Goal: Transaction & Acquisition: Purchase product/service

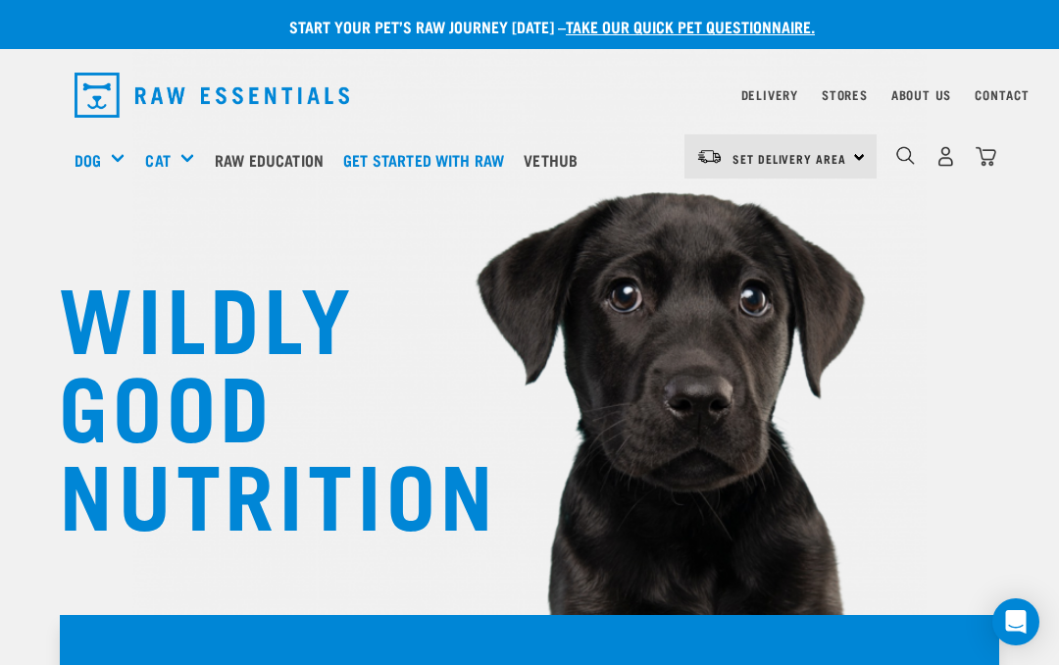
click at [0, 0] on div "Mixes & Minces" at bounding box center [0, 0] width 0 height 0
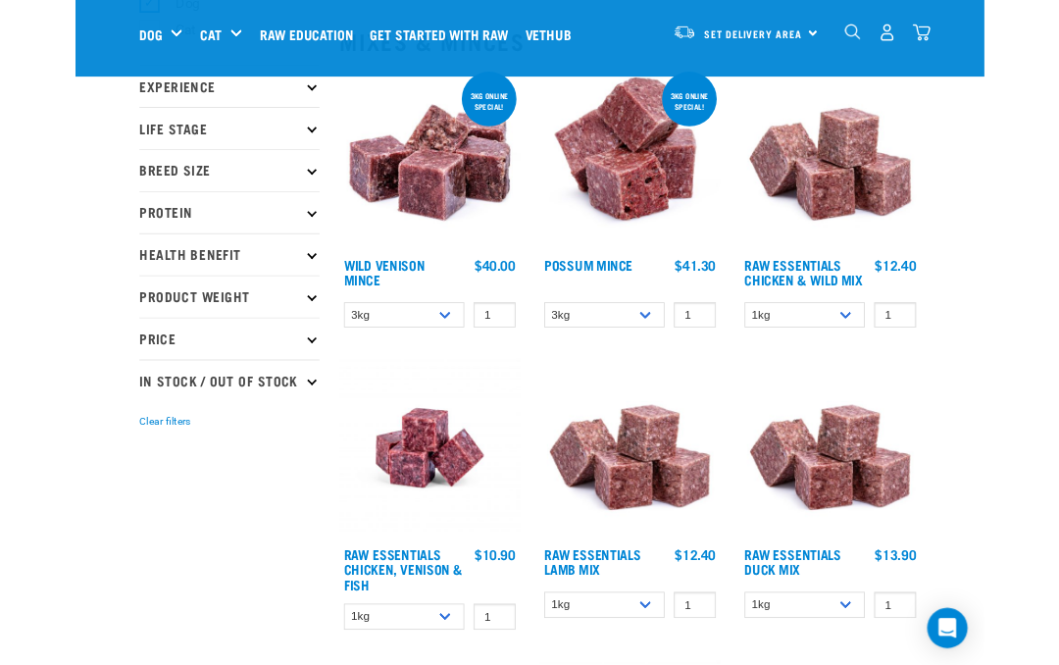
scroll to position [213, 0]
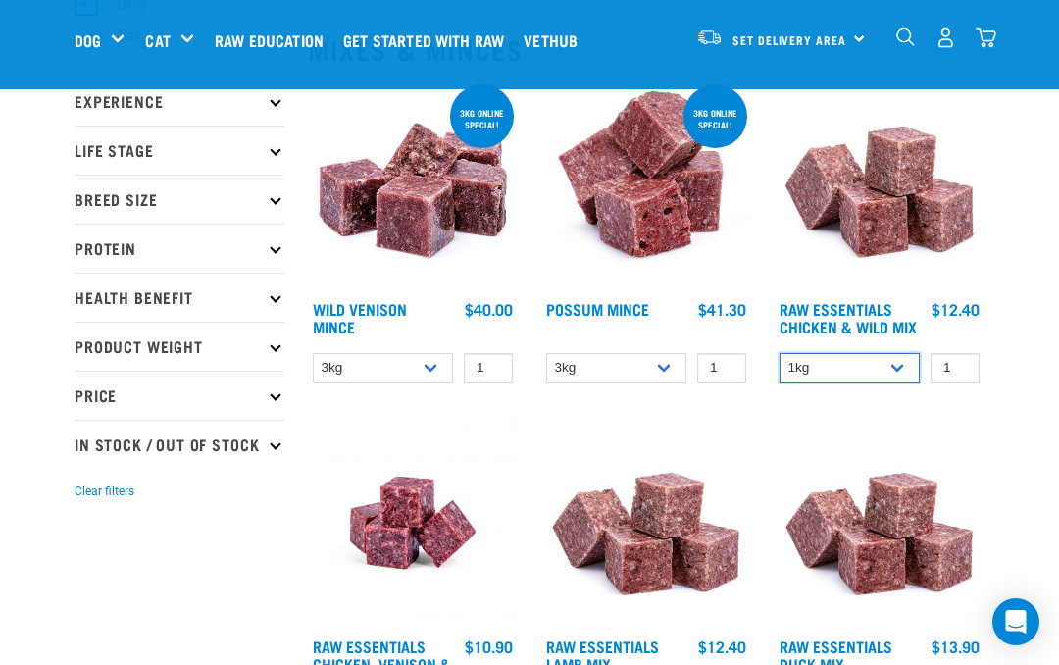
click at [845, 377] on select "1kg 3kg Bulk (10kg)" at bounding box center [850, 368] width 140 height 30
select select "14881"
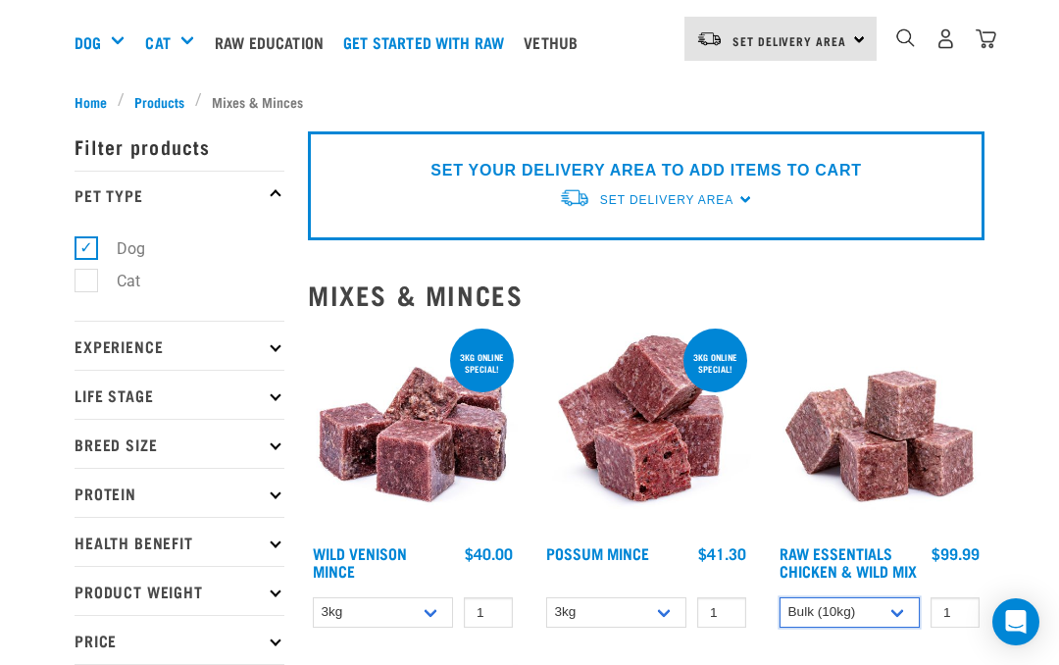
scroll to position [0, 0]
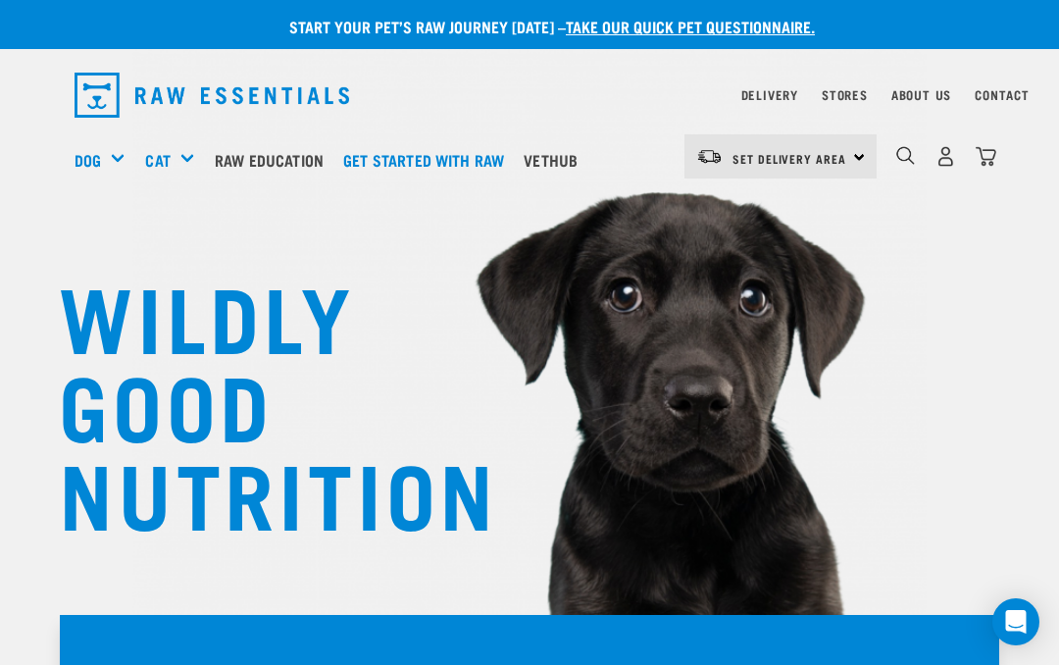
click at [767, 155] on span "Set Delivery Area" at bounding box center [790, 158] width 114 height 7
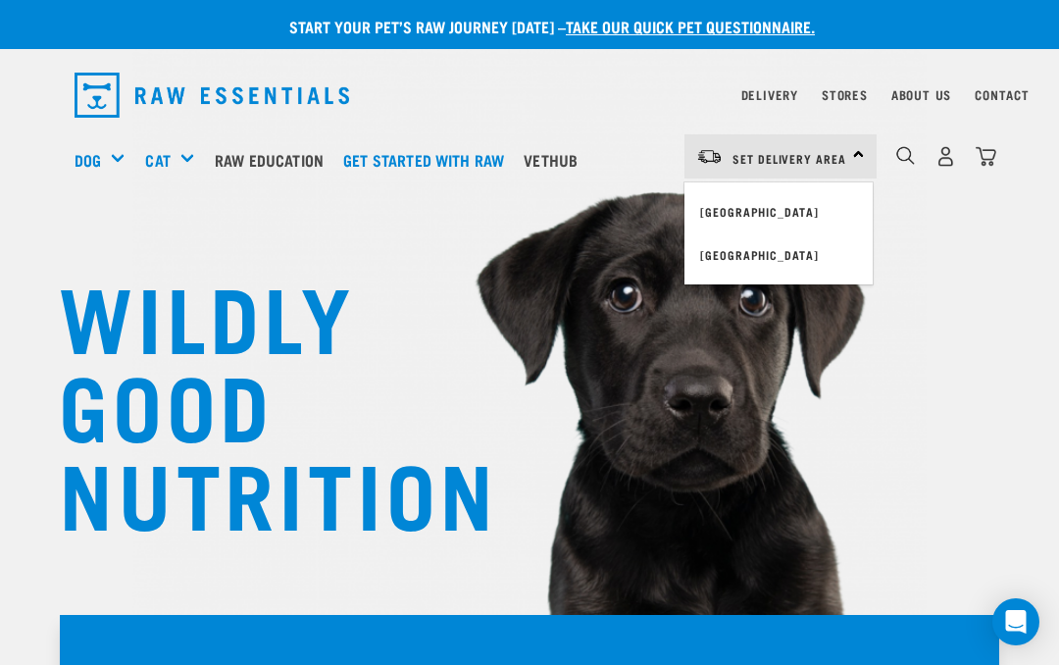
click at [757, 217] on link "[GEOGRAPHIC_DATA]" at bounding box center [779, 211] width 188 height 43
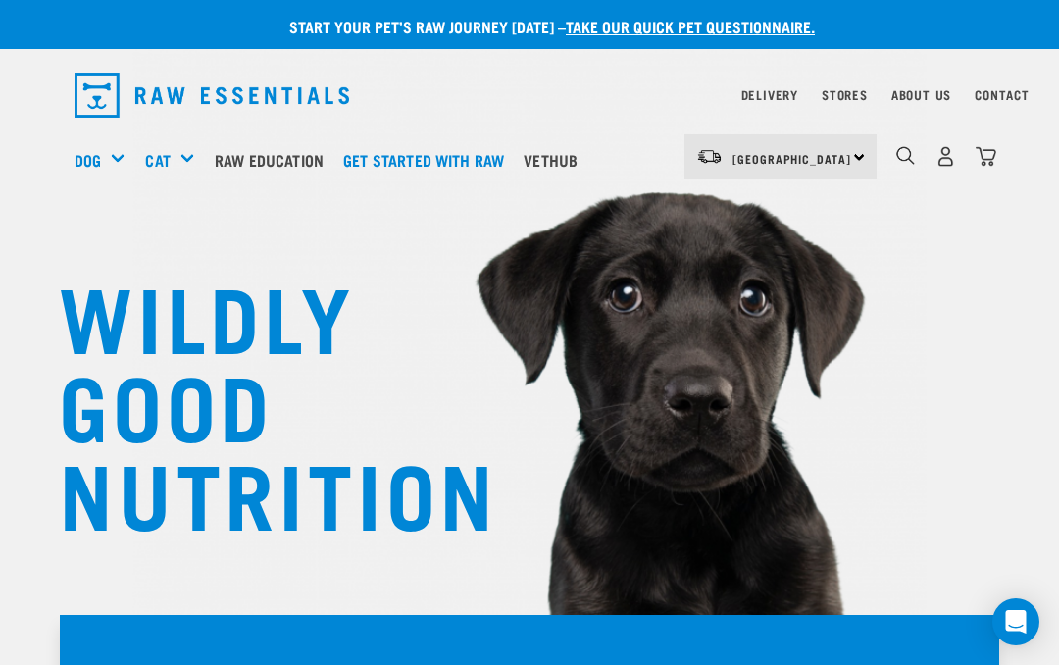
click at [766, 91] on link "Delivery" at bounding box center [770, 94] width 57 height 7
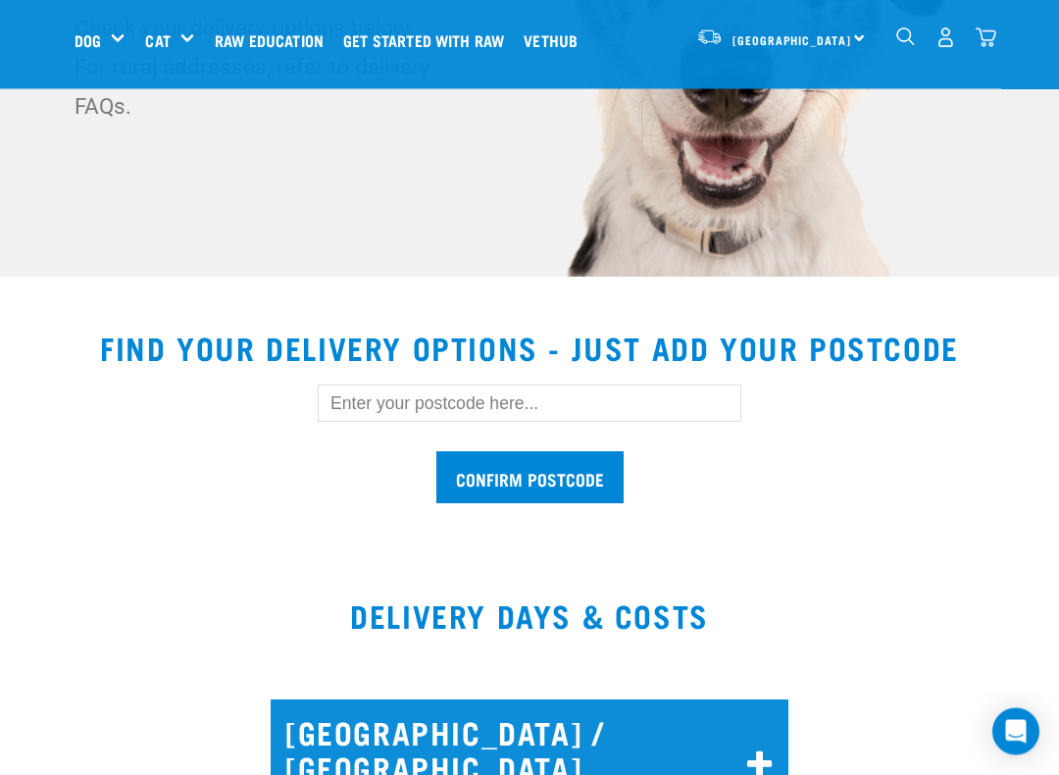
click at [342, 410] on input "text" at bounding box center [530, 403] width 424 height 37
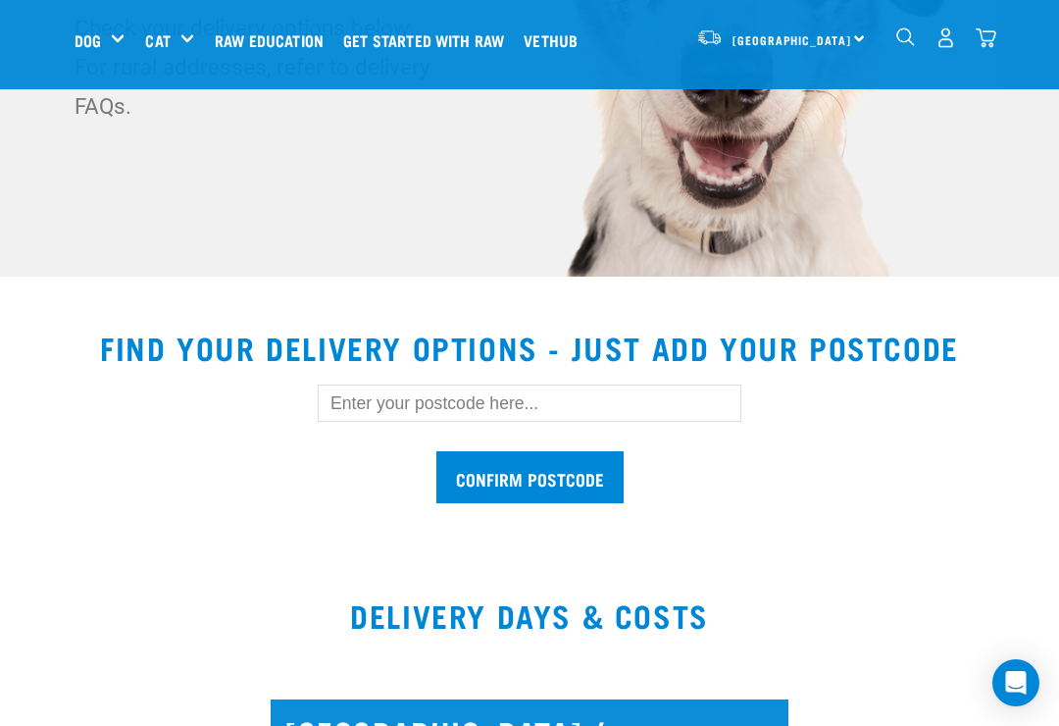
scroll to position [358, 0]
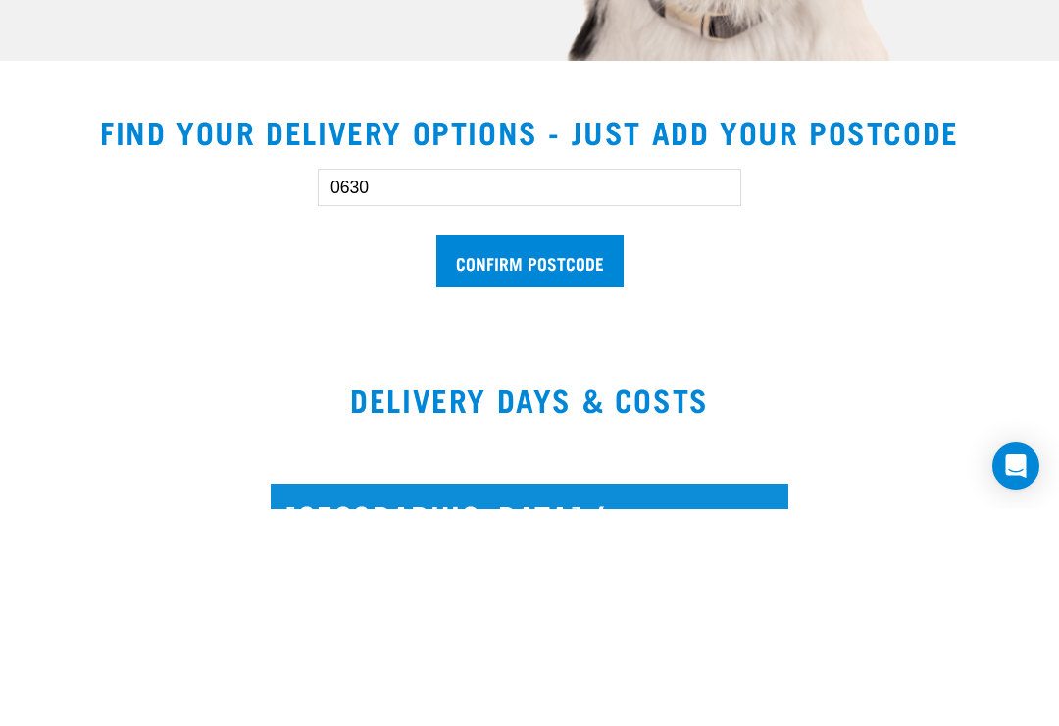
type input "0630"
click at [477, 452] on input "Confirm postcode" at bounding box center [530, 478] width 187 height 52
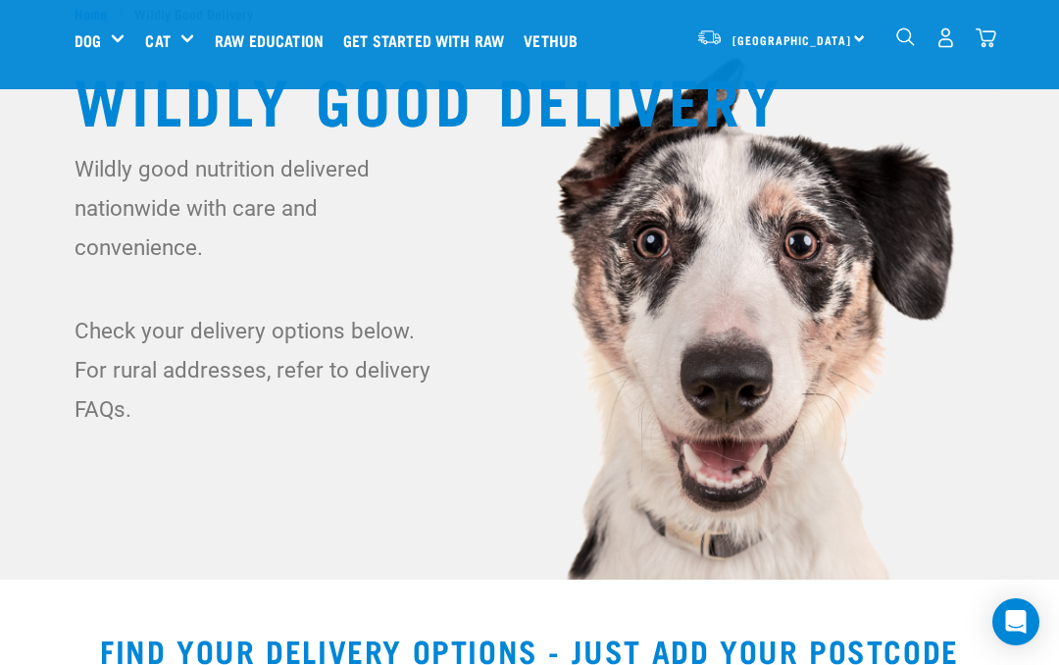
scroll to position [52, 0]
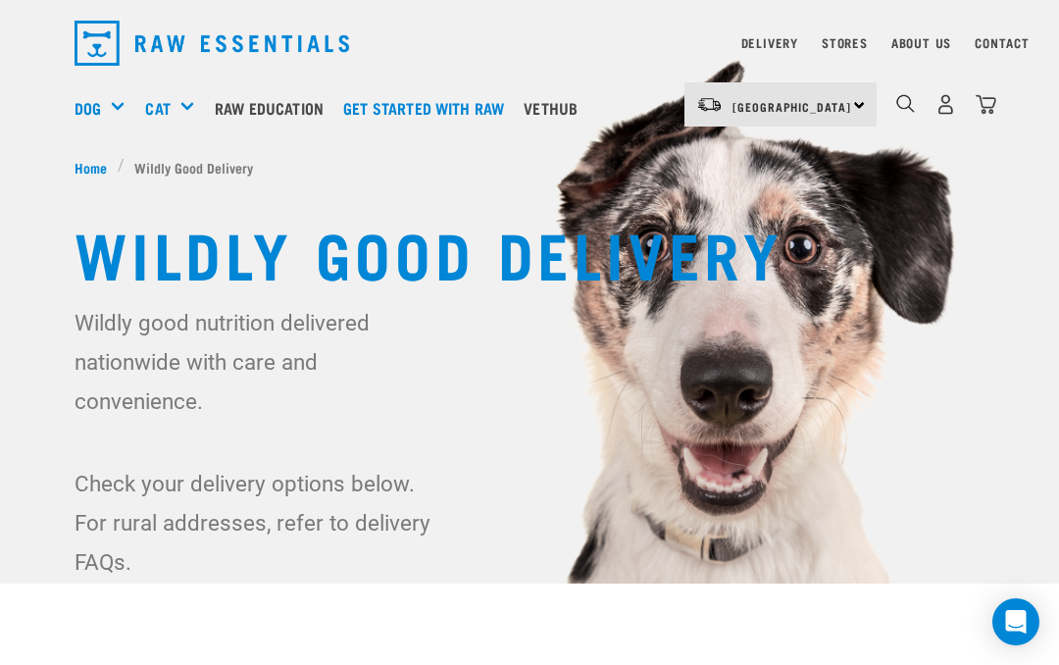
click at [0, 0] on div "Supplements" at bounding box center [0, 0] width 0 height 0
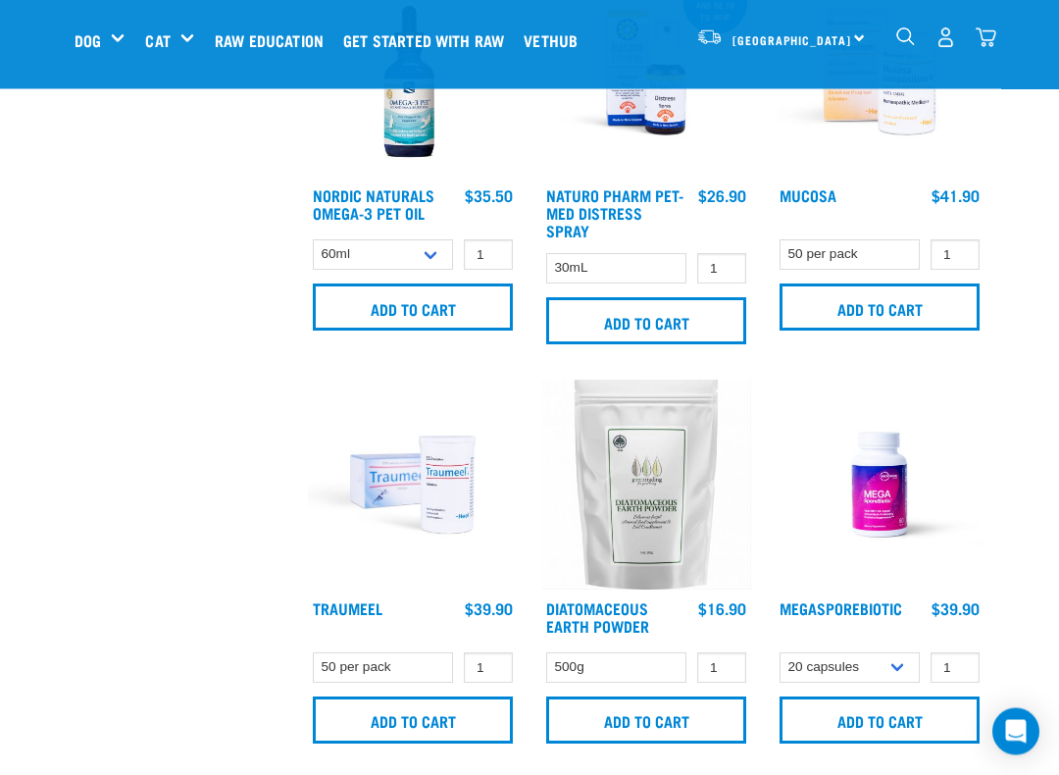
scroll to position [1433, 0]
click at [589, 630] on link "Diatomaceous Earth Powder" at bounding box center [597, 616] width 103 height 26
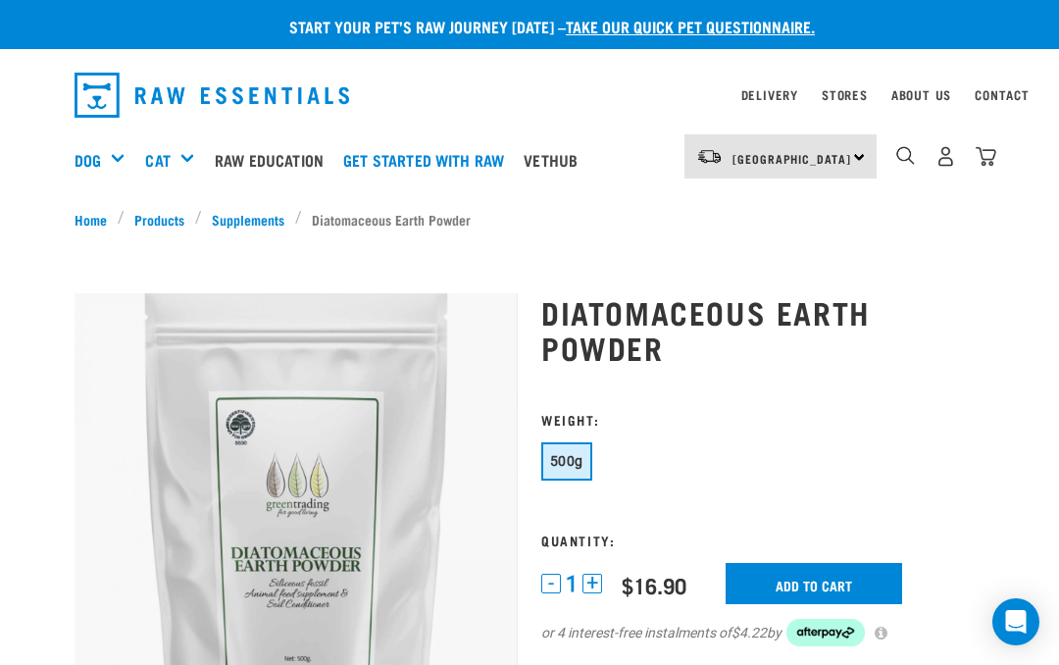
click at [0, 0] on div "Green Tripe" at bounding box center [0, 0] width 0 height 0
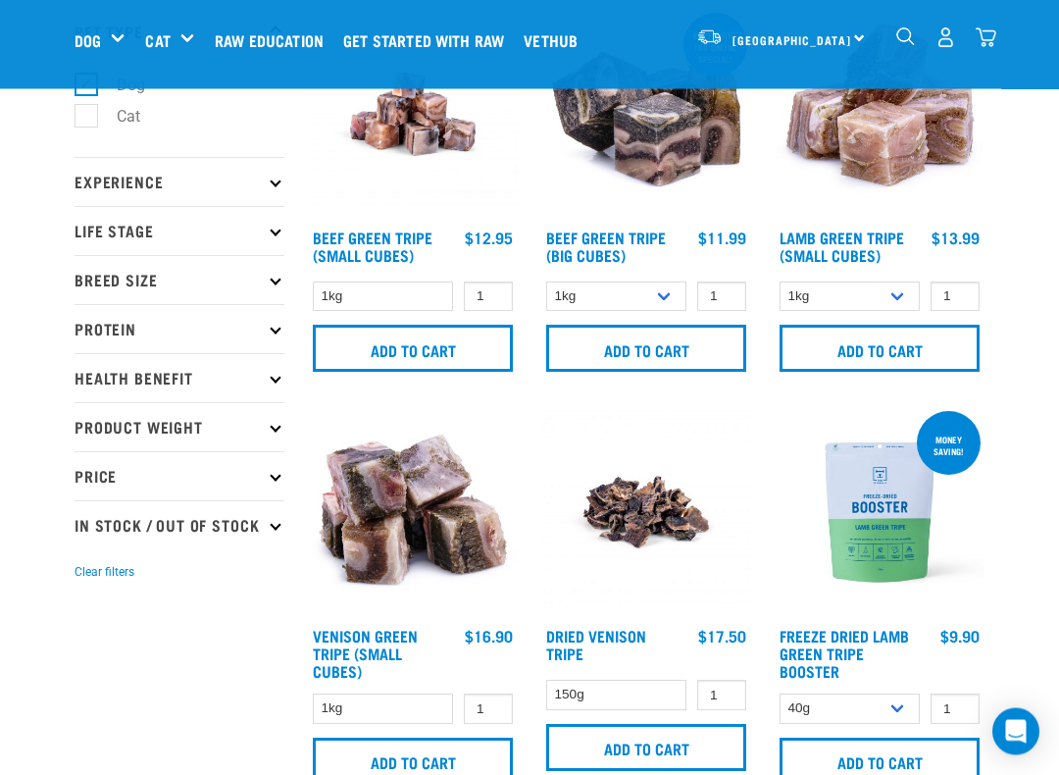
scroll to position [135, 0]
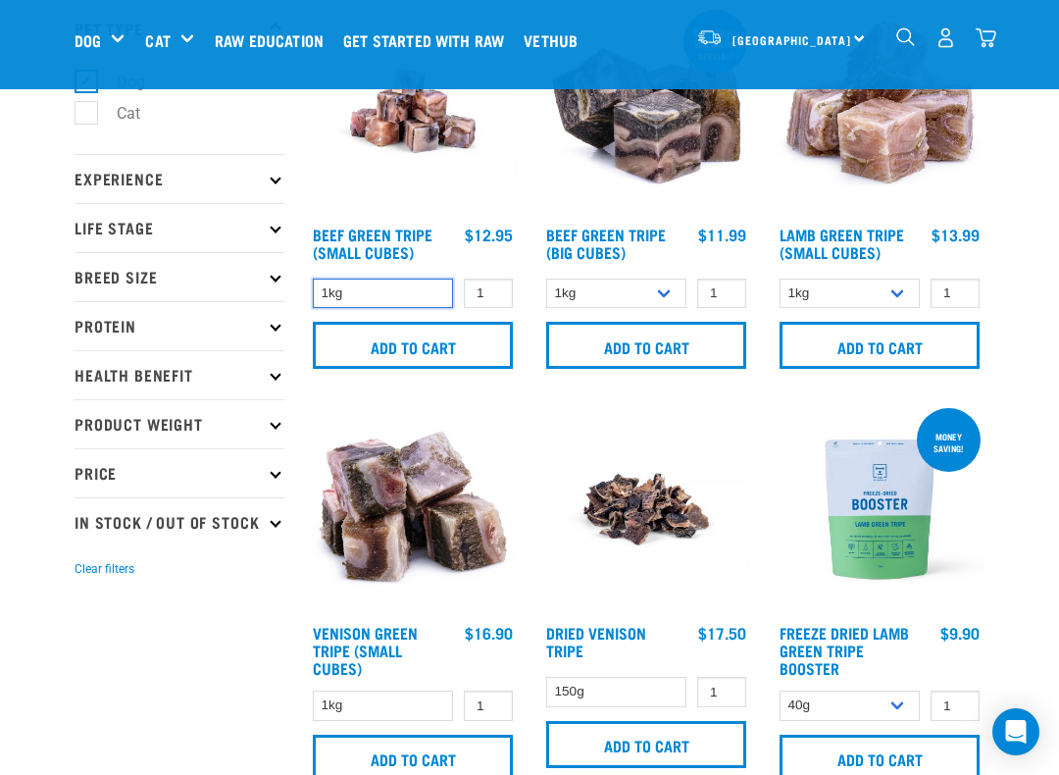
click at [345, 294] on select "1kg" at bounding box center [383, 294] width 140 height 30
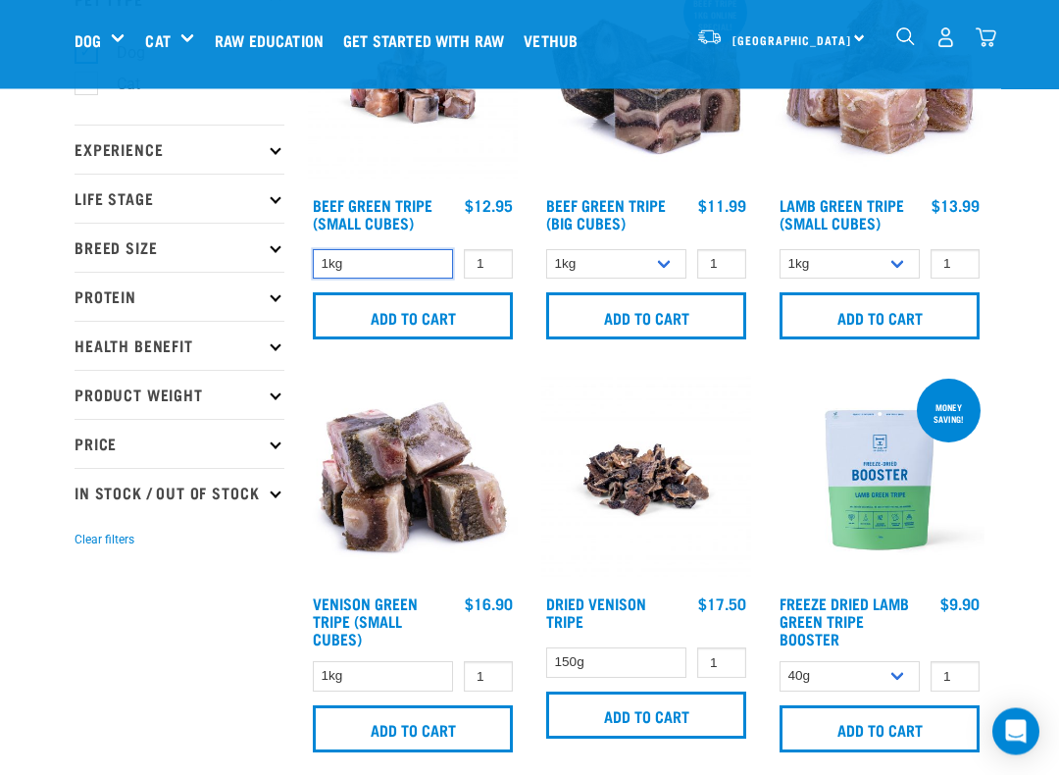
scroll to position [167, 0]
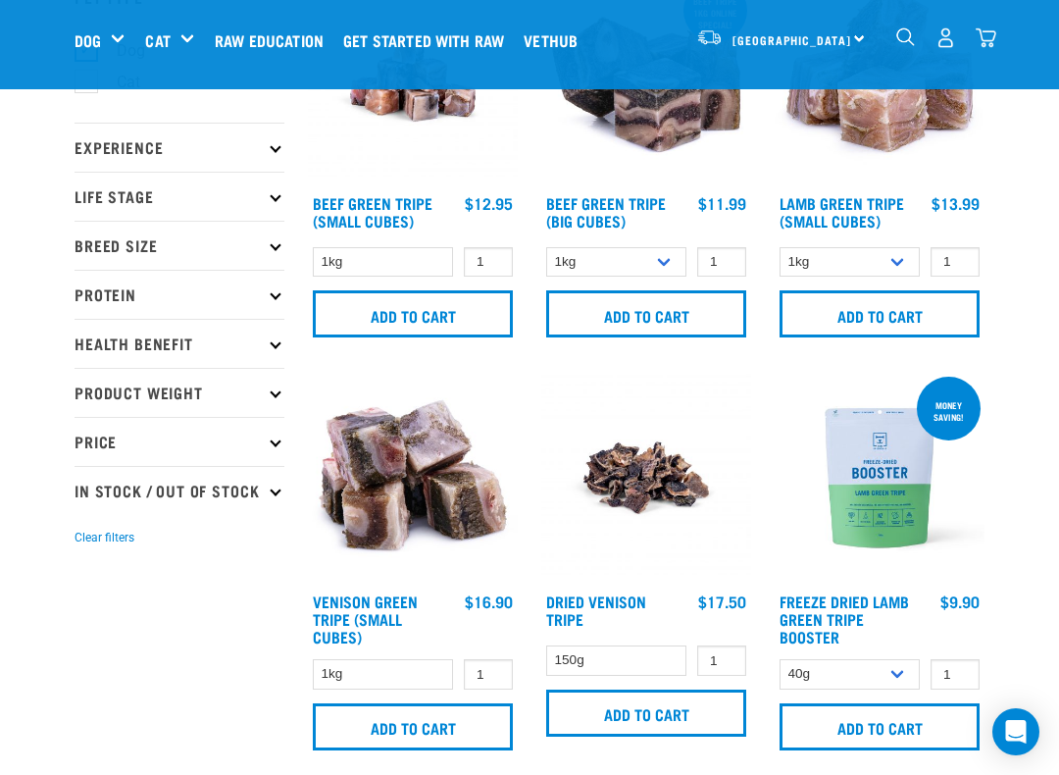
click at [356, 313] on input "Add to cart" at bounding box center [413, 313] width 200 height 47
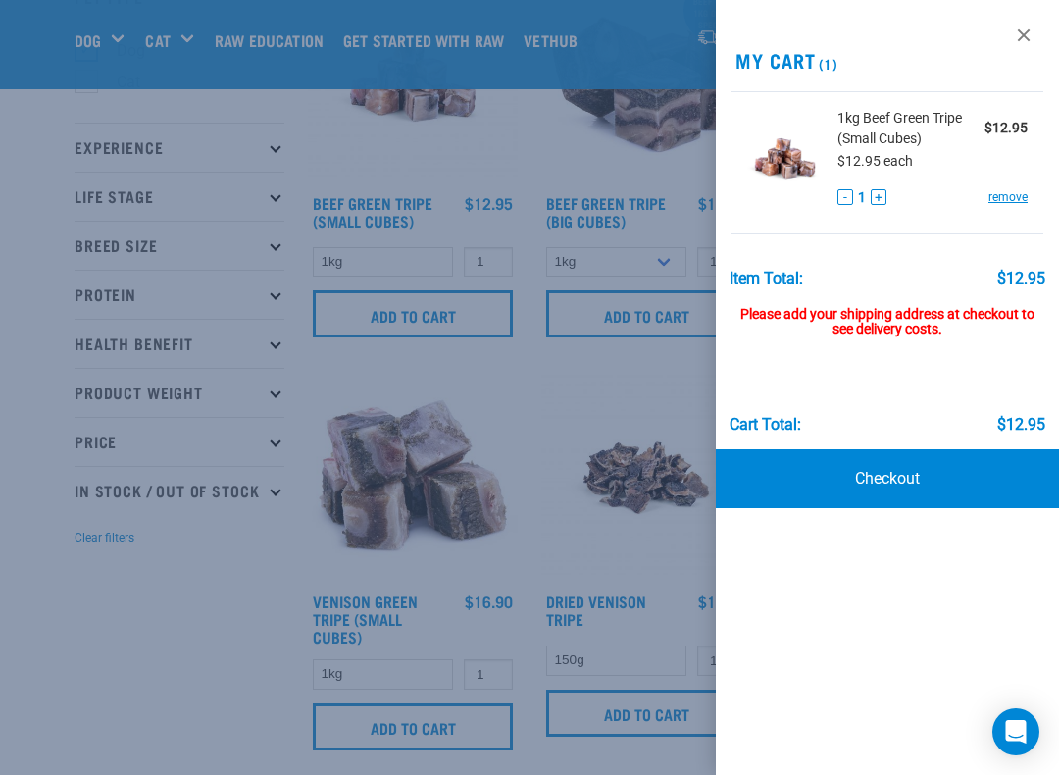
click at [560, 403] on div at bounding box center [529, 387] width 1059 height 775
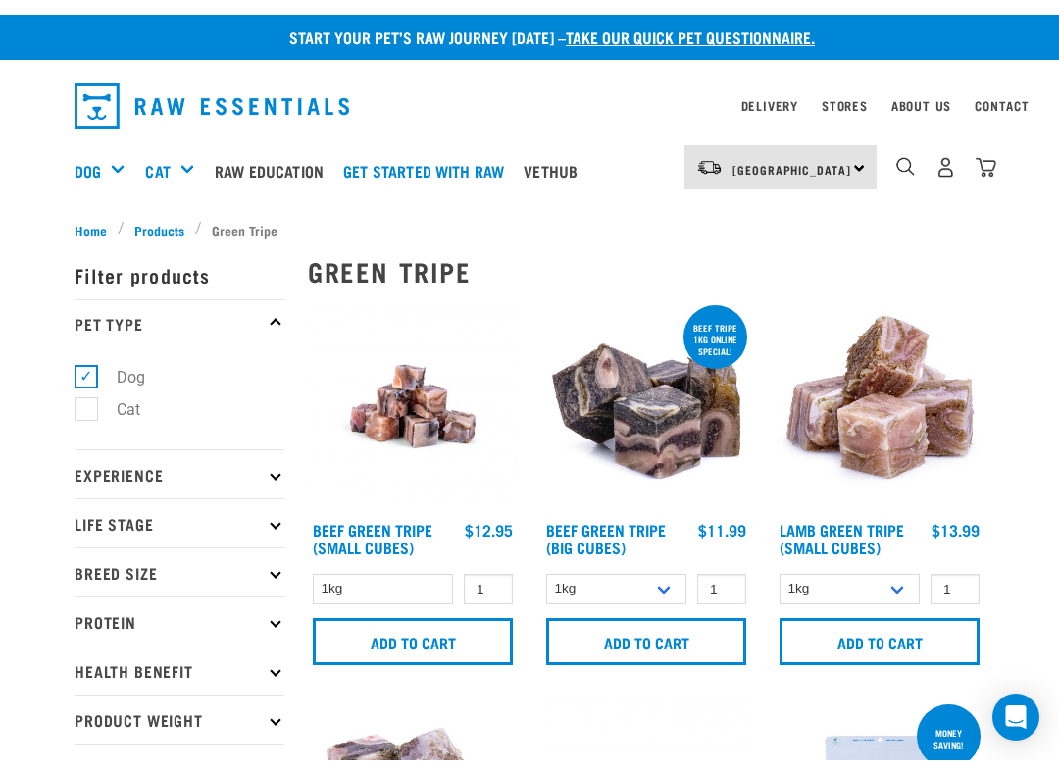
scroll to position [0, 0]
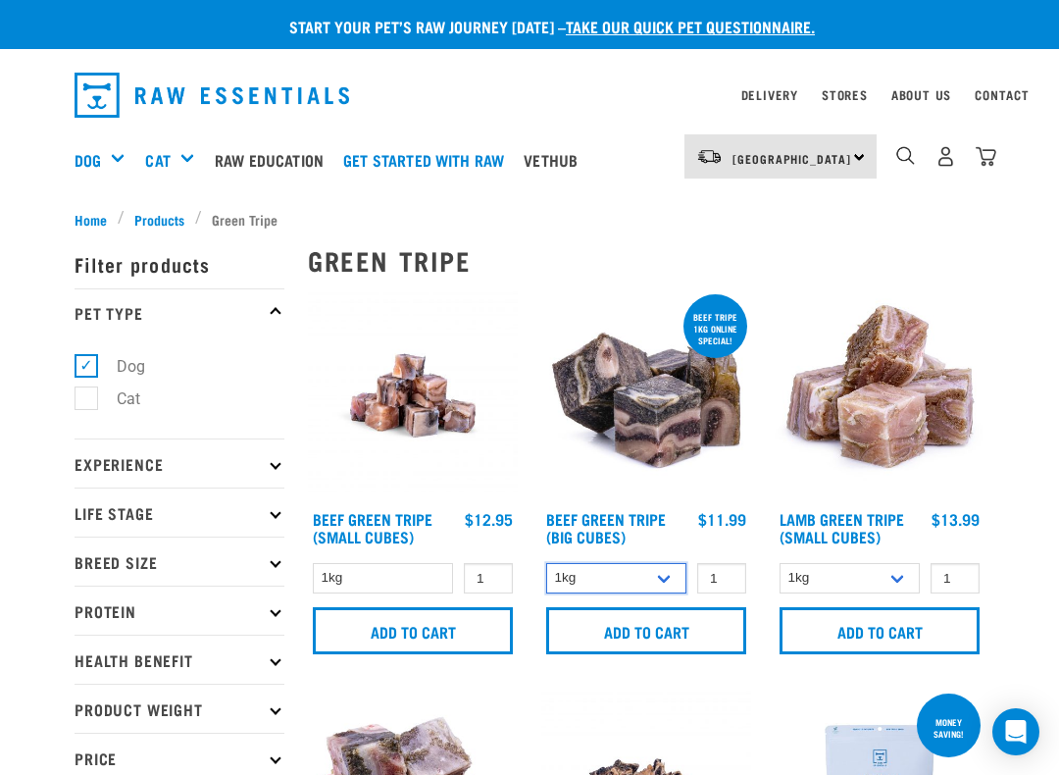
click at [569, 575] on select "1kg 3kg Bulk (10kg)" at bounding box center [616, 578] width 140 height 30
select select "346"
click at [564, 626] on input "Add to cart" at bounding box center [646, 630] width 200 height 47
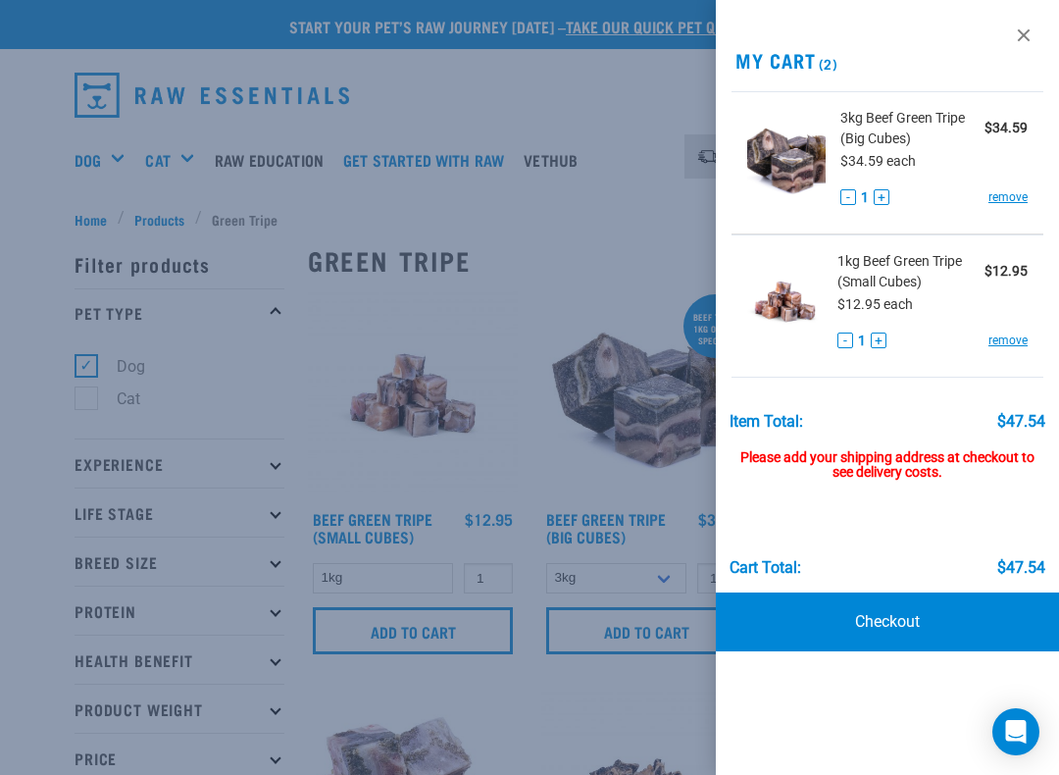
click at [334, 443] on div at bounding box center [529, 387] width 1059 height 775
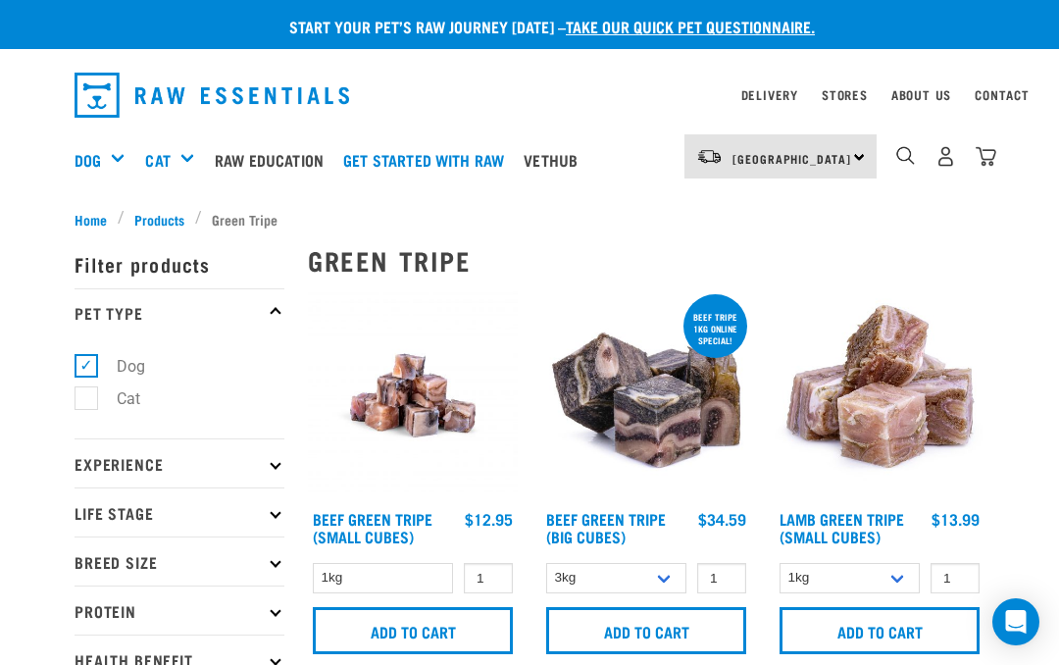
click at [0, 0] on div "Bulk Frozen" at bounding box center [0, 0] width 0 height 0
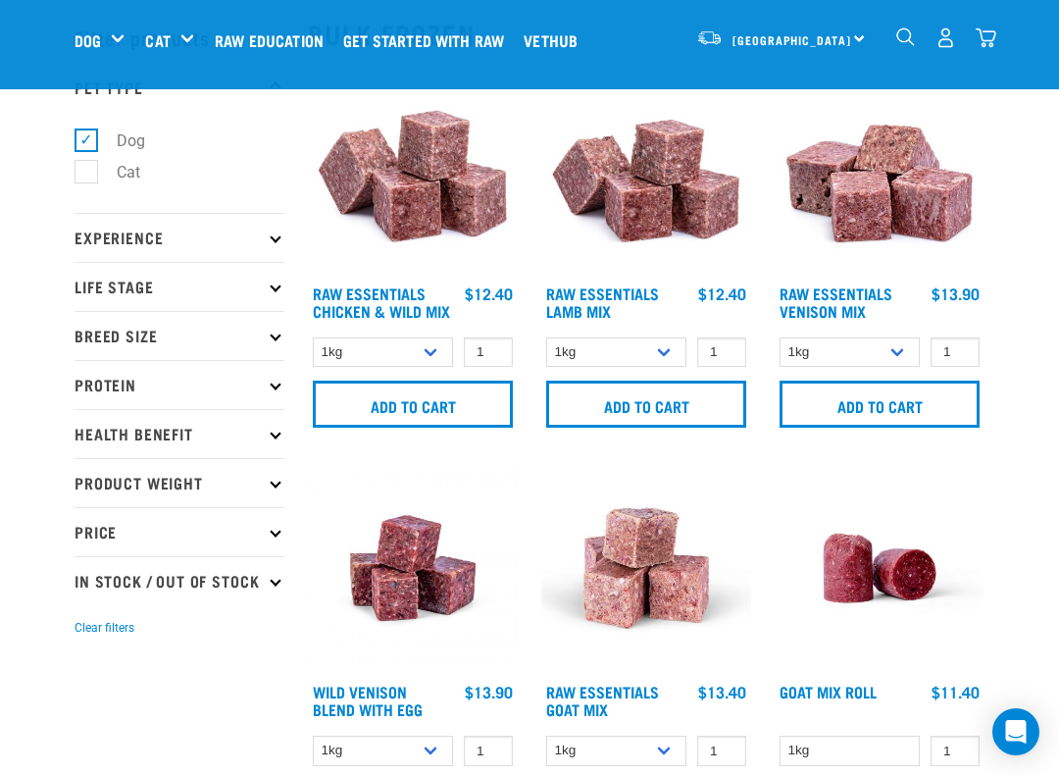
scroll to position [78, 0]
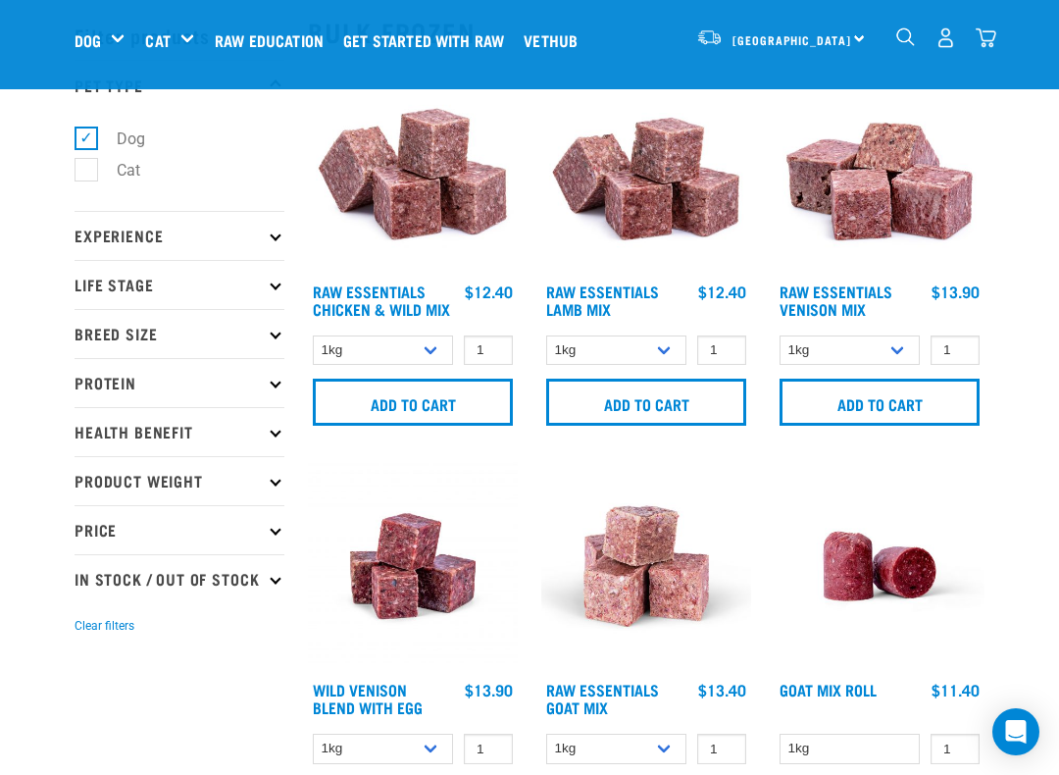
click at [139, 488] on p "Product Weight" at bounding box center [180, 480] width 210 height 49
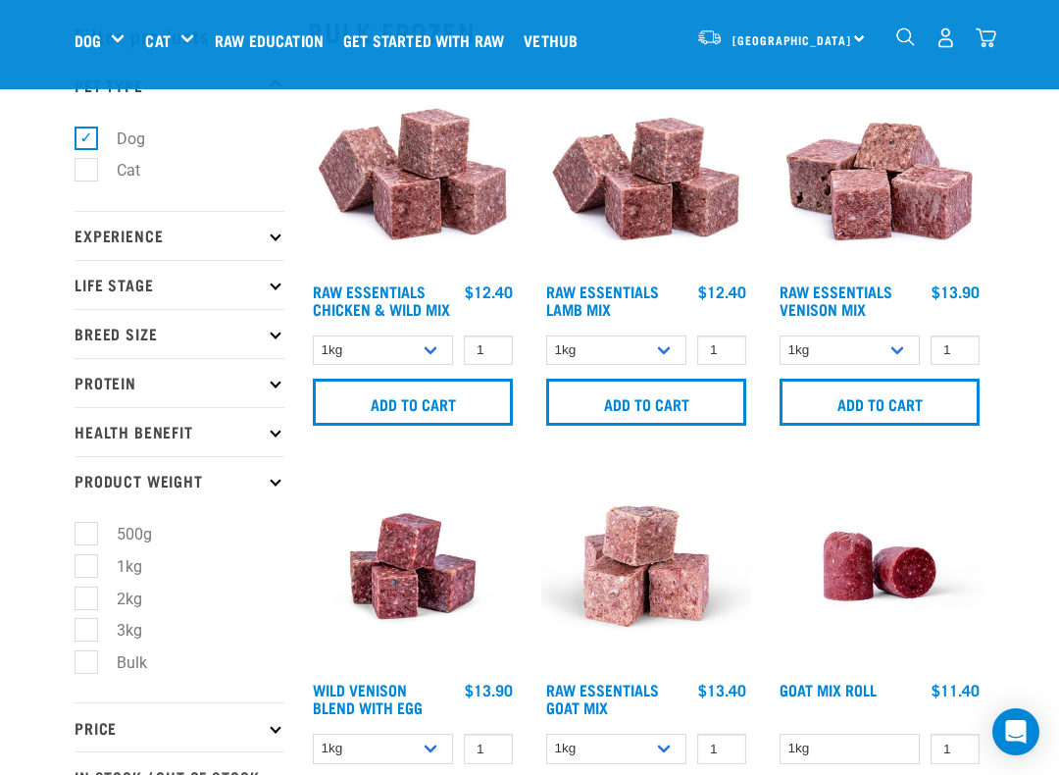
click at [88, 602] on label "2kg" at bounding box center [117, 599] width 65 height 25
click at [87, 601] on input "2kg" at bounding box center [81, 595] width 13 height 13
checkbox input "true"
click at [93, 618] on label "3kg" at bounding box center [117, 630] width 65 height 25
click at [87, 621] on input "3kg" at bounding box center [81, 627] width 13 height 13
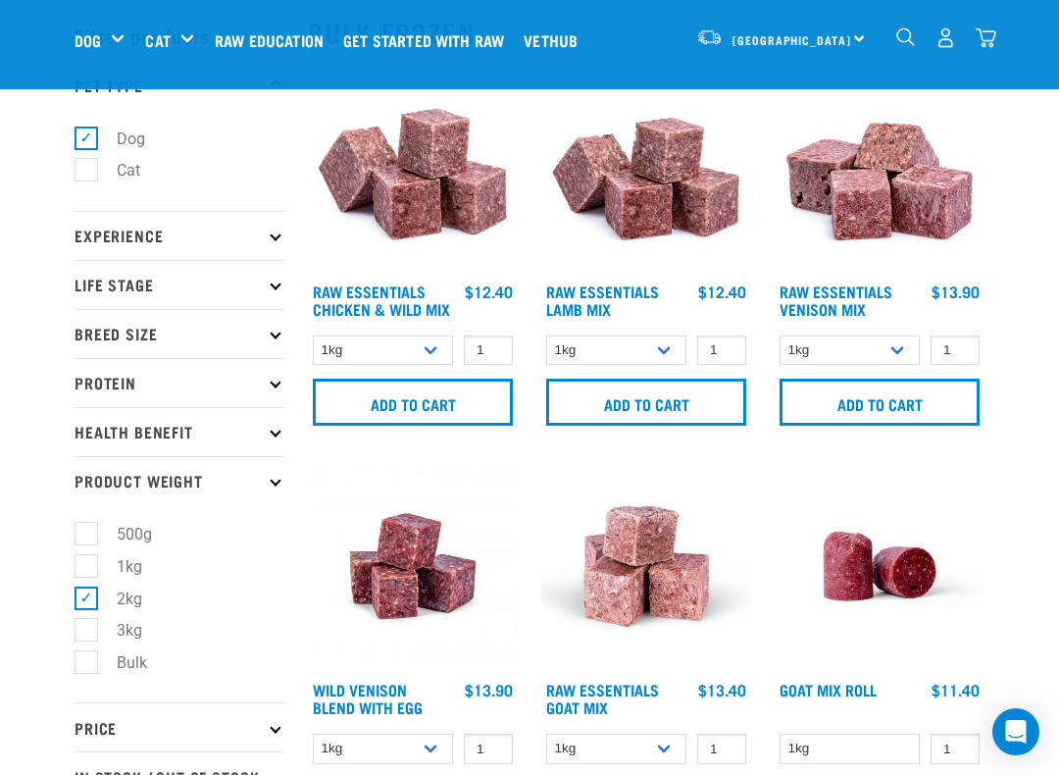
checkbox input "true"
click at [273, 556] on li "1kg" at bounding box center [180, 566] width 210 height 21
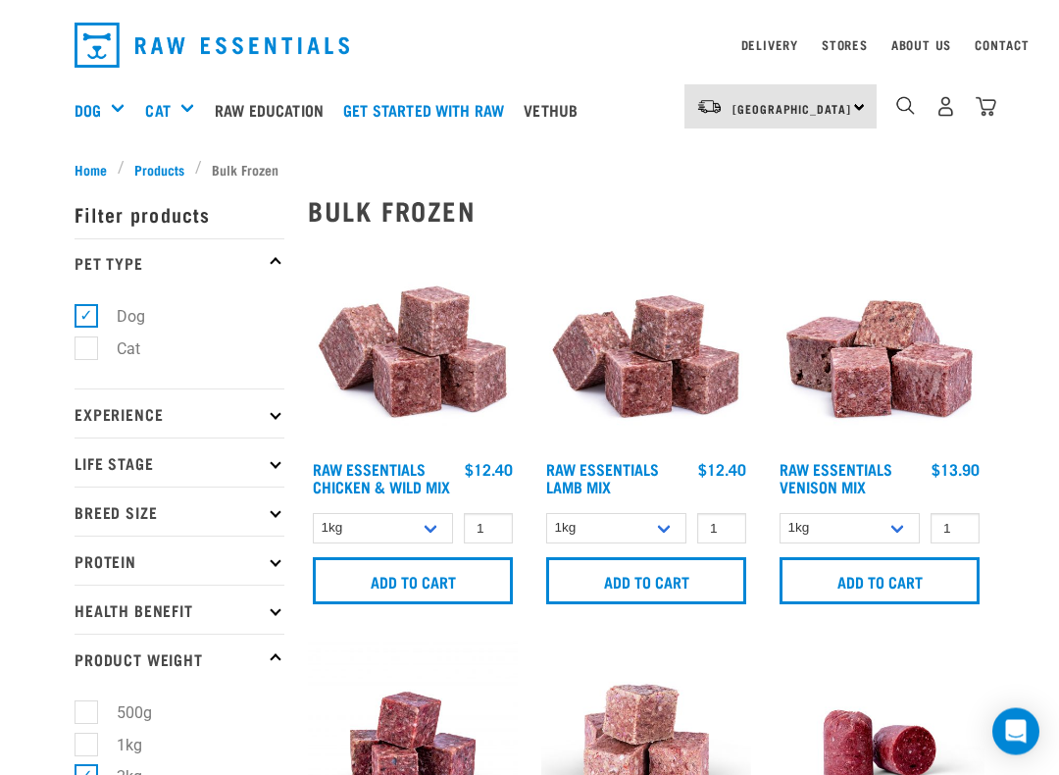
scroll to position [54, 0]
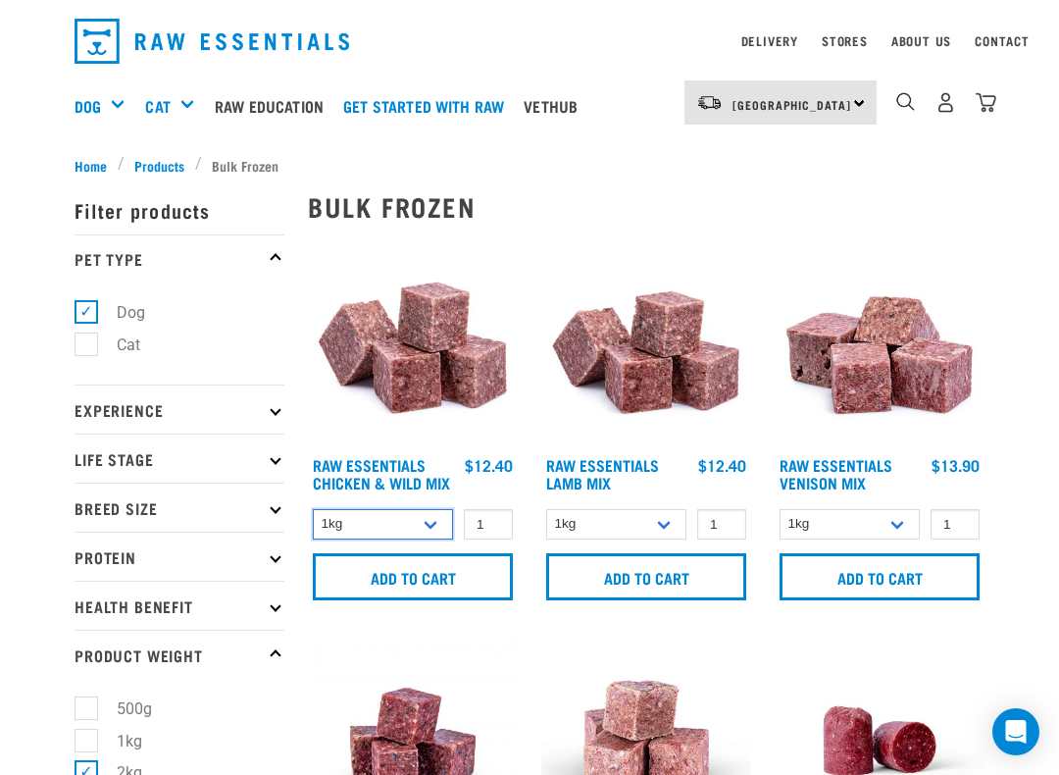
click at [354, 538] on select "1kg 3kg Bulk (10kg)" at bounding box center [383, 524] width 140 height 30
select select "709"
click at [340, 479] on link "Raw Essentials Chicken & Wild Mix" at bounding box center [381, 473] width 137 height 26
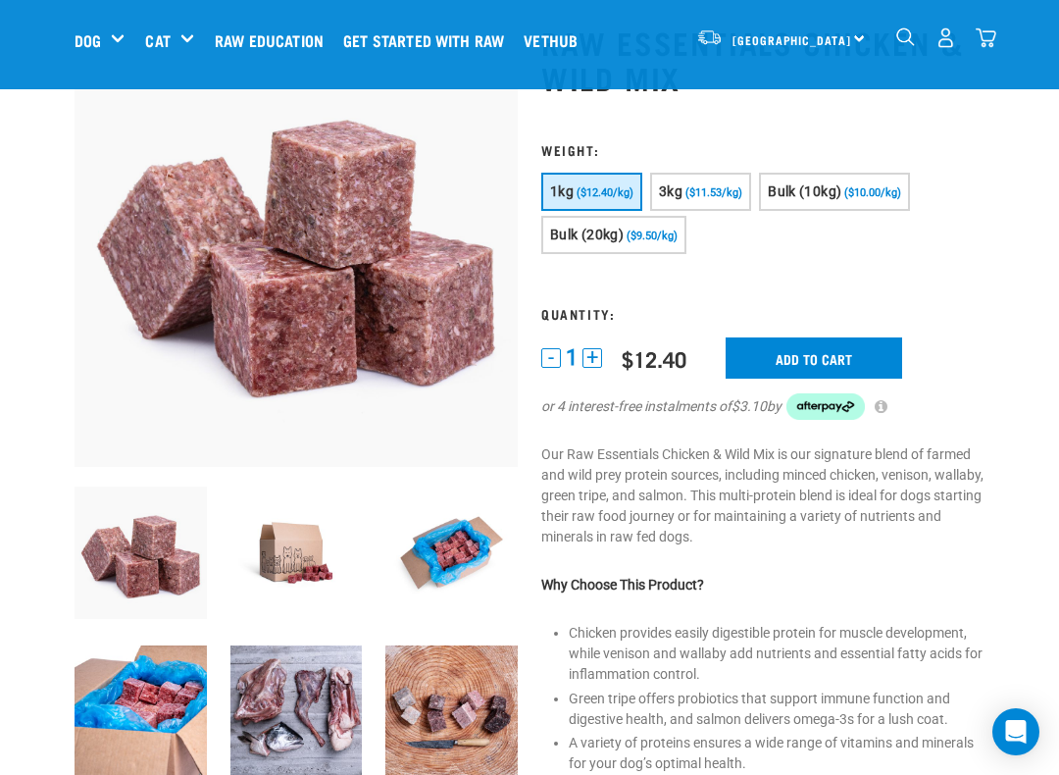
scroll to position [100, 0]
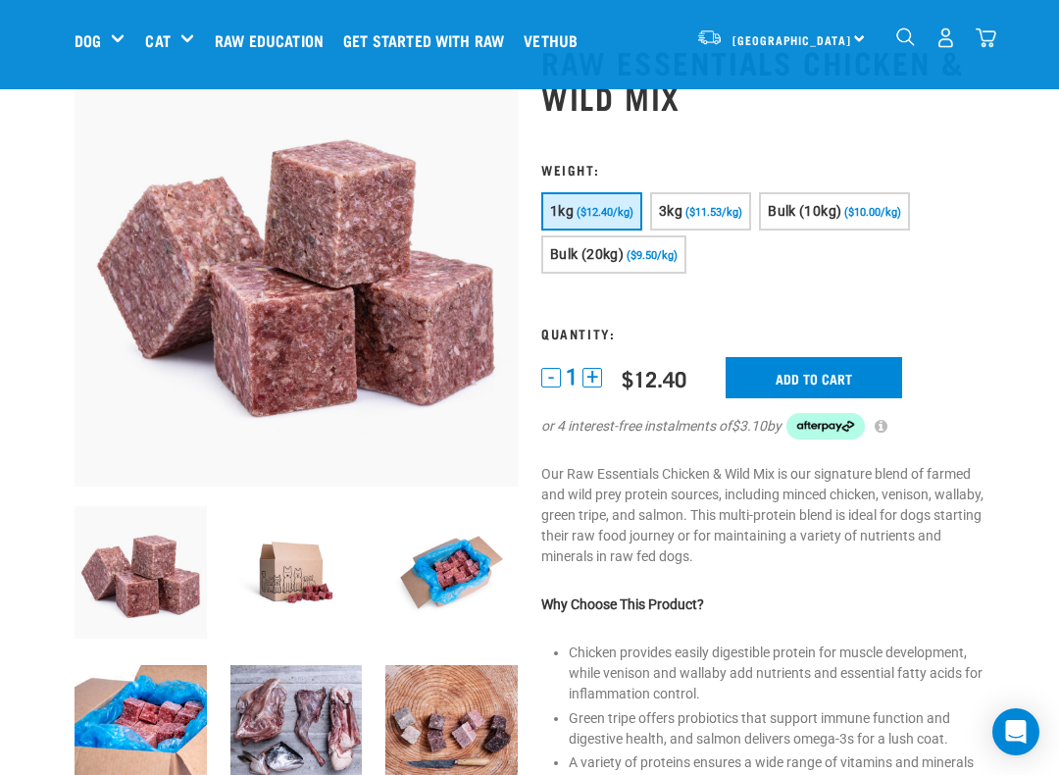
click at [682, 212] on span "3kg" at bounding box center [671, 211] width 24 height 16
click at [811, 213] on span "Bulk (10kg)" at bounding box center [805, 211] width 74 height 16
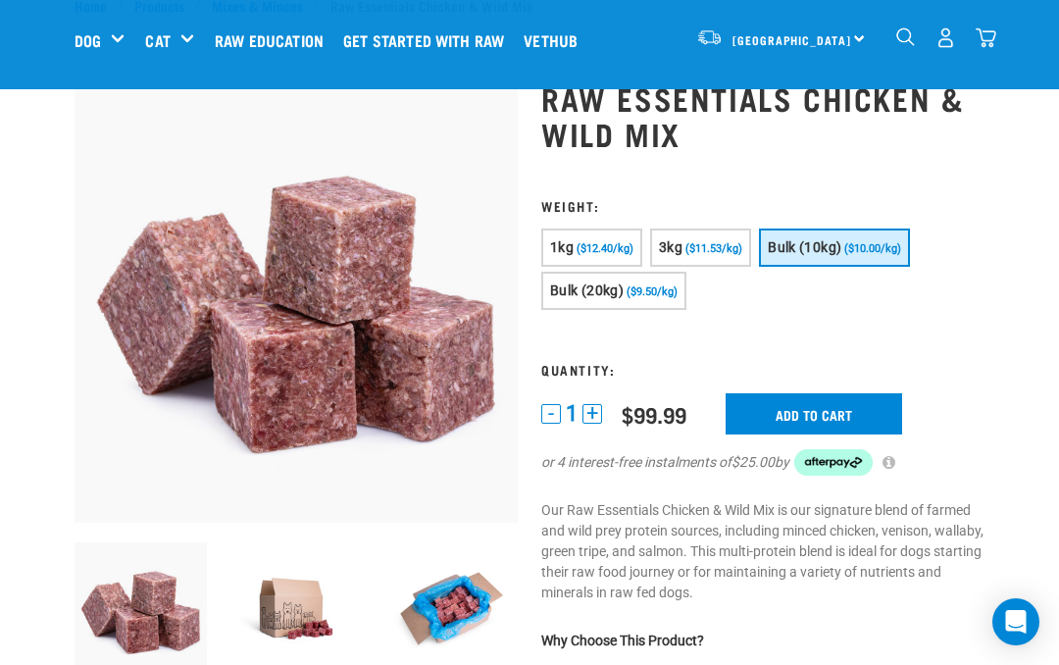
scroll to position [63, 0]
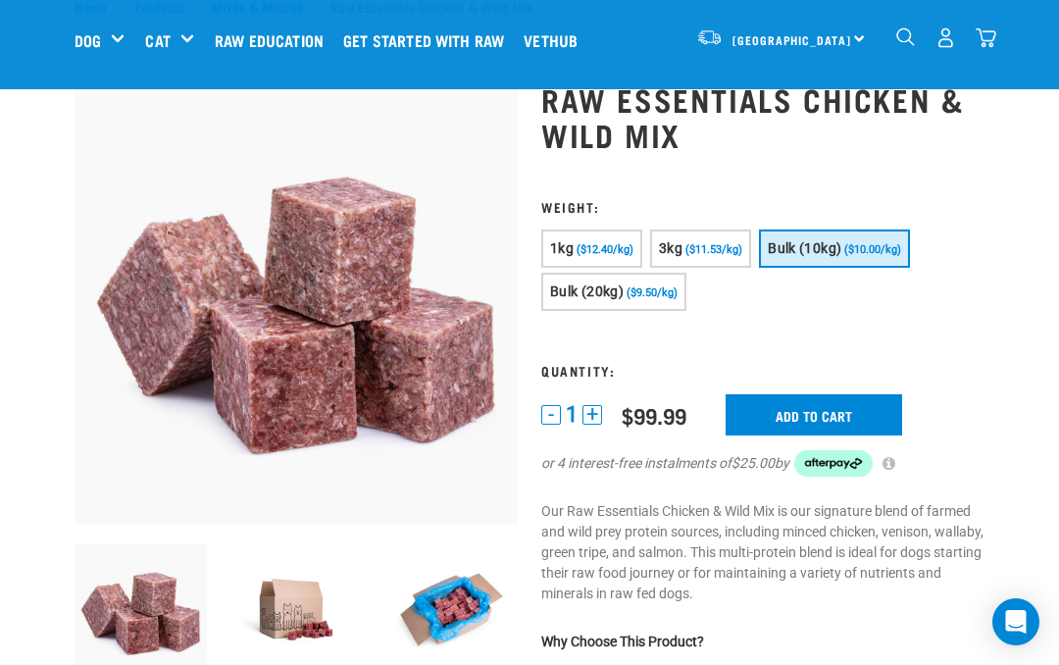
click at [762, 427] on input "Add to cart" at bounding box center [814, 414] width 177 height 41
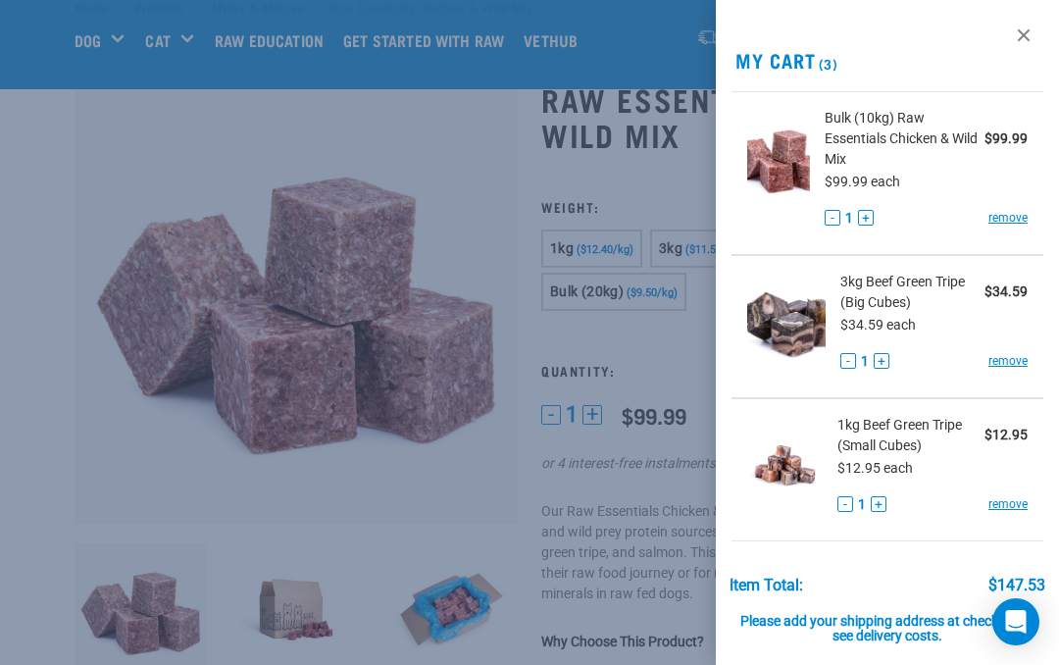
click at [609, 474] on div at bounding box center [529, 332] width 1059 height 665
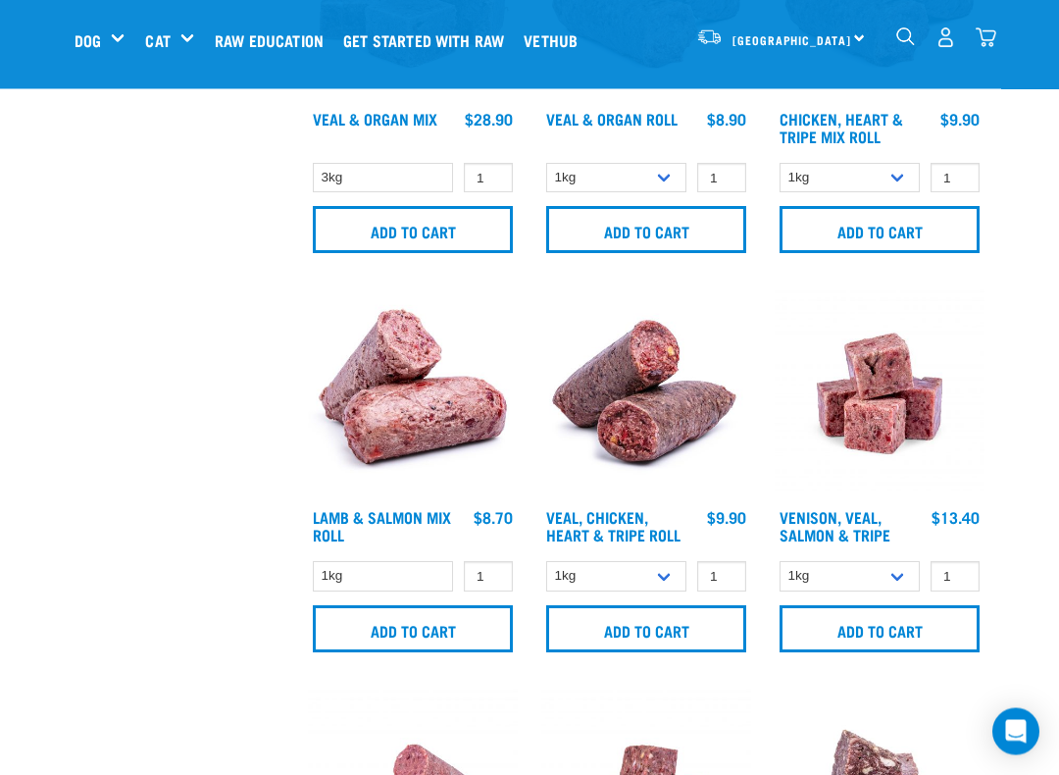
scroll to position [1049, 0]
click at [817, 591] on select "1kg 3kg" at bounding box center [850, 576] width 140 height 30
select select "62284"
click at [853, 437] on img at bounding box center [880, 393] width 210 height 210
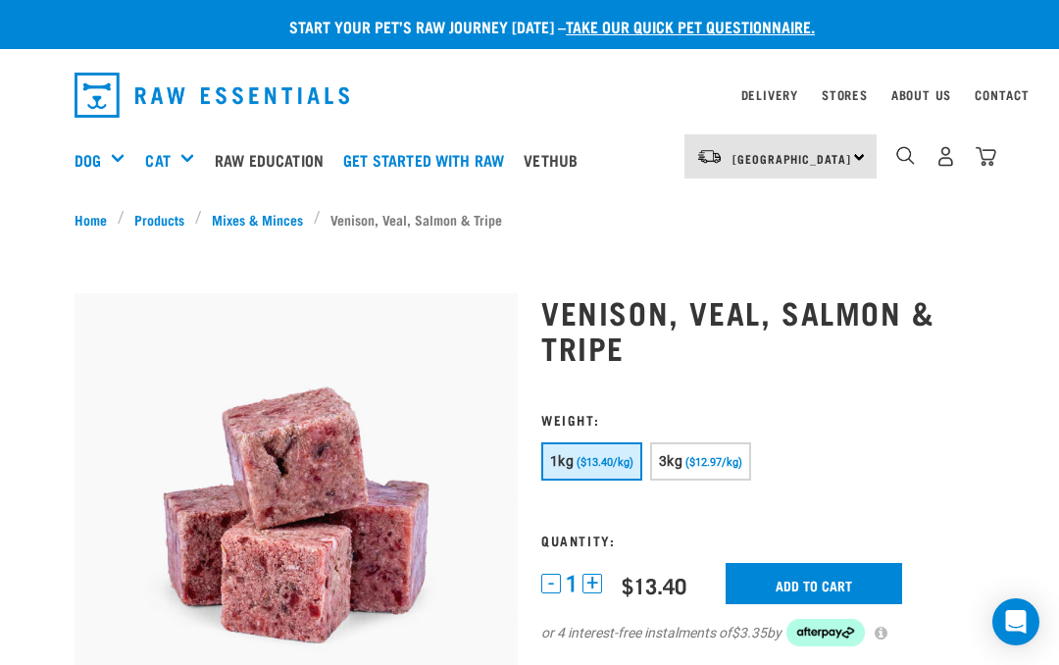
click at [681, 467] on span "3kg" at bounding box center [671, 461] width 24 height 16
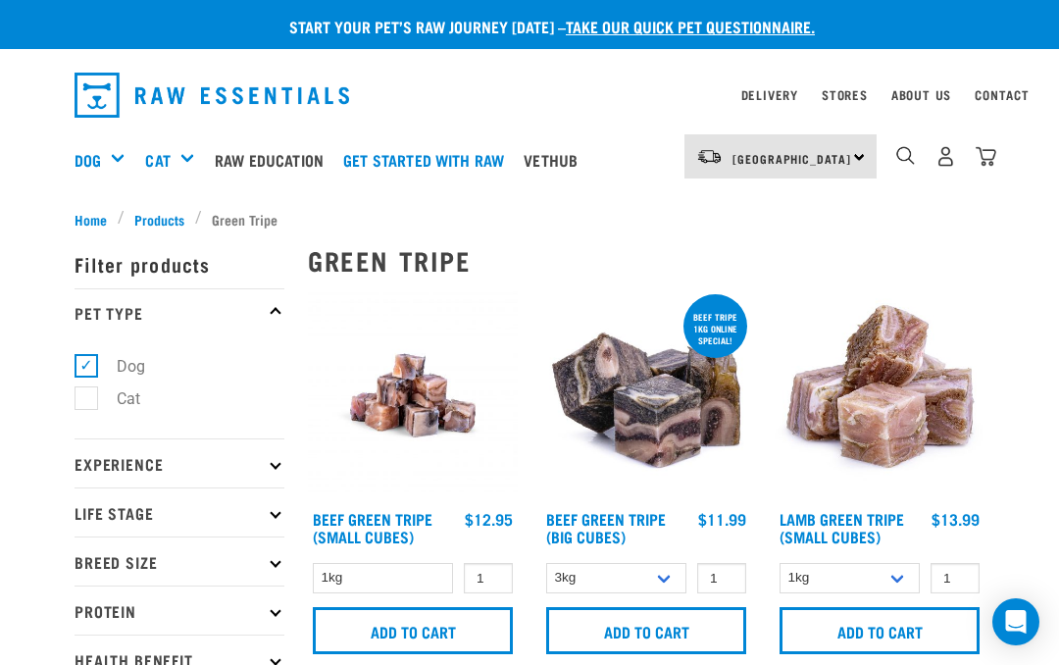
select select "346"
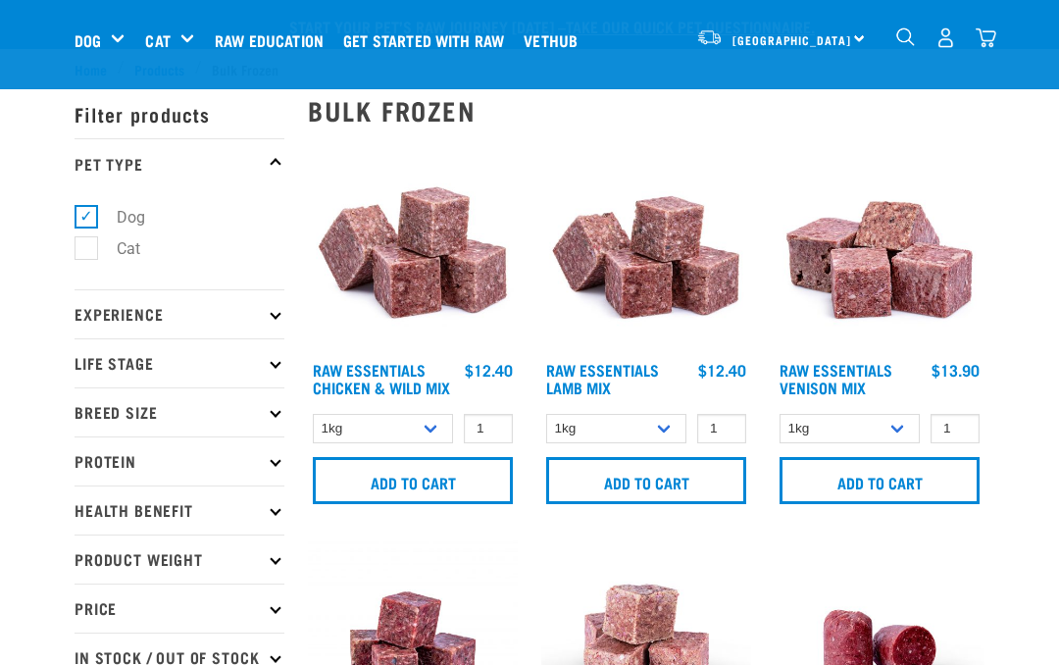
select select "62284"
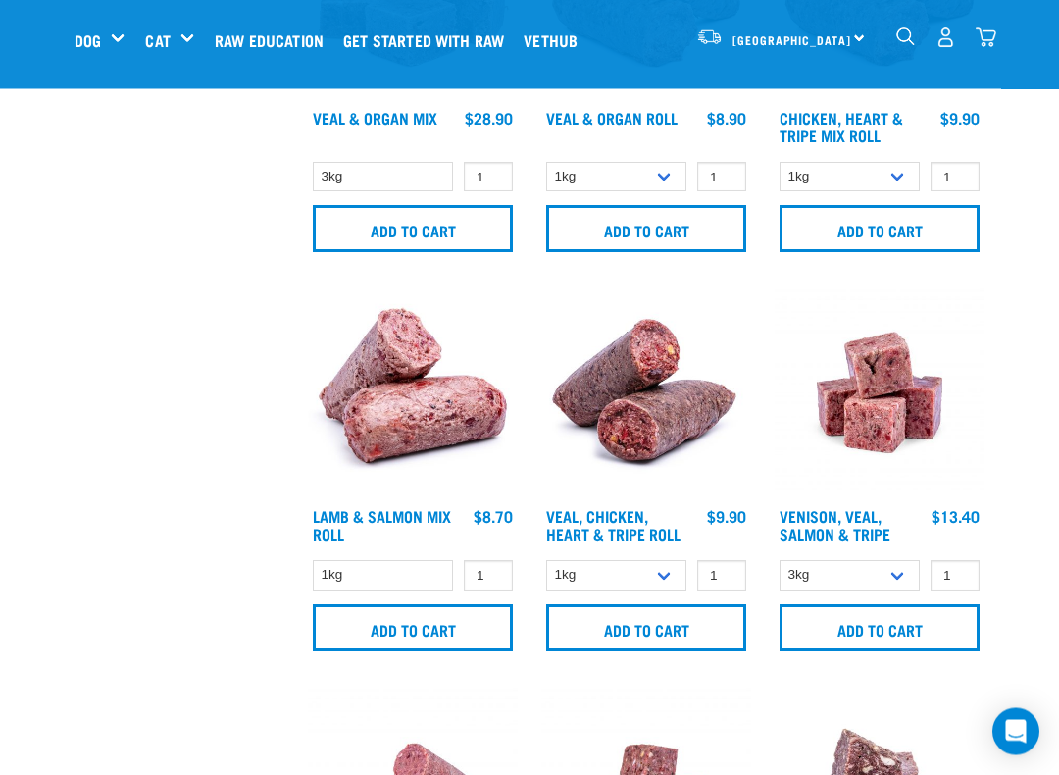
scroll to position [1050, 0]
click at [579, 591] on select "1kg Bulk (10kg)" at bounding box center [616, 575] width 140 height 30
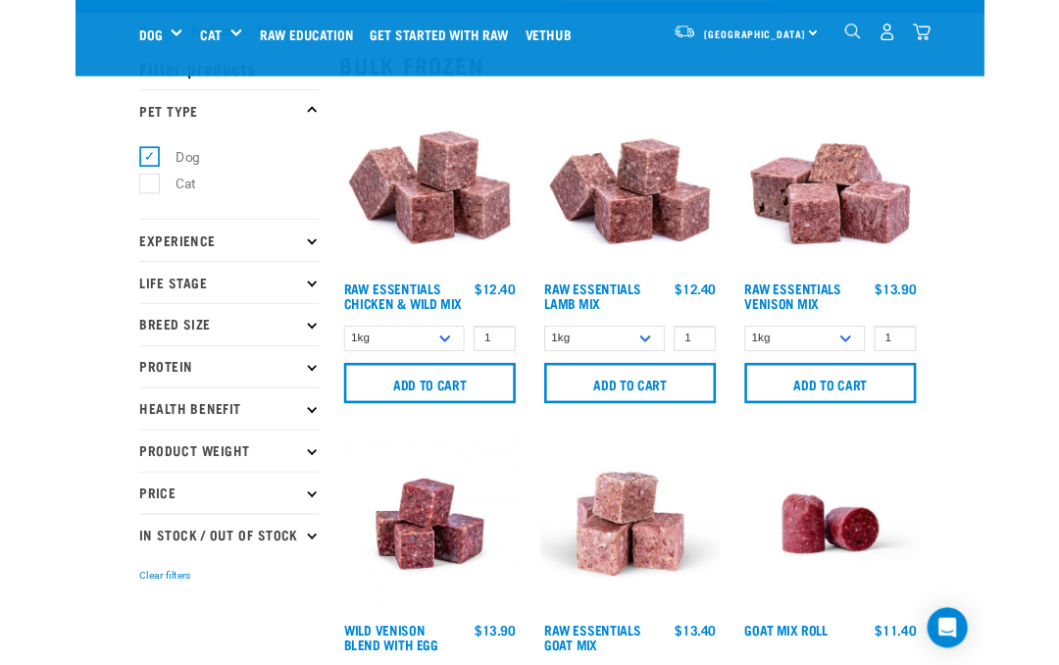
scroll to position [27, 0]
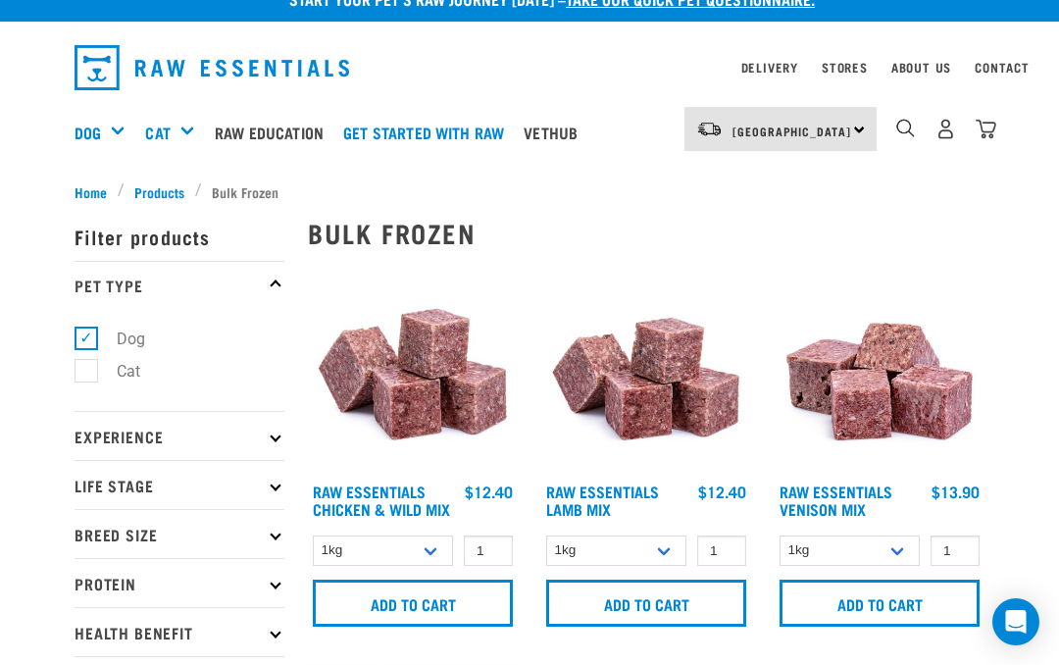
click at [590, 489] on link "Raw Essentials Lamb Mix" at bounding box center [602, 500] width 113 height 26
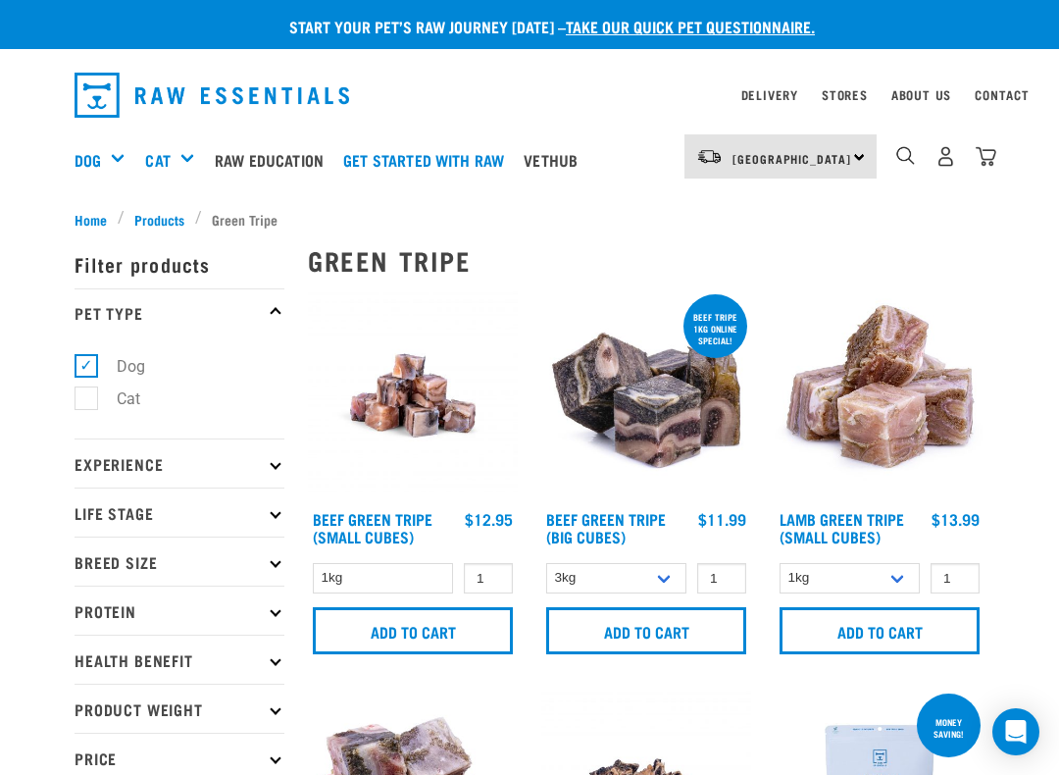
select select "346"
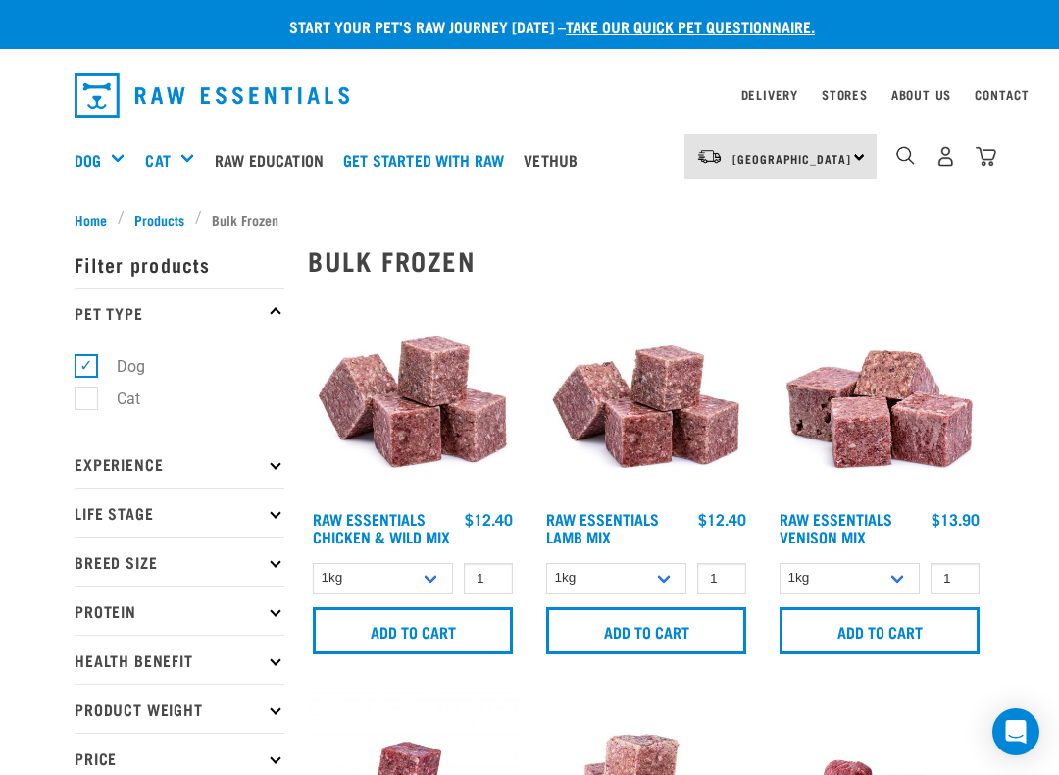
click at [337, 537] on link "Raw Essentials Chicken & Wild Mix" at bounding box center [381, 527] width 137 height 26
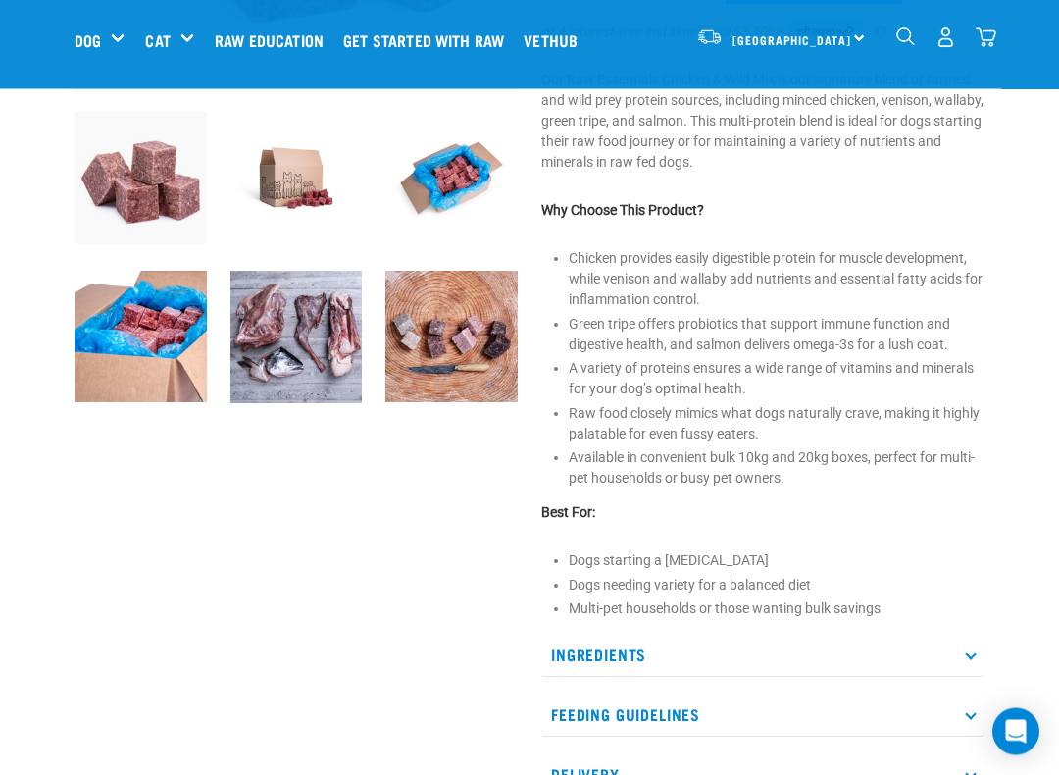
scroll to position [494, 0]
click at [584, 652] on p "Ingredients" at bounding box center [762, 655] width 443 height 44
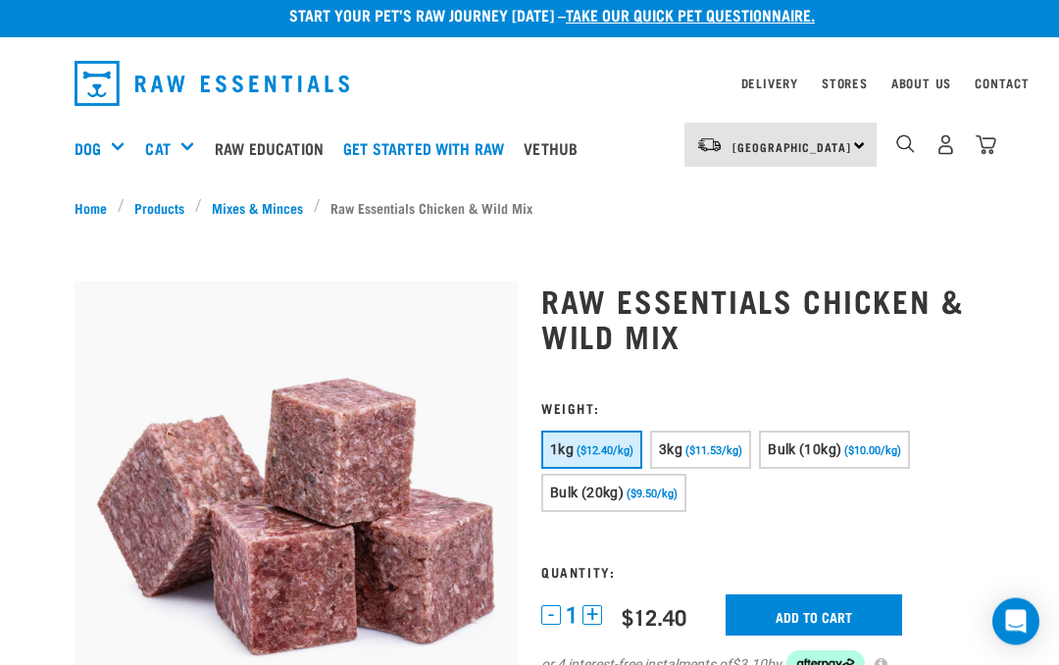
scroll to position [12, 0]
click at [0, 0] on div "Bulk Treats" at bounding box center [0, 0] width 0 height 0
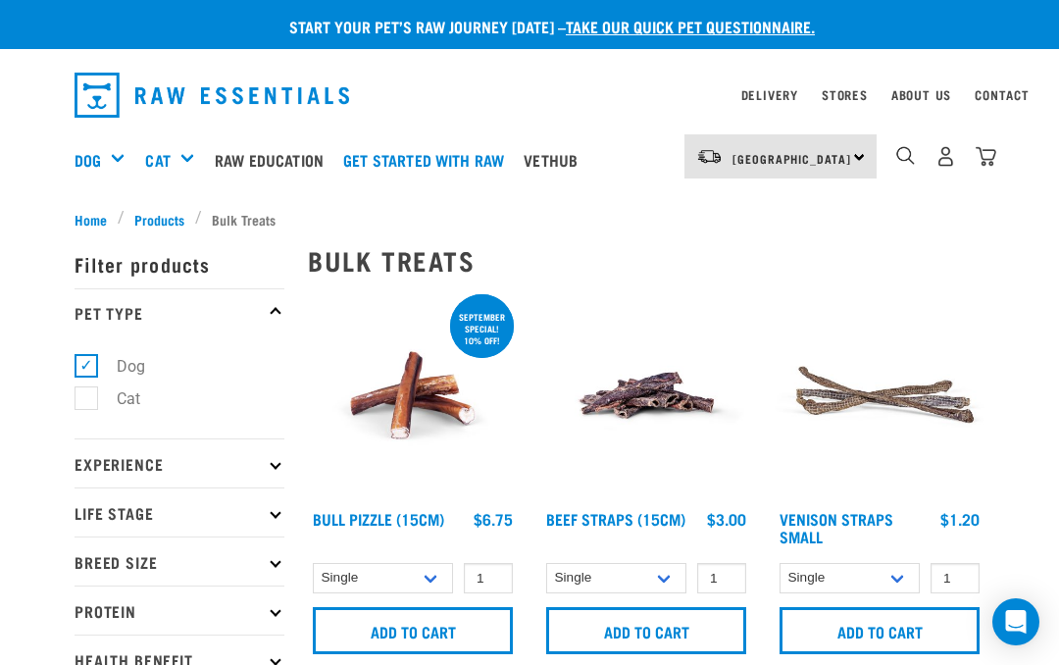
click at [0, 0] on div "Treats" at bounding box center [0, 0] width 0 height 0
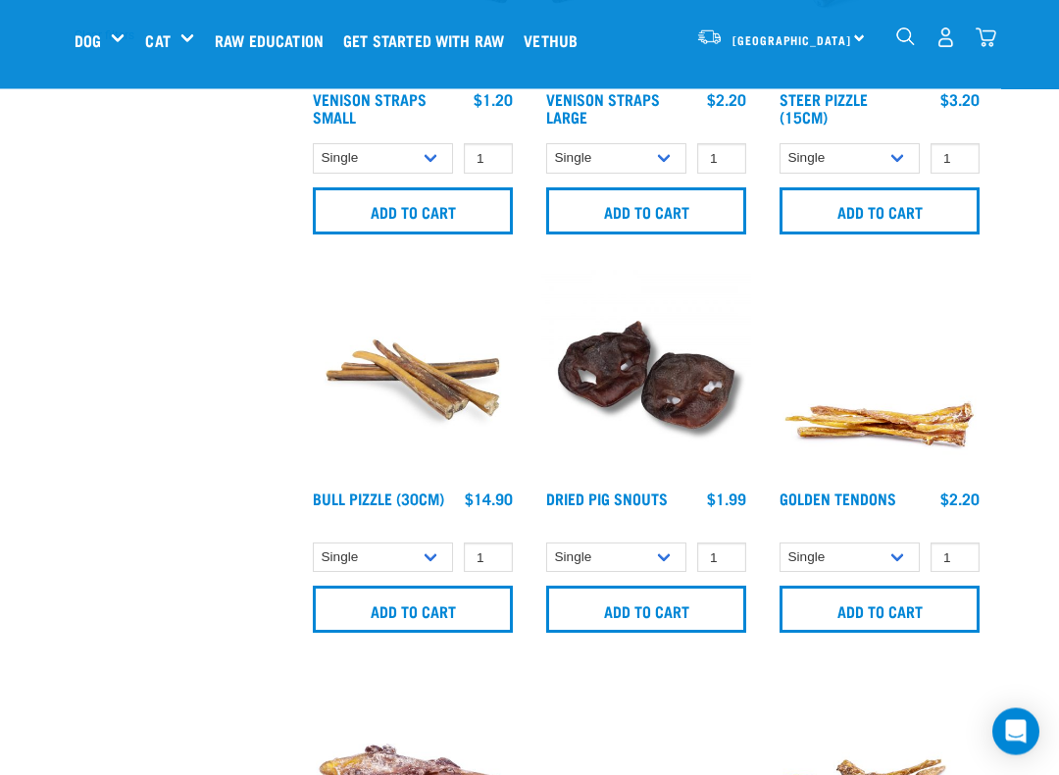
scroll to position [669, 0]
click at [346, 609] on input "Add to cart" at bounding box center [413, 609] width 200 height 47
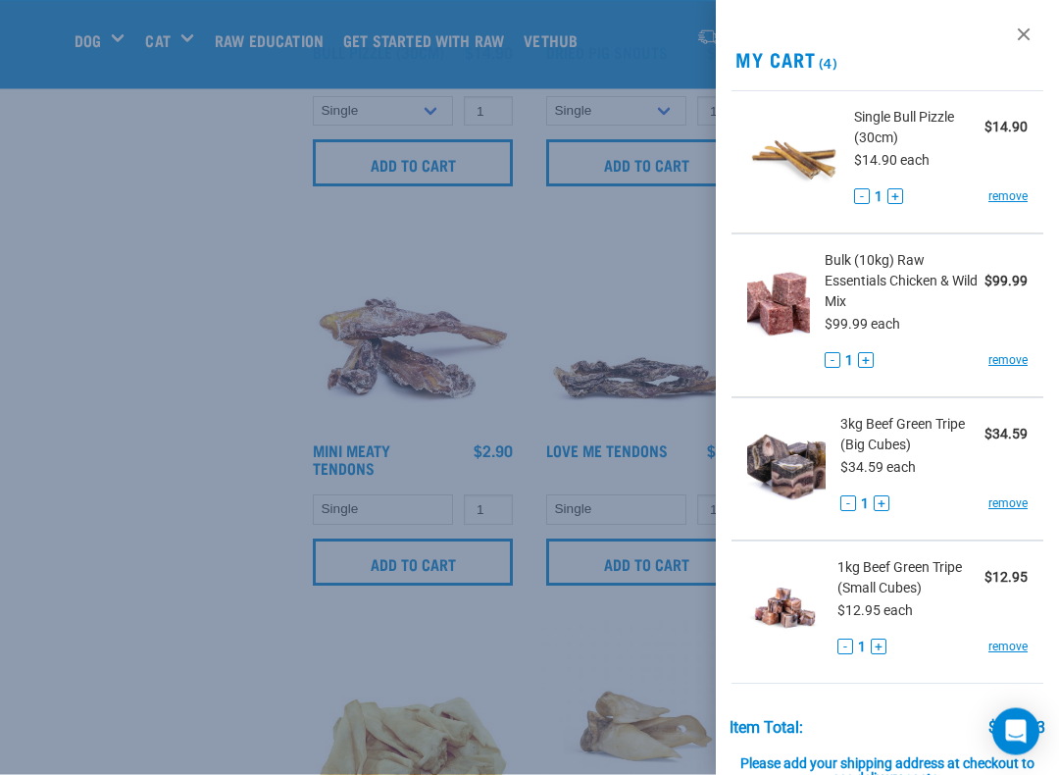
scroll to position [1115, 0]
click at [991, 500] on link "remove" at bounding box center [1008, 504] width 39 height 18
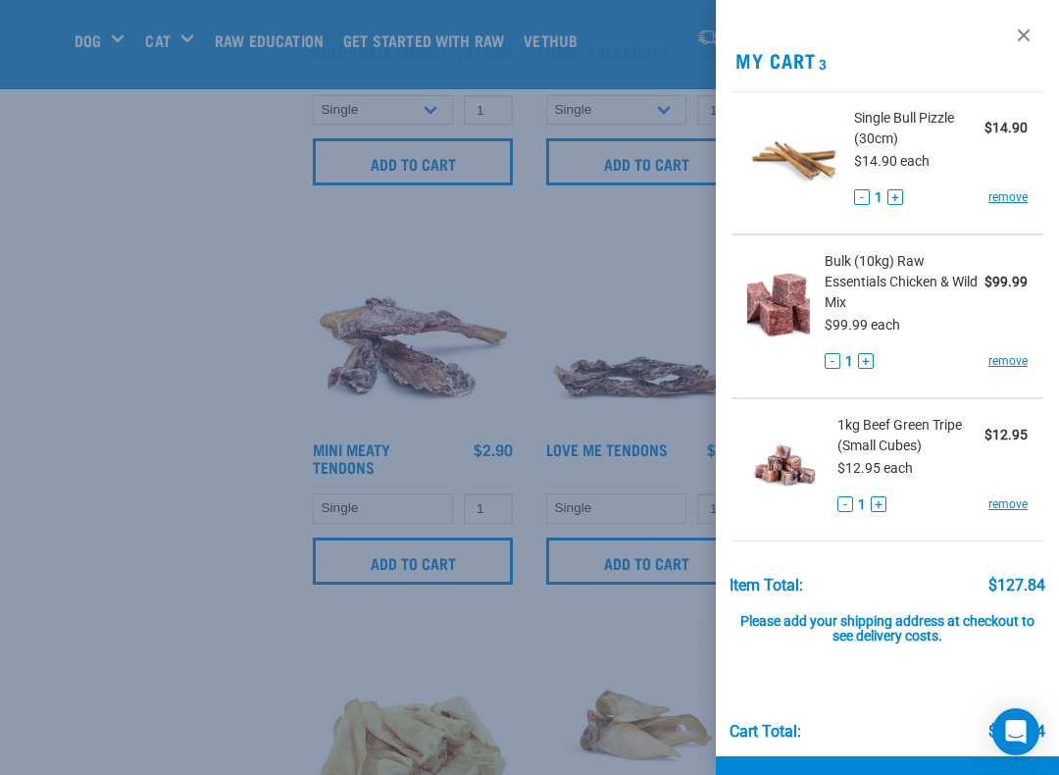
click at [994, 497] on link "remove" at bounding box center [1008, 504] width 39 height 18
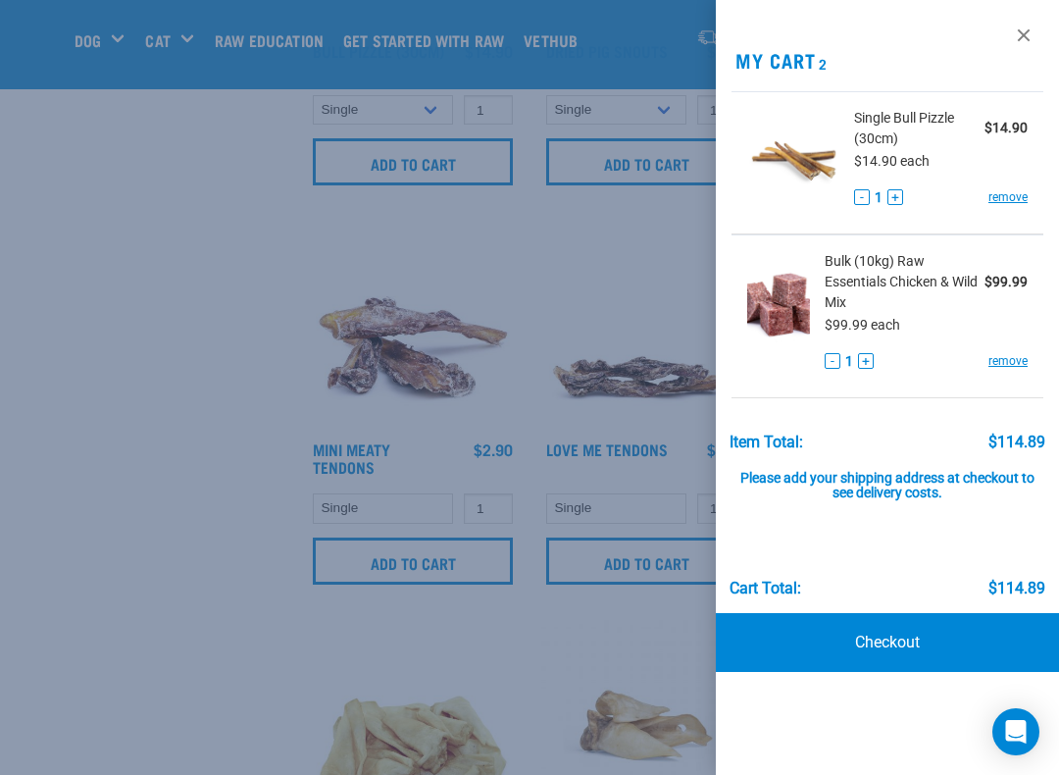
click at [352, 628] on div at bounding box center [529, 387] width 1059 height 775
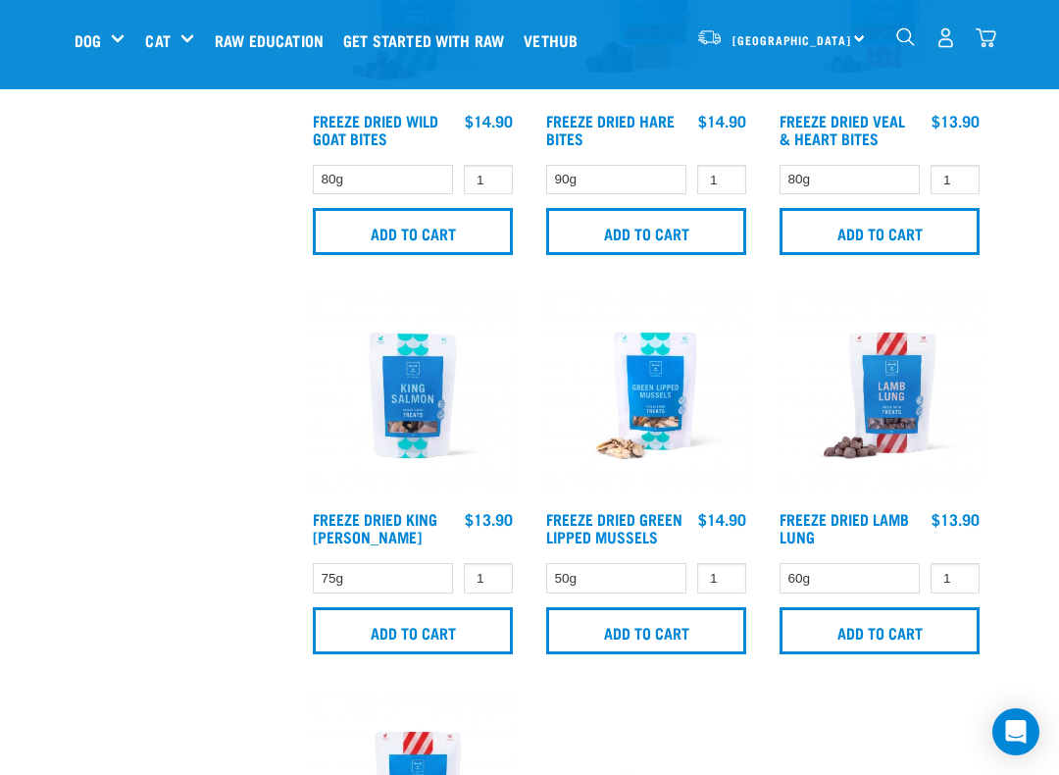
scroll to position [3453, 0]
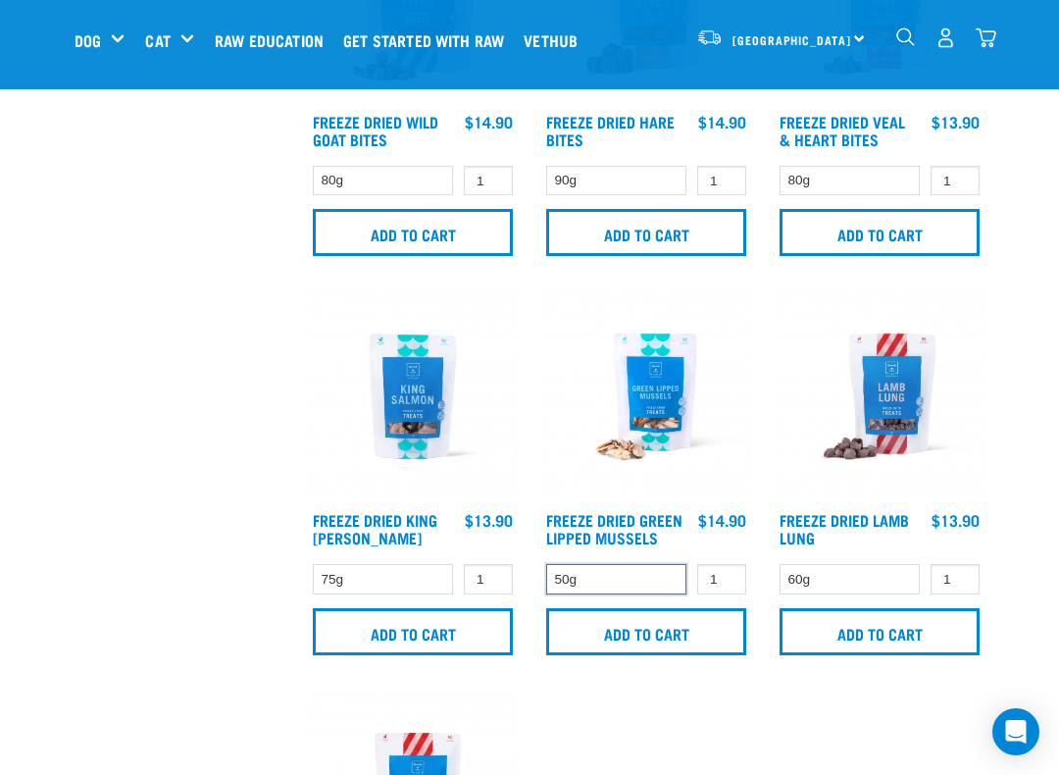
click at [566, 592] on select "50g" at bounding box center [616, 579] width 140 height 30
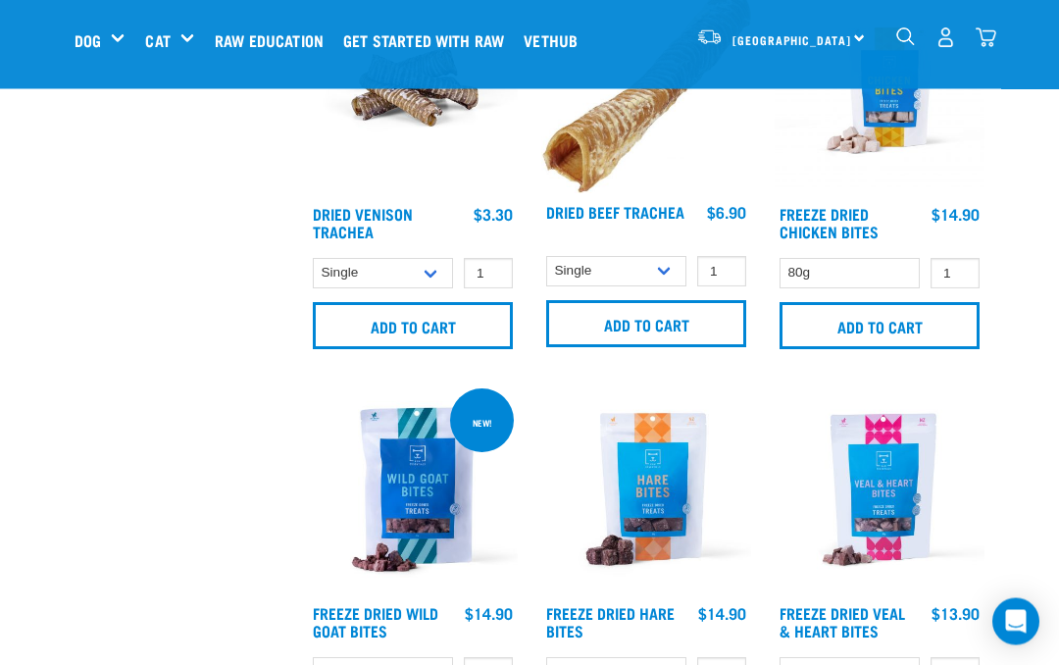
scroll to position [2961, 0]
click at [0, 0] on div "Toys & Enrichment" at bounding box center [0, 0] width 0 height 0
click at [88, 42] on link "Dog" at bounding box center [88, 40] width 26 height 24
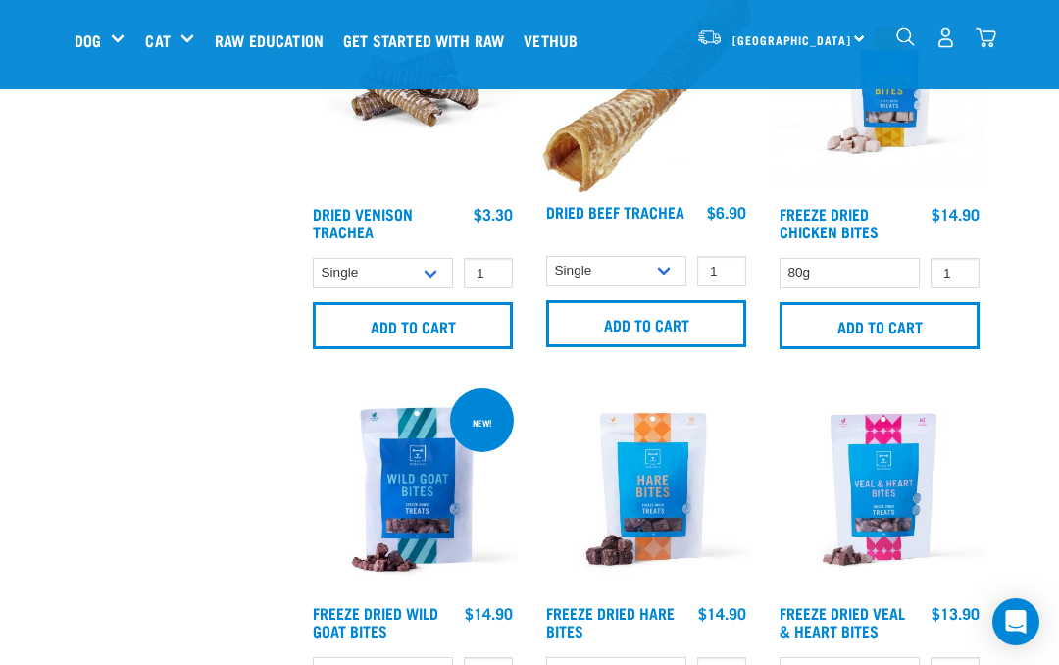
click at [0, 0] on div "Toys & Enrichment" at bounding box center [0, 0] width 0 height 0
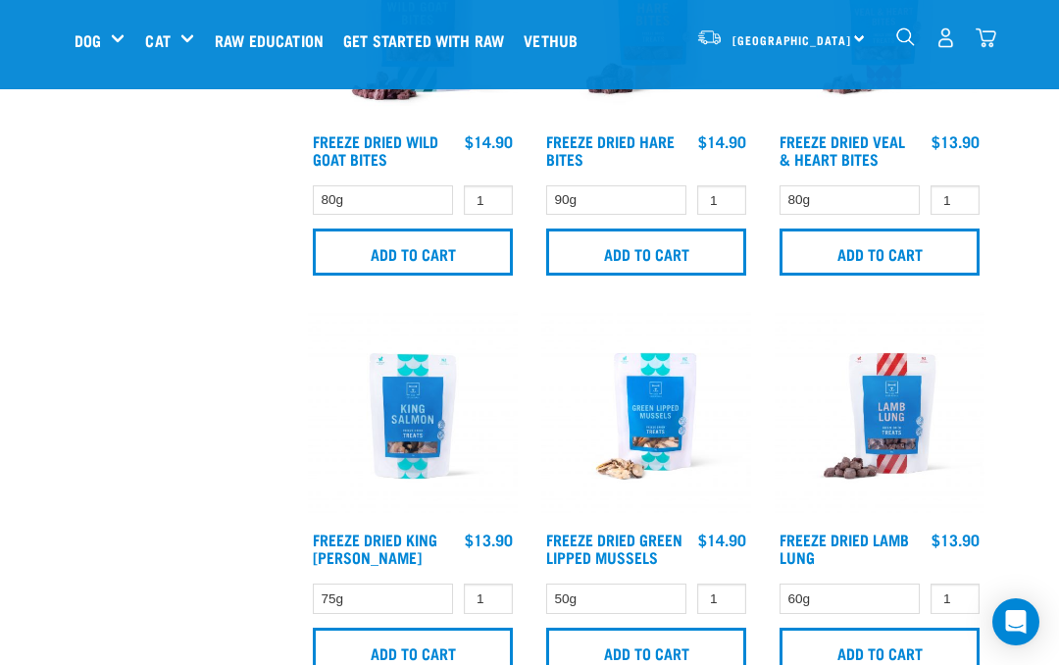
click at [979, 38] on img "dropdown navigation" at bounding box center [986, 37] width 21 height 21
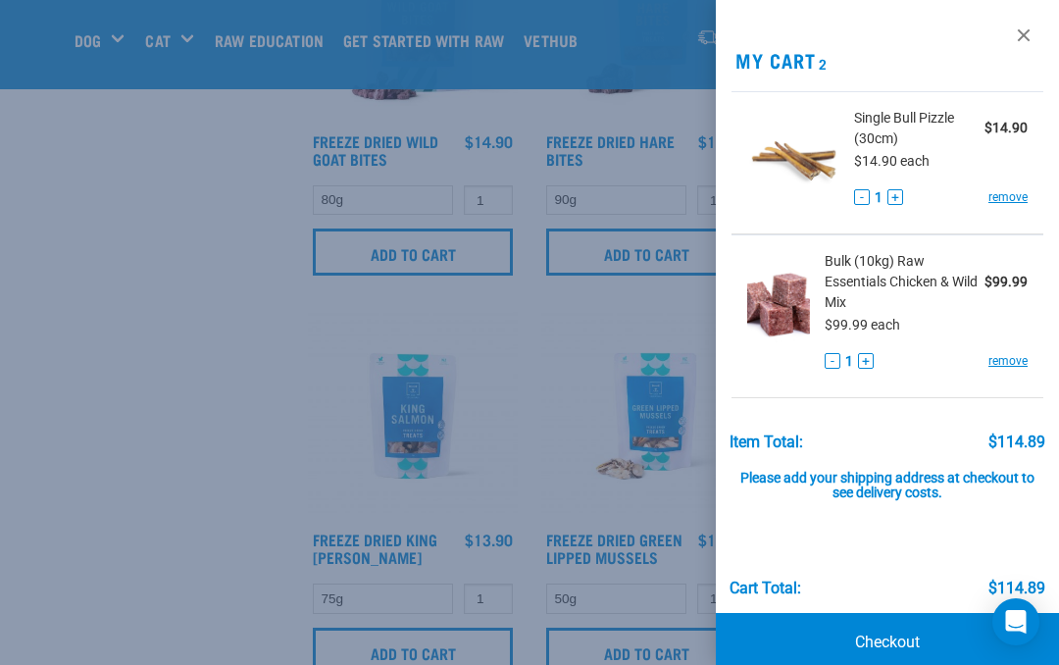
click at [969, 44] on div at bounding box center [529, 332] width 1059 height 665
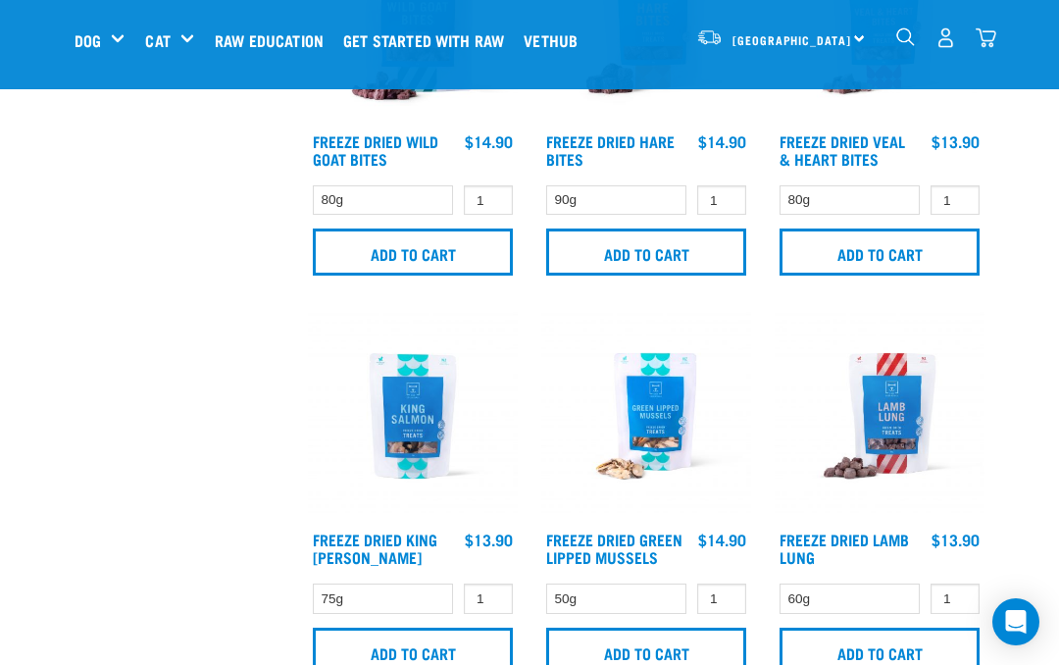
click at [983, 37] on img "dropdown navigation" at bounding box center [986, 37] width 21 height 21
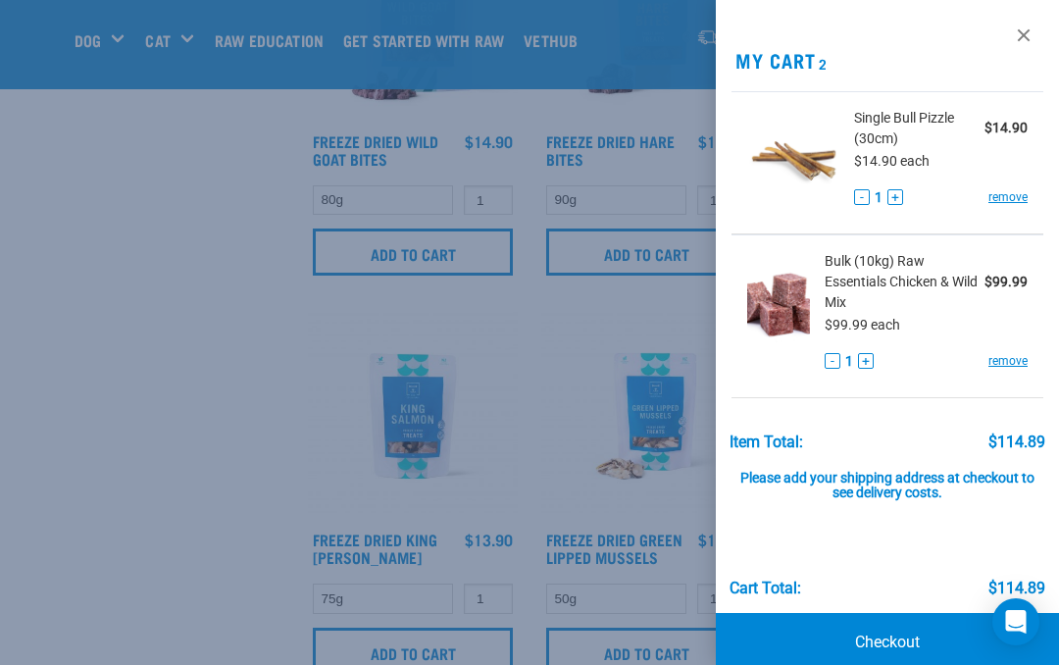
click at [991, 41] on div at bounding box center [529, 332] width 1059 height 665
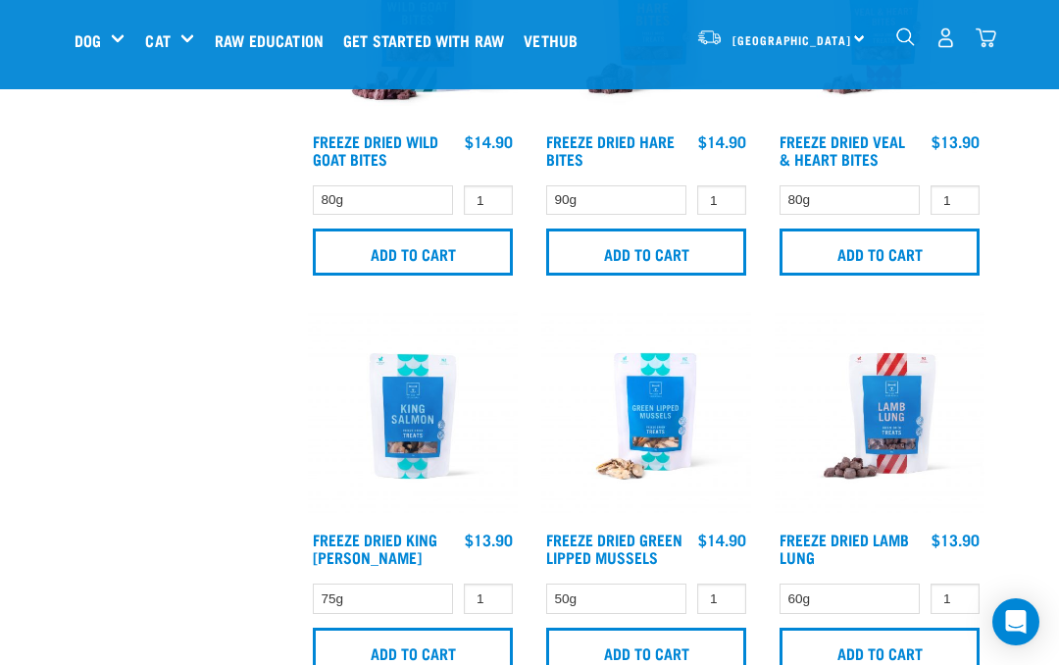
click at [977, 44] on img "dropdown navigation" at bounding box center [986, 37] width 21 height 21
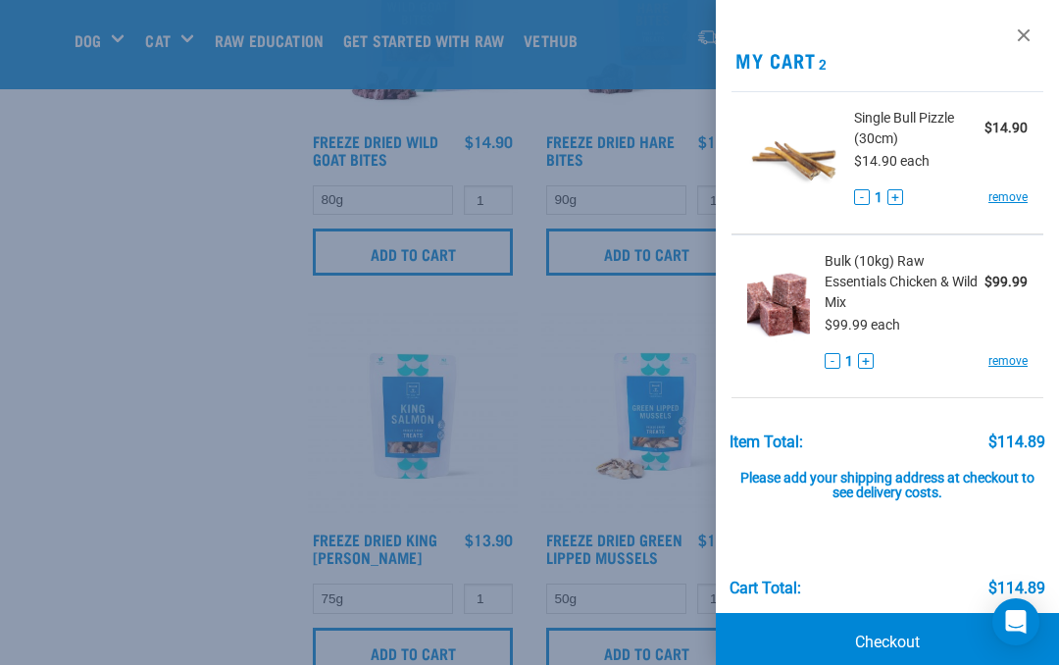
click at [997, 44] on div at bounding box center [529, 332] width 1059 height 665
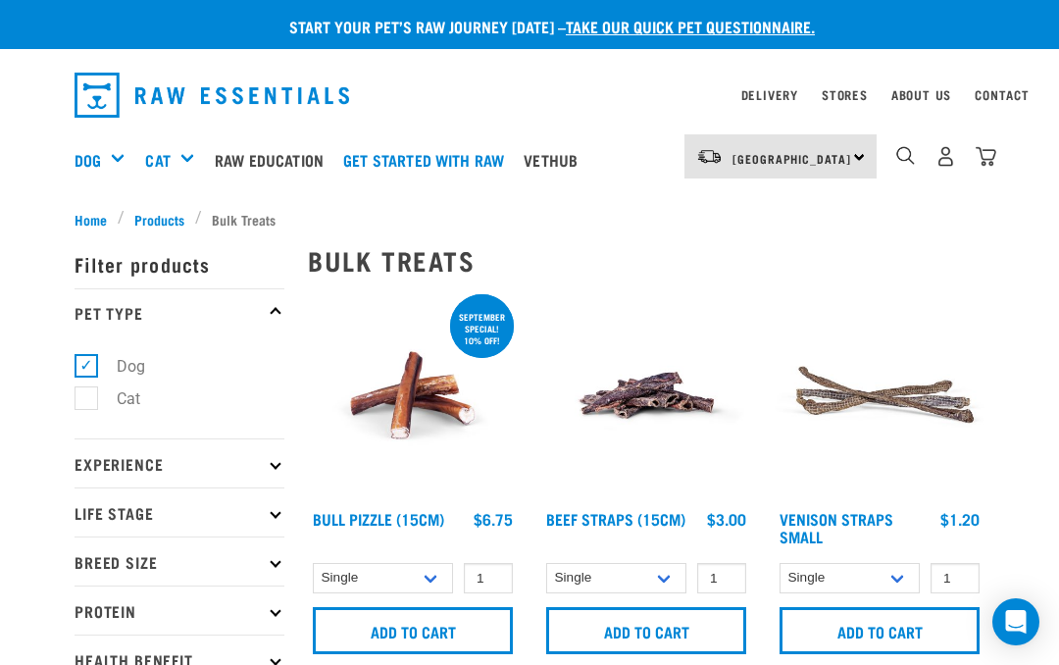
click at [982, 149] on img "dropdown navigation" at bounding box center [986, 156] width 21 height 21
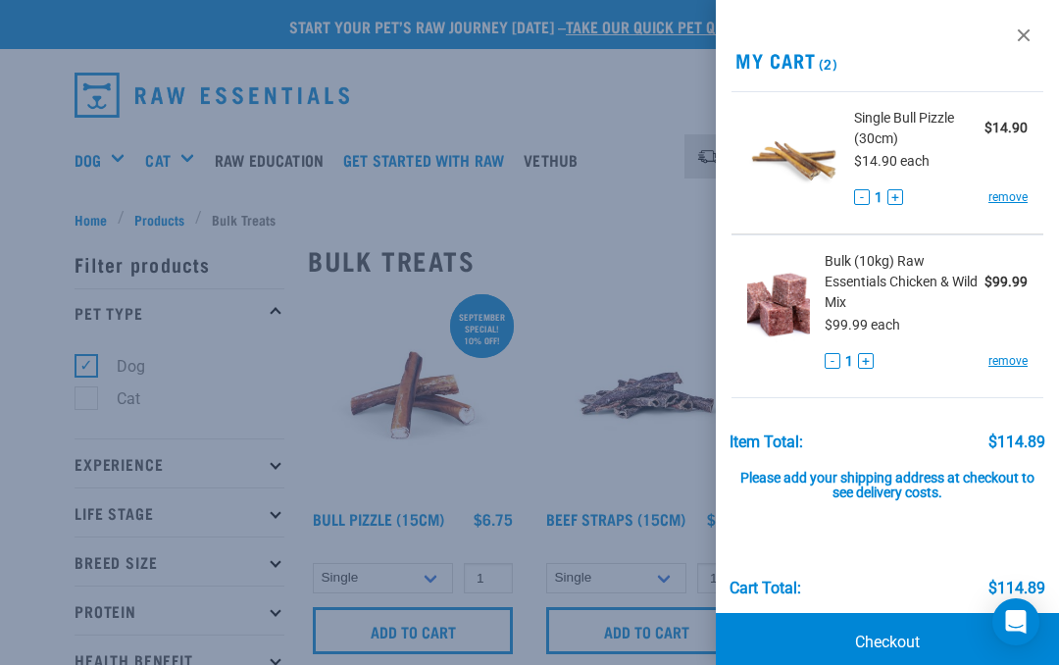
click at [857, 636] on link "Checkout" at bounding box center [887, 642] width 343 height 59
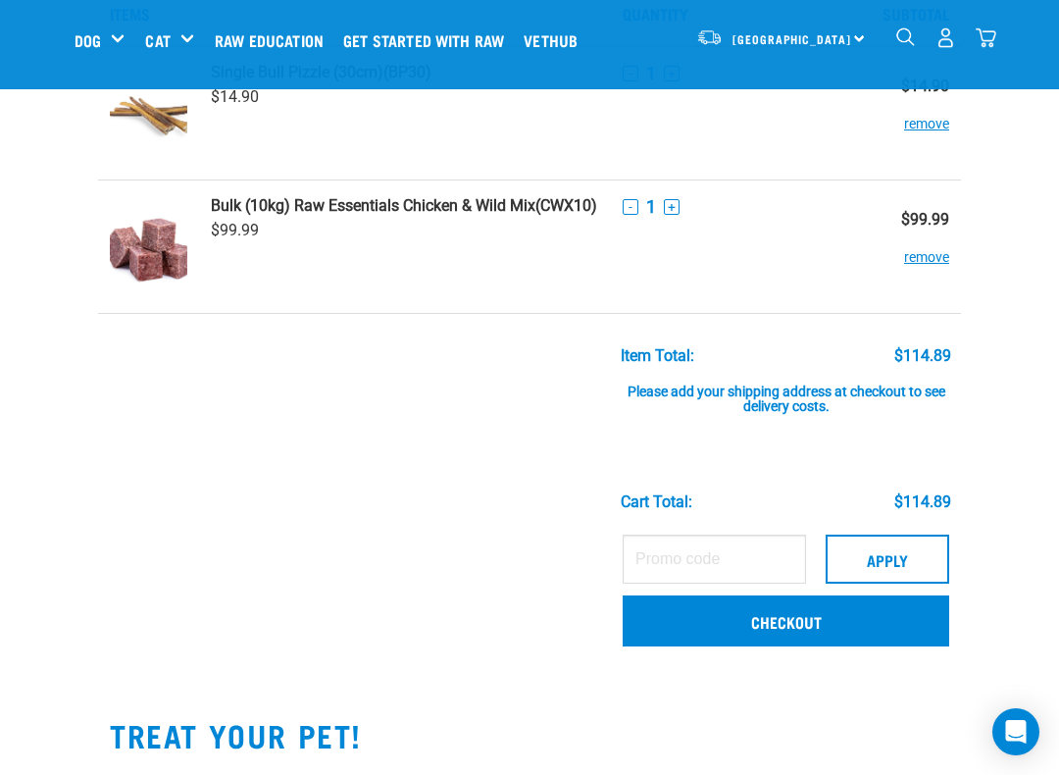
scroll to position [123, 0]
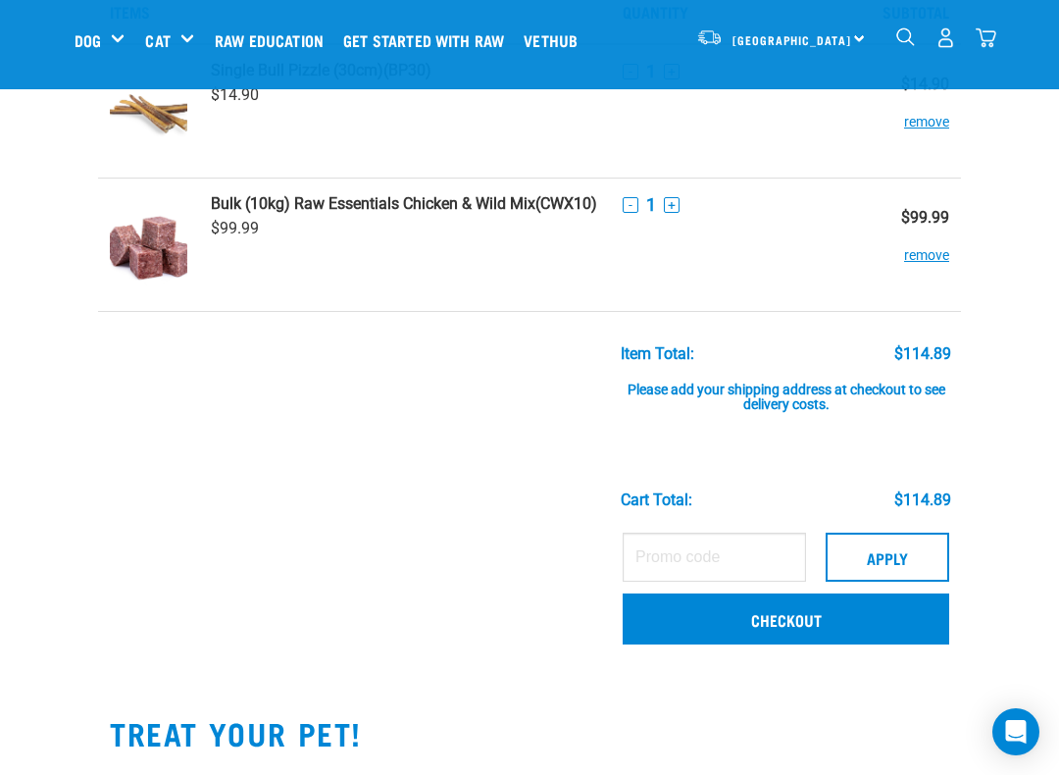
click at [715, 626] on link "Checkout" at bounding box center [786, 618] width 327 height 51
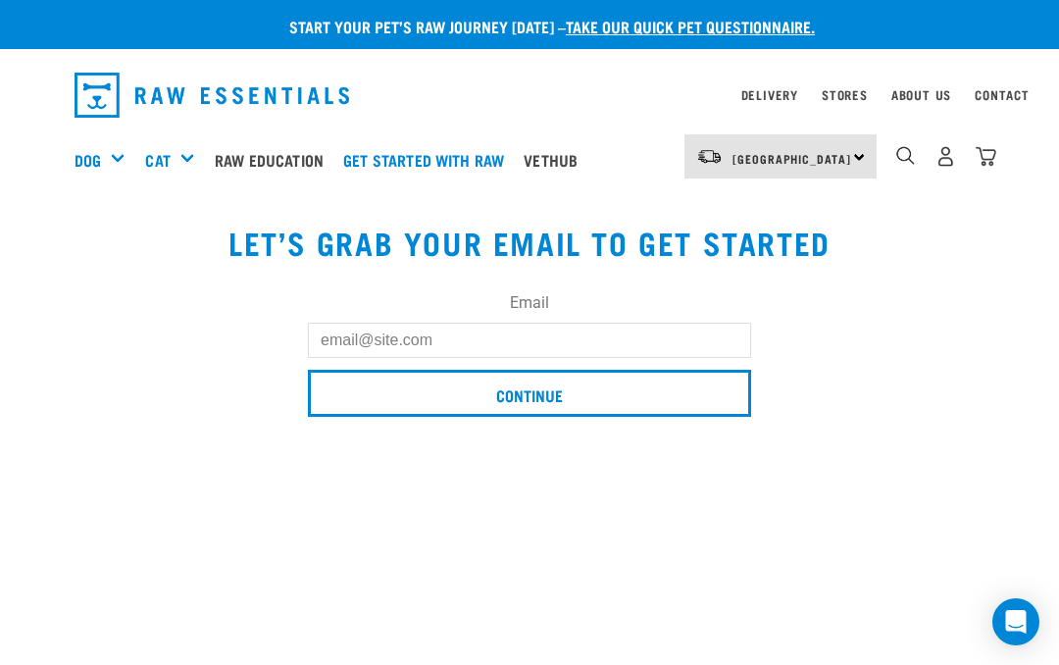
click at [337, 345] on input "Email" at bounding box center [529, 340] width 443 height 35
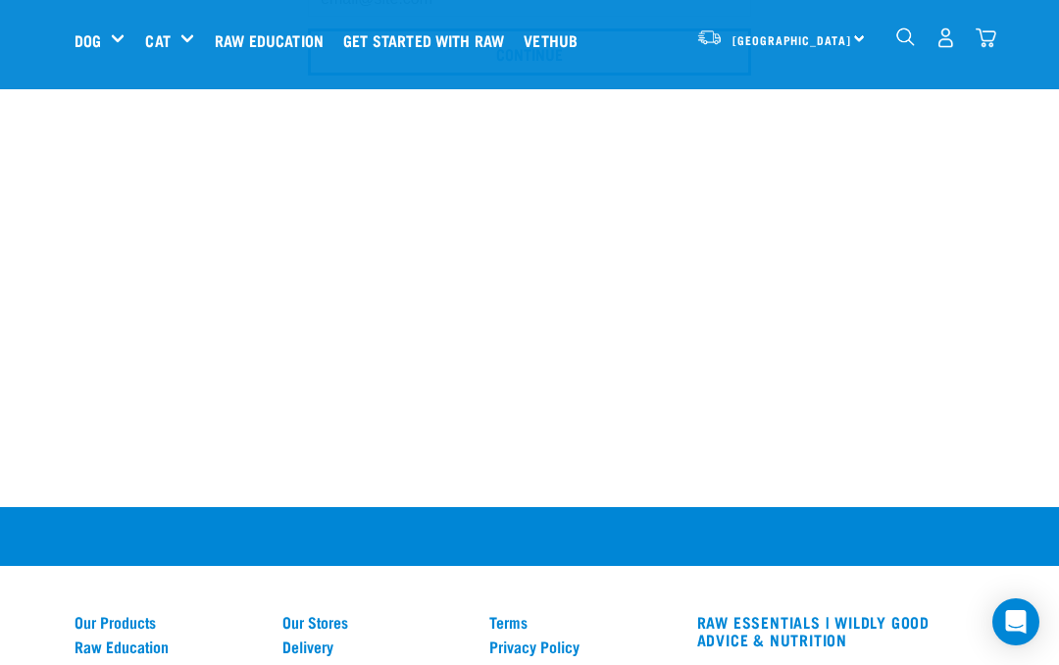
type input "email@jackieclark.co.nz"
click at [990, 38] on img "dropdown navigation" at bounding box center [986, 37] width 21 height 21
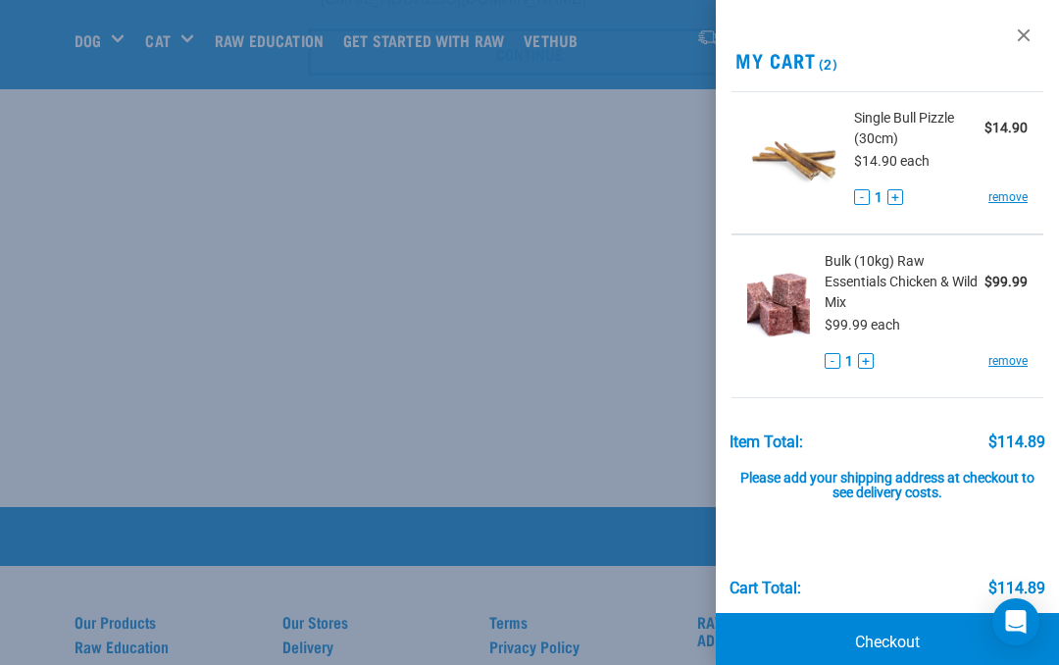
click at [859, 636] on link "Checkout" at bounding box center [887, 642] width 343 height 59
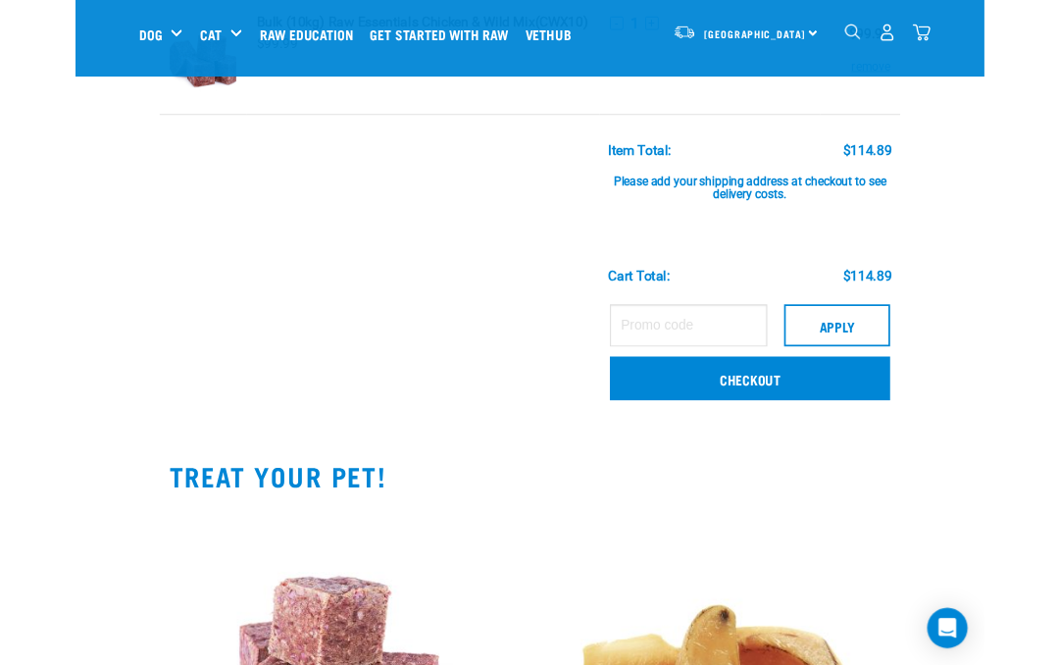
scroll to position [300, 0]
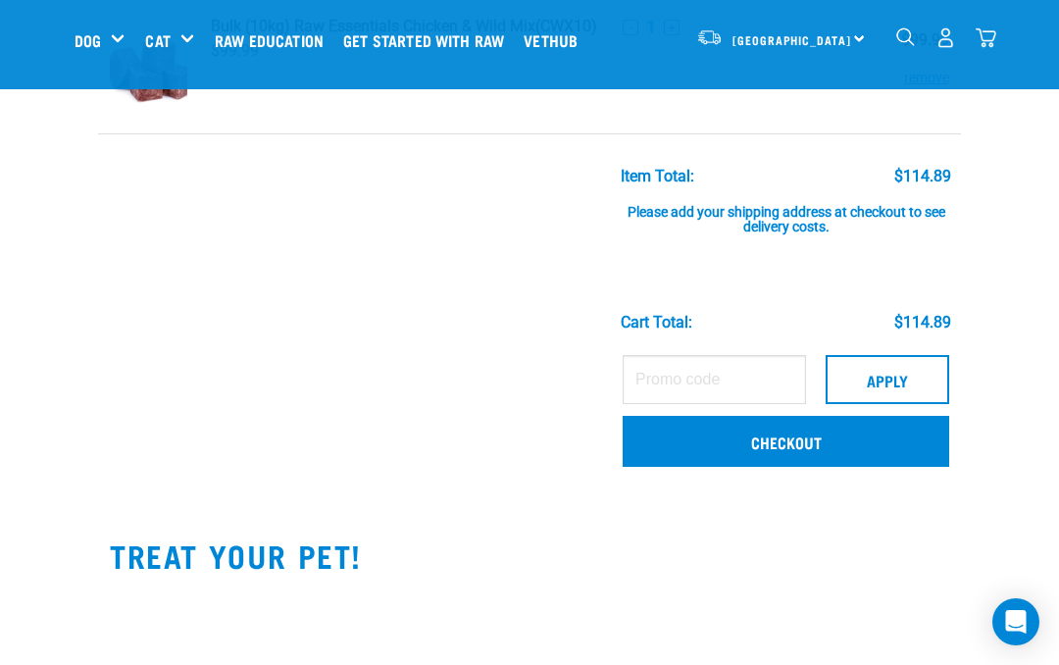
click at [688, 455] on link "Checkout" at bounding box center [786, 441] width 327 height 51
click at [704, 443] on link "Checkout" at bounding box center [786, 441] width 327 height 51
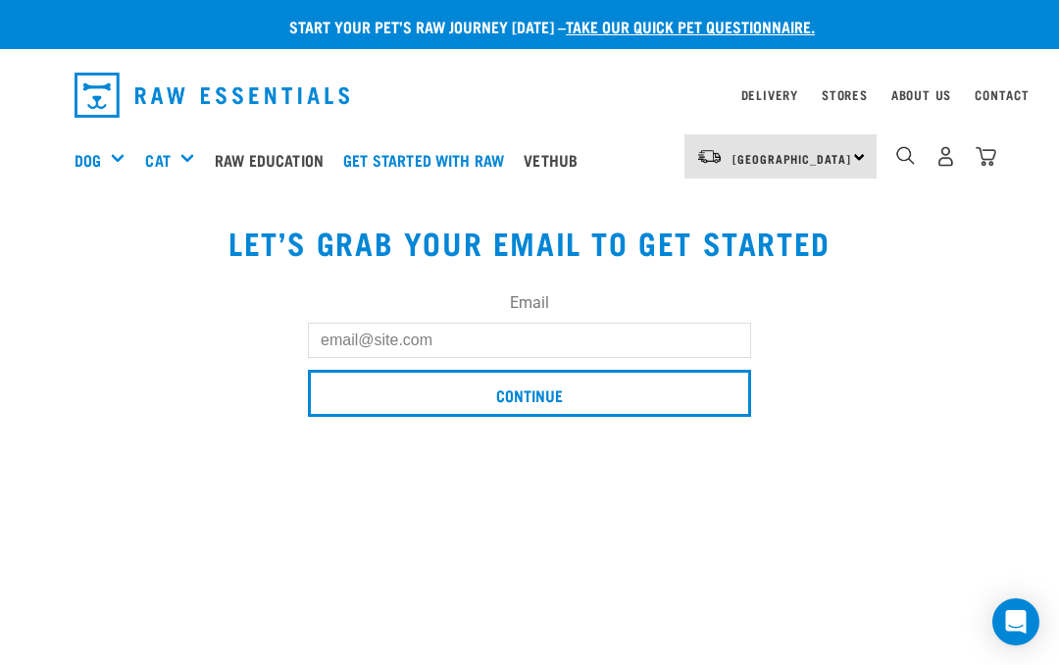
click at [347, 350] on input "Email" at bounding box center [529, 340] width 443 height 35
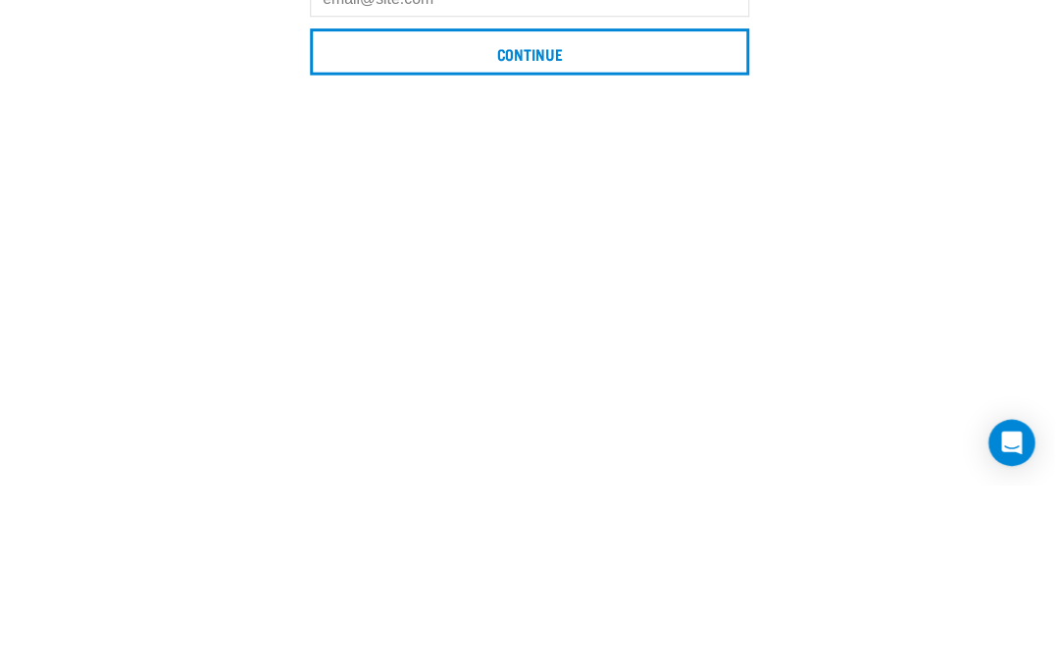
scroll to position [181, 0]
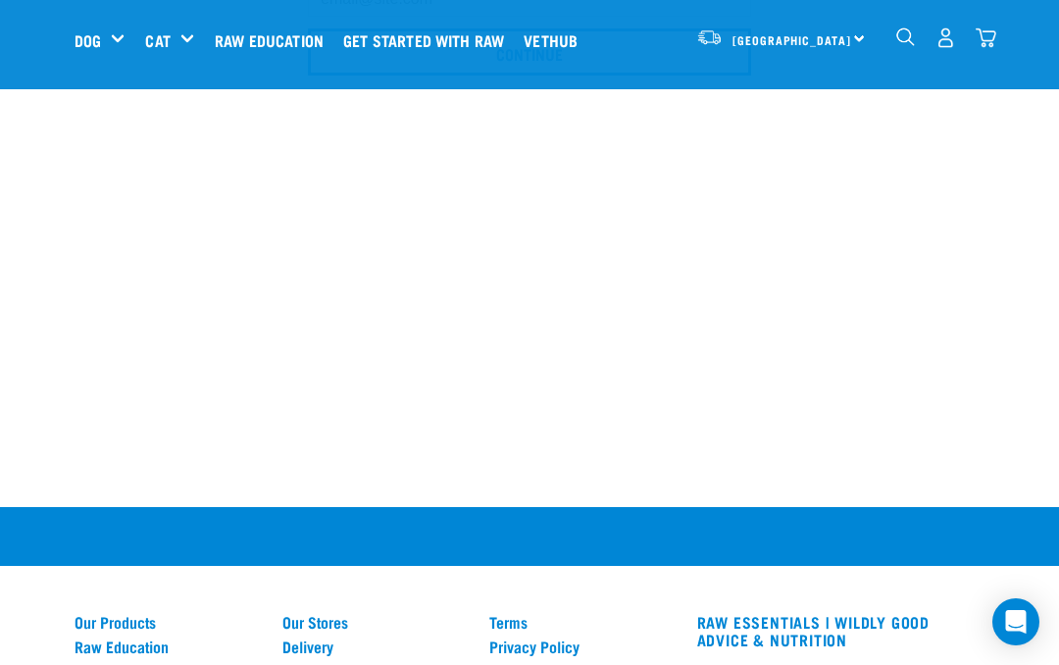
type input "[EMAIL_ADDRESS][DOMAIN_NAME]"
click at [990, 28] on img "dropdown navigation" at bounding box center [986, 37] width 21 height 21
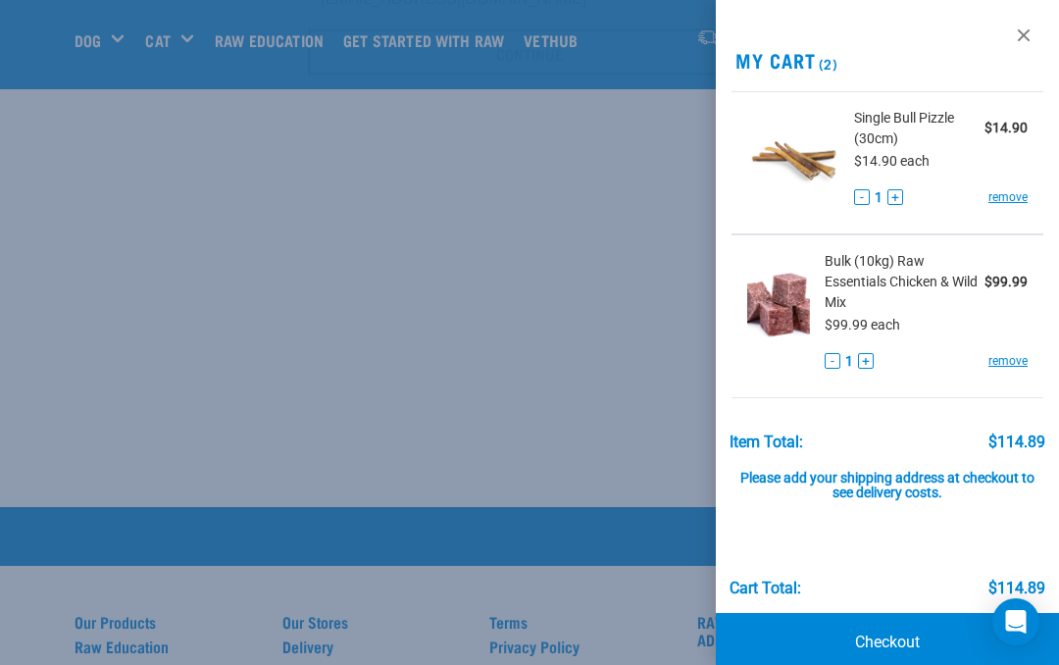
click at [894, 634] on link "Checkout" at bounding box center [887, 642] width 343 height 59
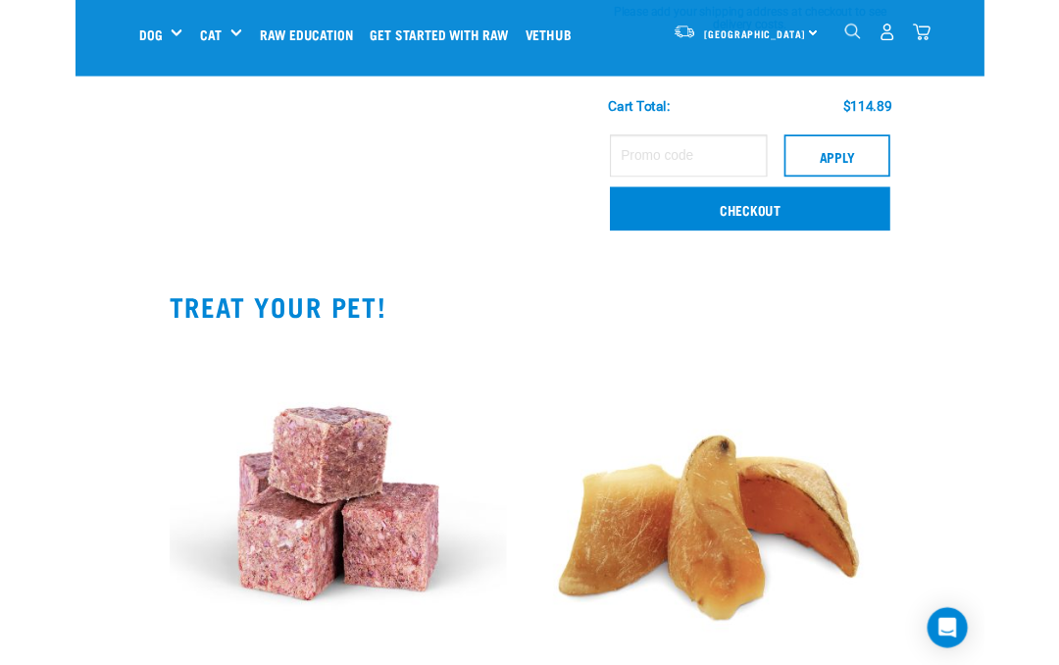
scroll to position [493, 0]
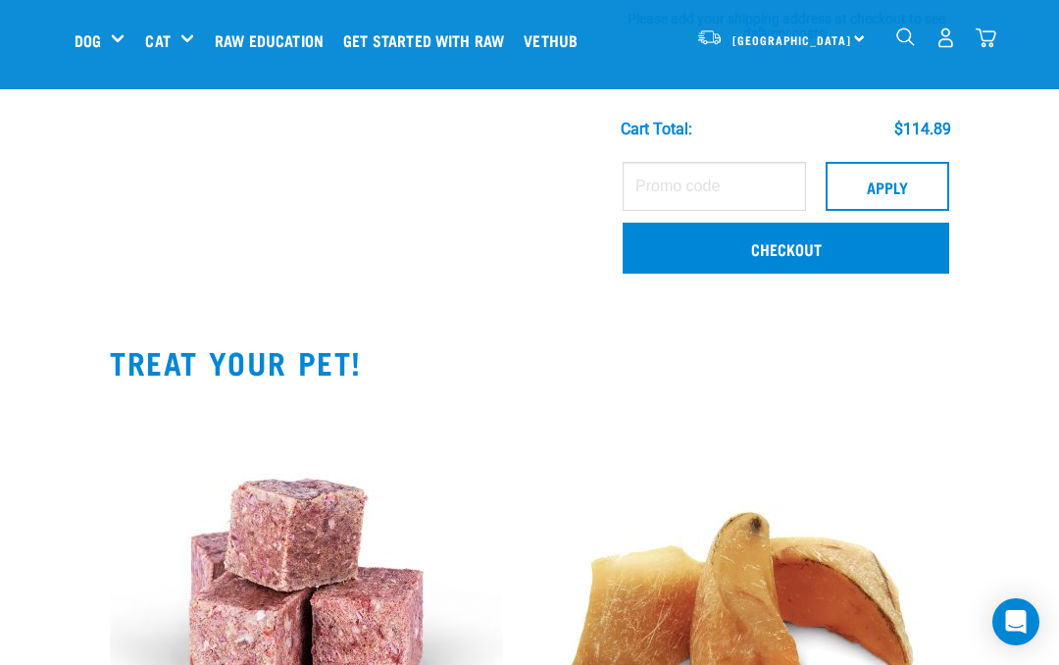
click at [730, 247] on link "Checkout" at bounding box center [786, 248] width 327 height 51
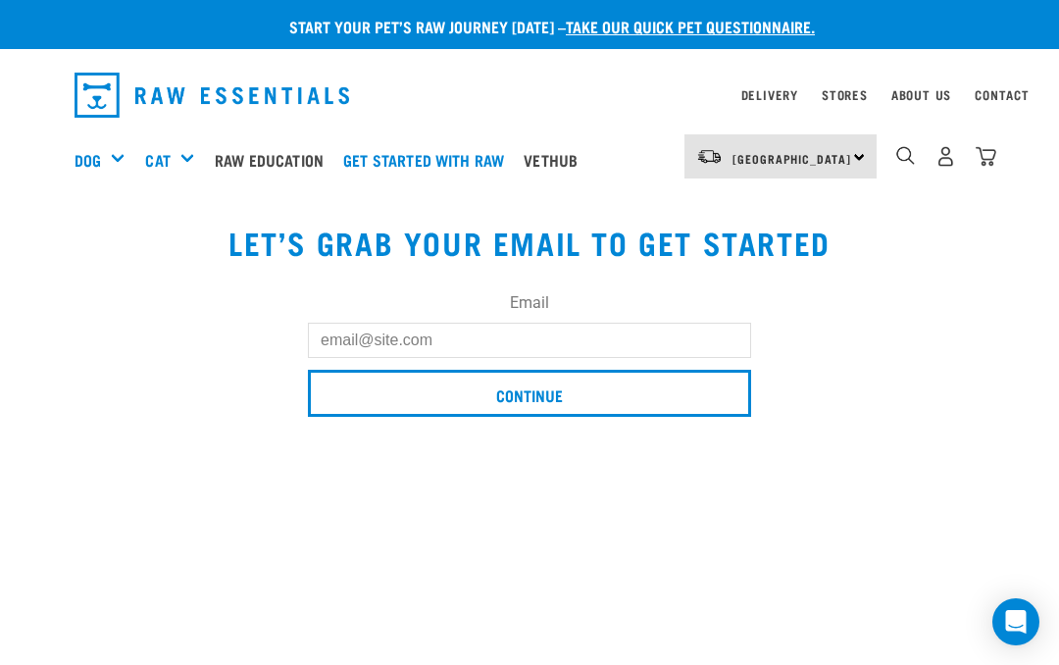
click at [337, 350] on input "Email" at bounding box center [529, 340] width 443 height 35
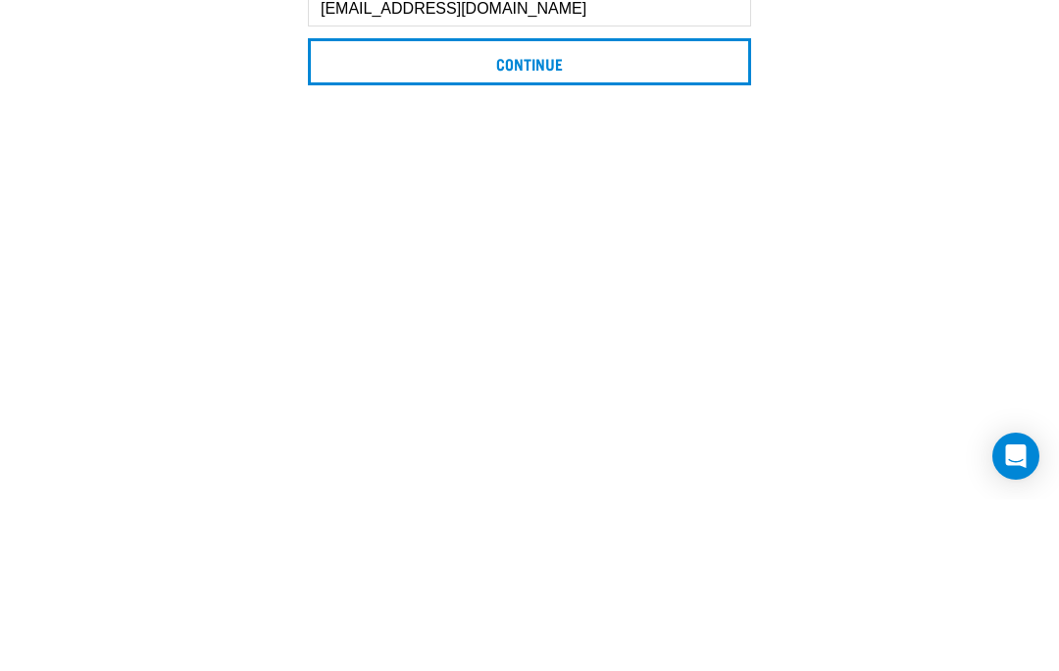
type input "[EMAIL_ADDRESS][DOMAIN_NAME]"
click at [499, 210] on input "Continue" at bounding box center [529, 233] width 443 height 47
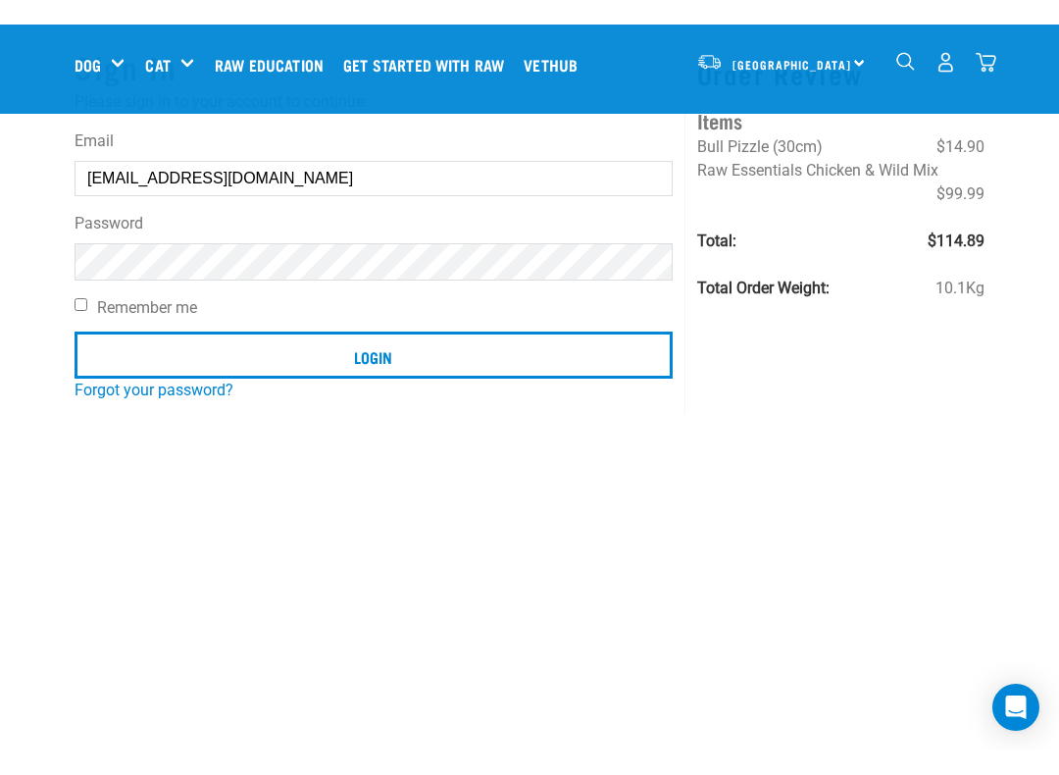
scroll to position [137, 0]
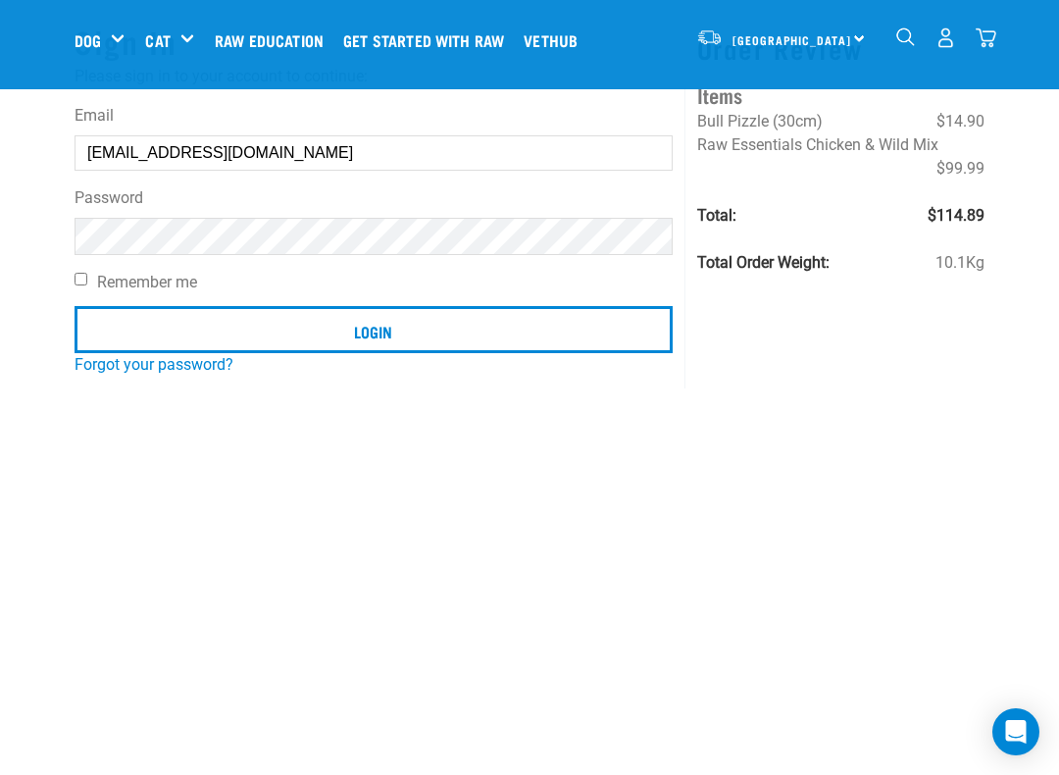
click at [339, 326] on input "Login" at bounding box center [374, 329] width 598 height 47
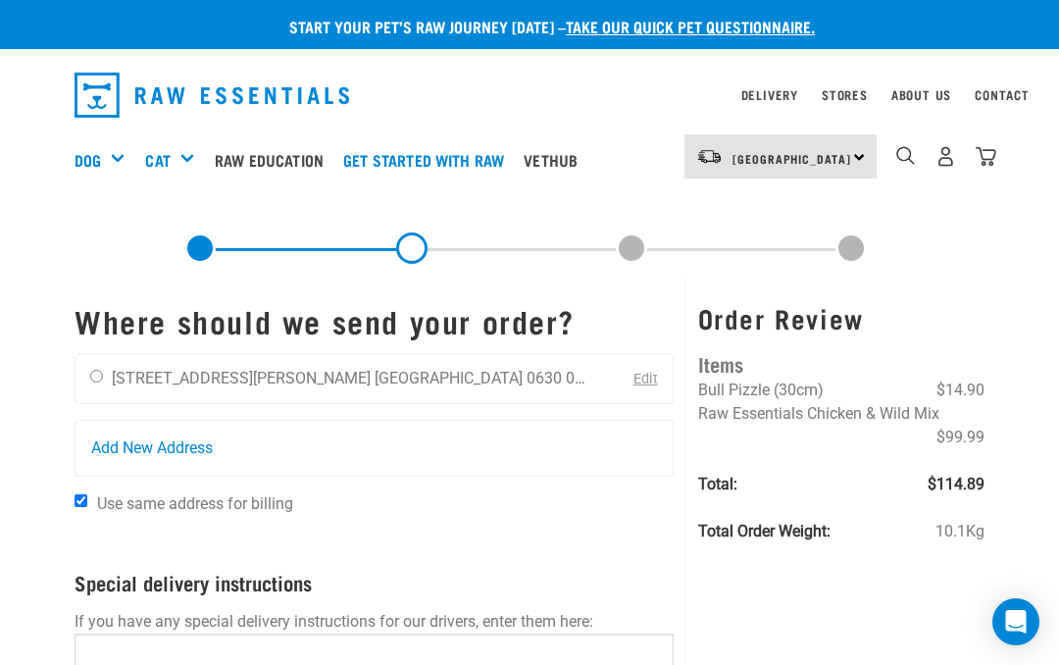
click at [96, 383] on input "radio" at bounding box center [96, 376] width 13 height 13
radio input "true"
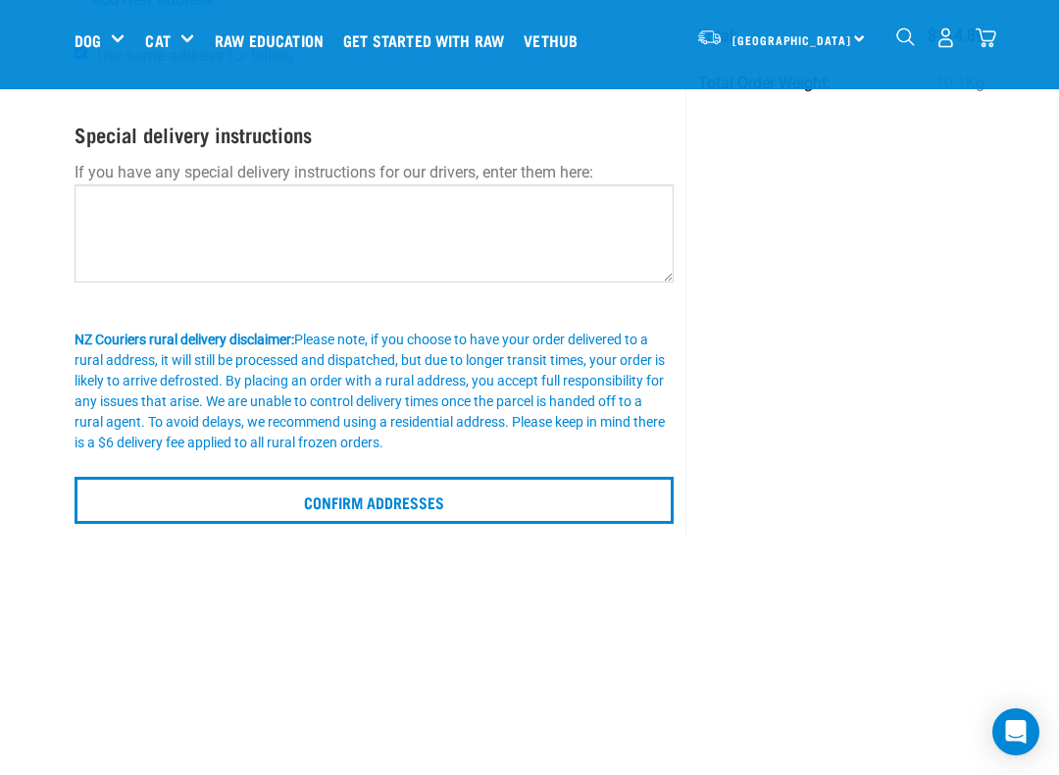
scroll to position [298, 0]
click at [223, 499] on input "Confirm addresses" at bounding box center [374, 501] width 599 height 47
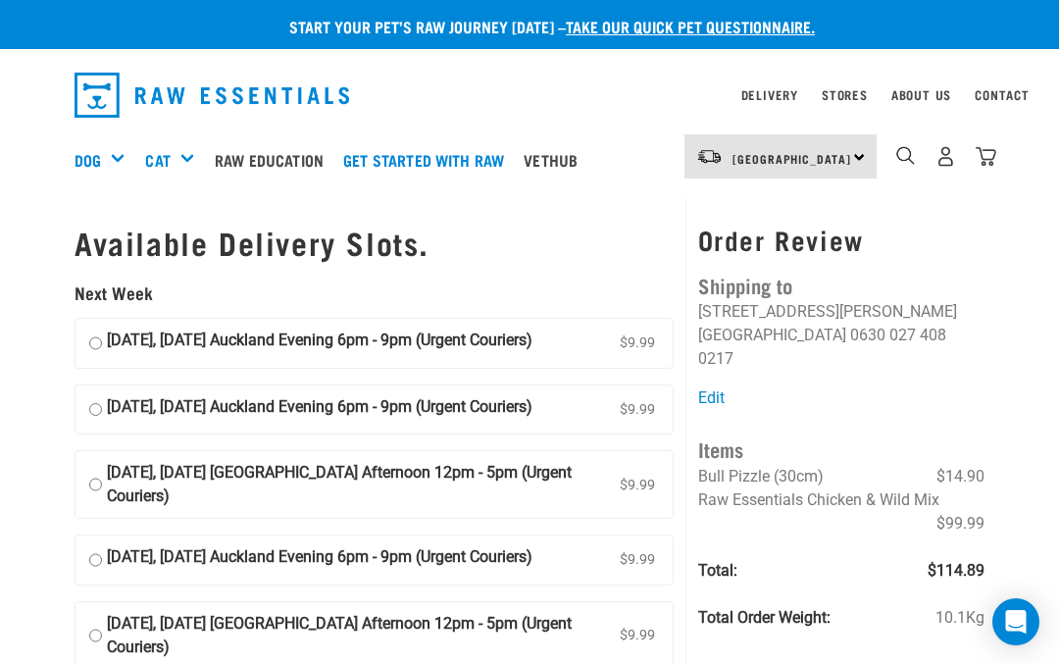
click at [96, 342] on input "[DATE], [DATE] Auckland Evening 6pm - 9pm (Urgent Couriers) $9.99" at bounding box center [95, 343] width 13 height 29
radio input "true"
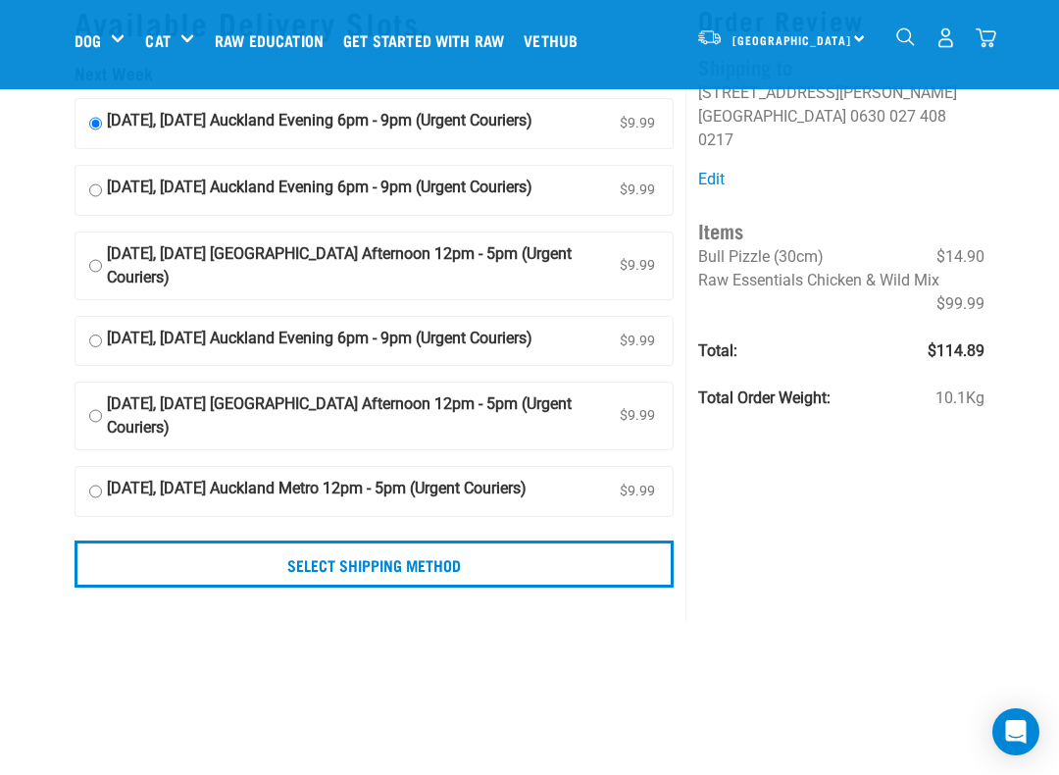
scroll to position [76, 0]
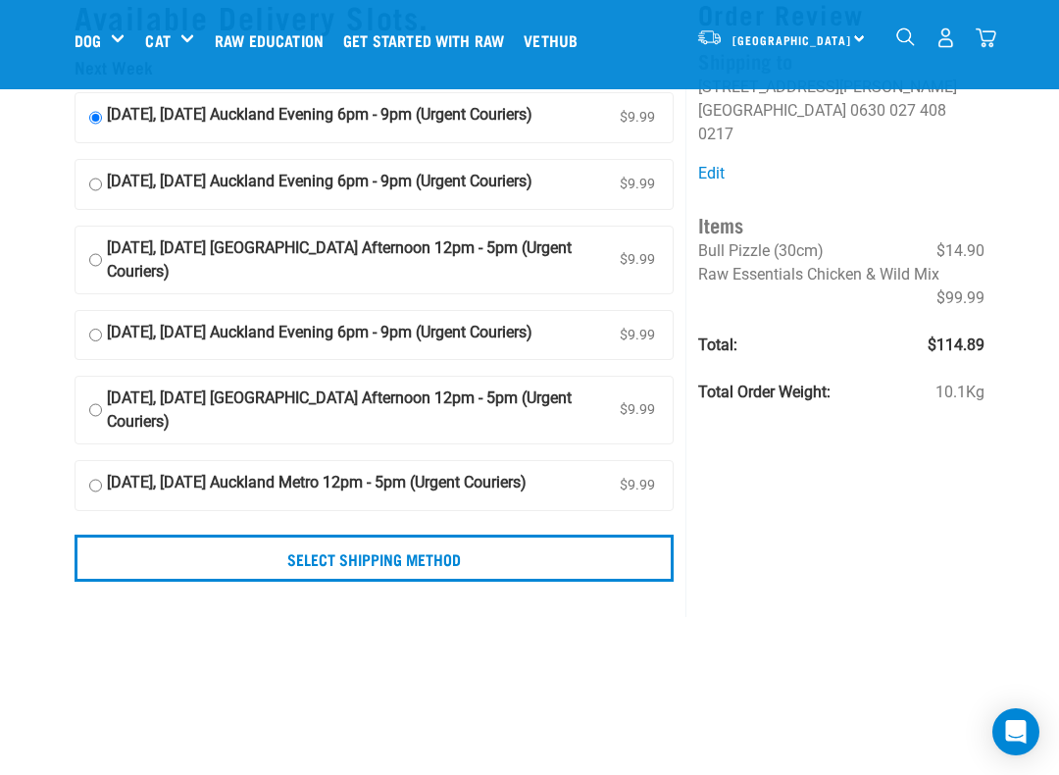
click at [268, 582] on input "Select Shipping Method" at bounding box center [374, 558] width 599 height 47
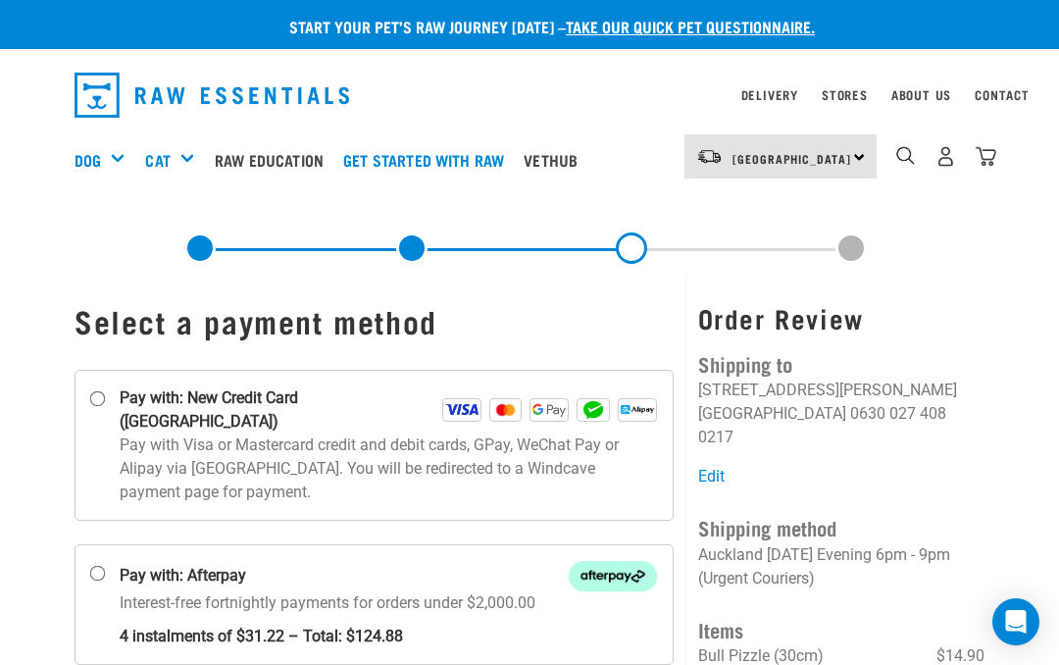
click at [97, 404] on input "Pay with: New Credit Card ([GEOGRAPHIC_DATA])" at bounding box center [98, 399] width 16 height 16
radio input "true"
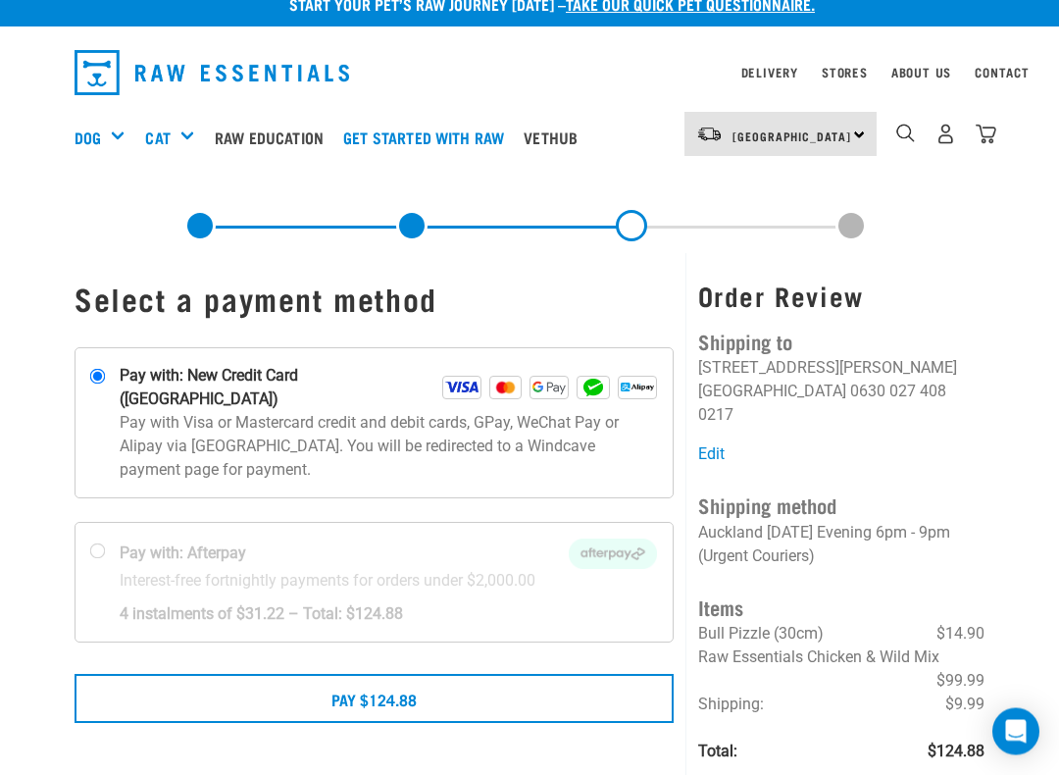
scroll to position [26, 0]
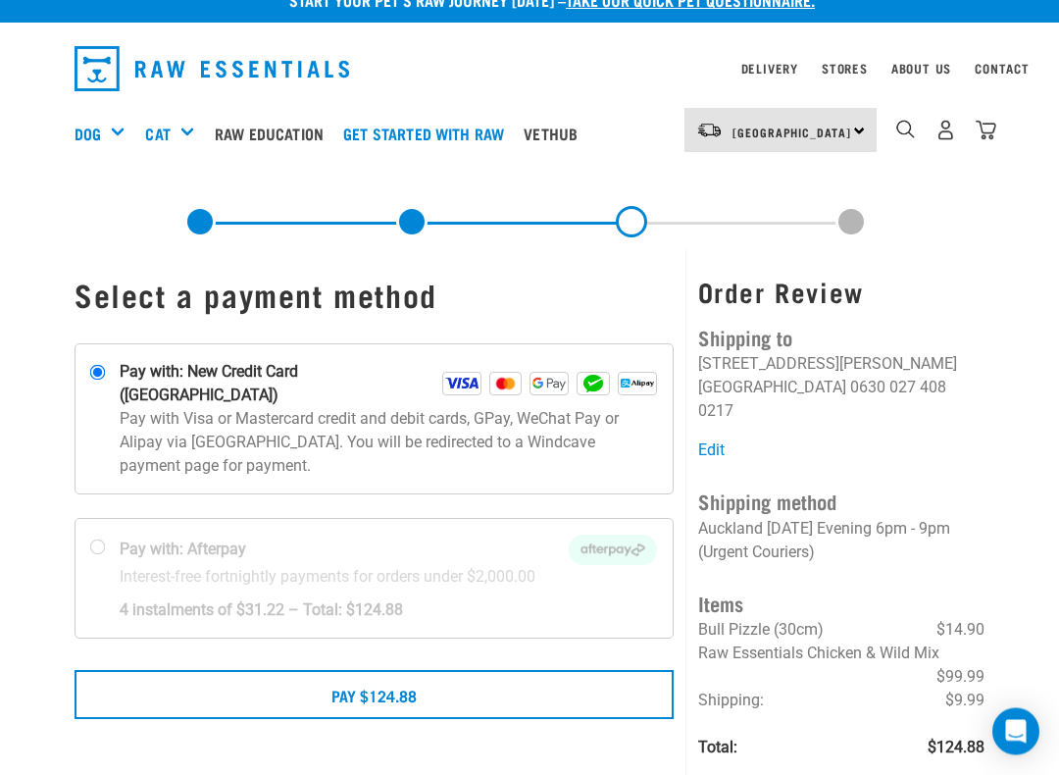
click at [309, 664] on button "Pay $124.88" at bounding box center [374, 695] width 599 height 49
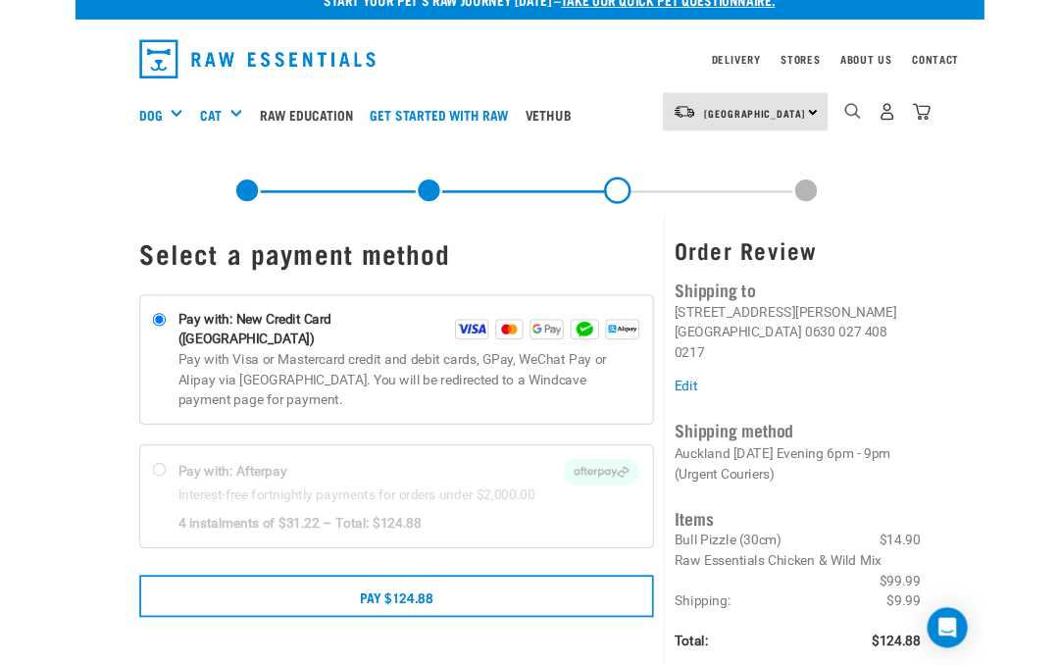
scroll to position [81, 0]
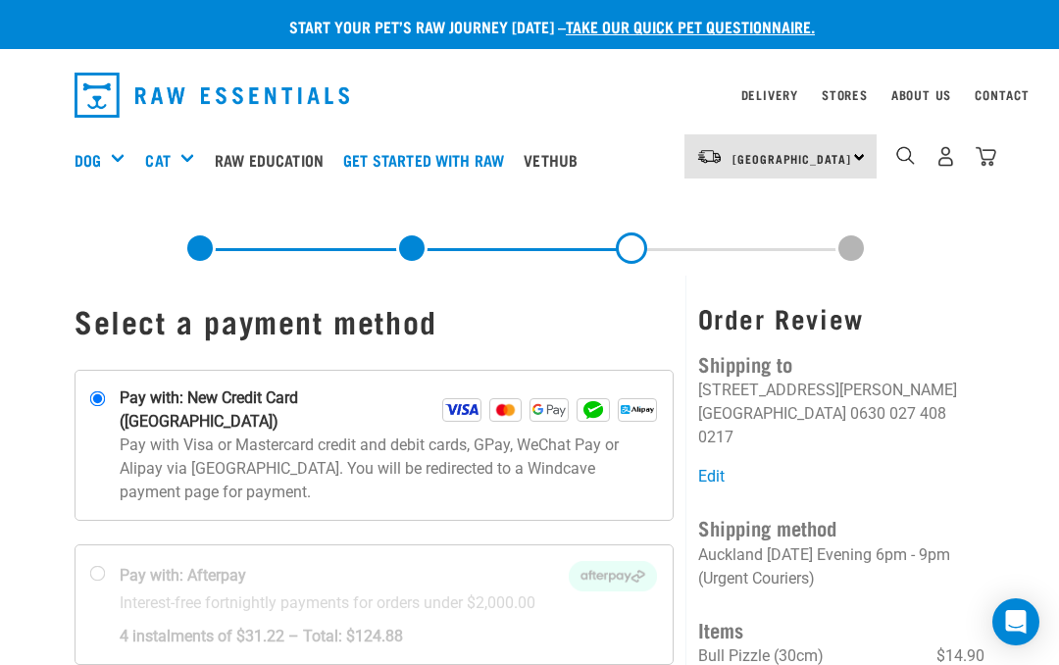
click at [406, 248] on link at bounding box center [411, 247] width 31 height 31
click at [194, 252] on link at bounding box center [199, 247] width 31 height 31
click at [201, 252] on link at bounding box center [199, 247] width 31 height 31
click at [995, 153] on img "dropdown navigation" at bounding box center [986, 156] width 21 height 21
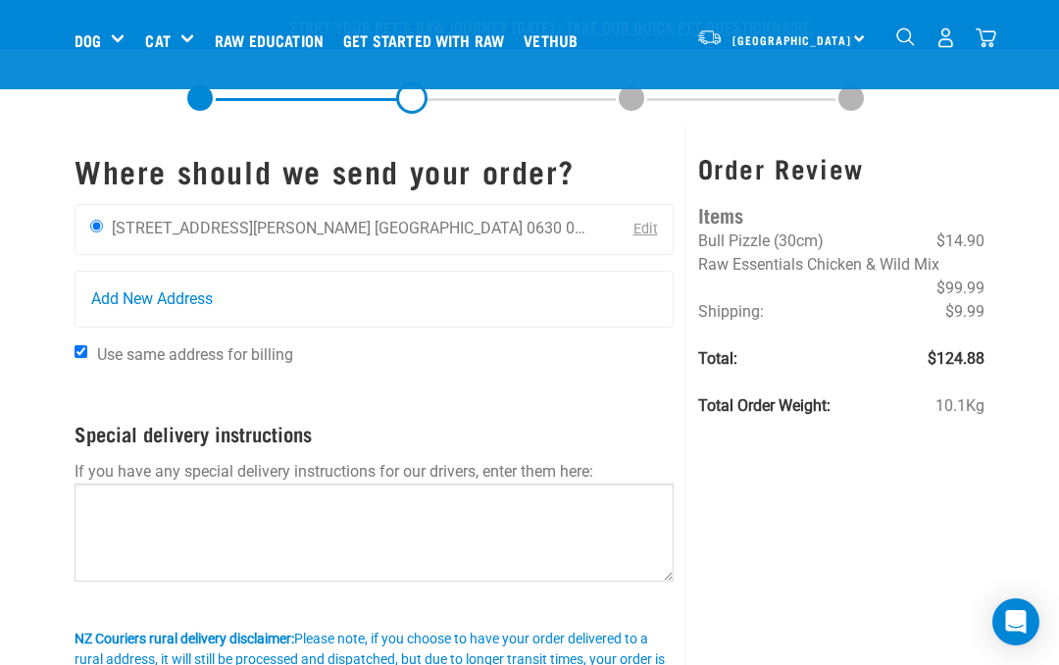
scroll to position [354, 0]
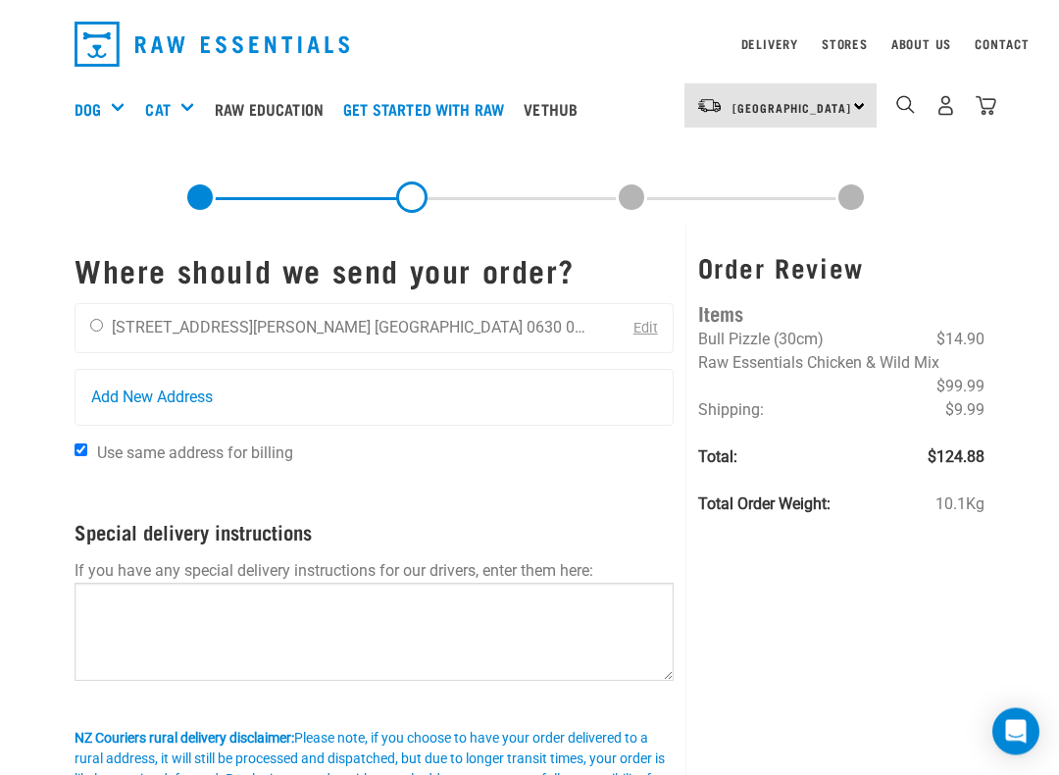
scroll to position [51, 0]
click at [725, 364] on span "Raw Essentials Chicken & Wild Mix" at bounding box center [818, 362] width 241 height 19
click at [988, 111] on img "dropdown navigation" at bounding box center [986, 105] width 21 height 21
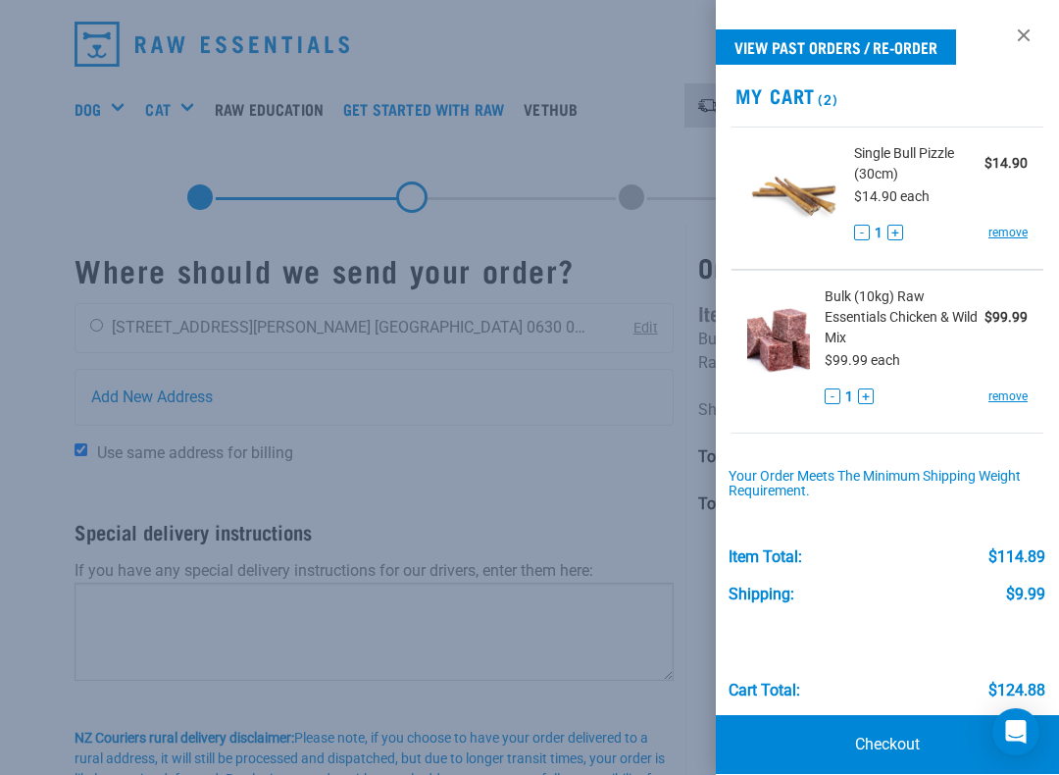
click at [1002, 230] on link "remove" at bounding box center [1008, 233] width 39 height 18
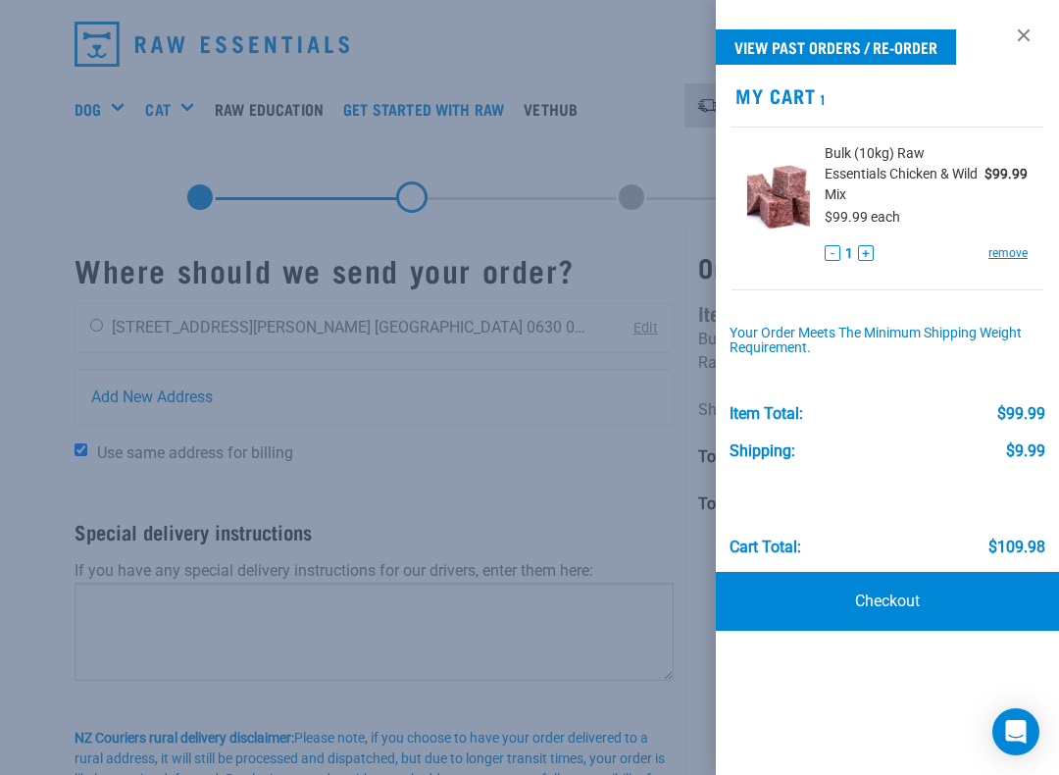
click at [818, 600] on link "Checkout" at bounding box center [887, 601] width 343 height 59
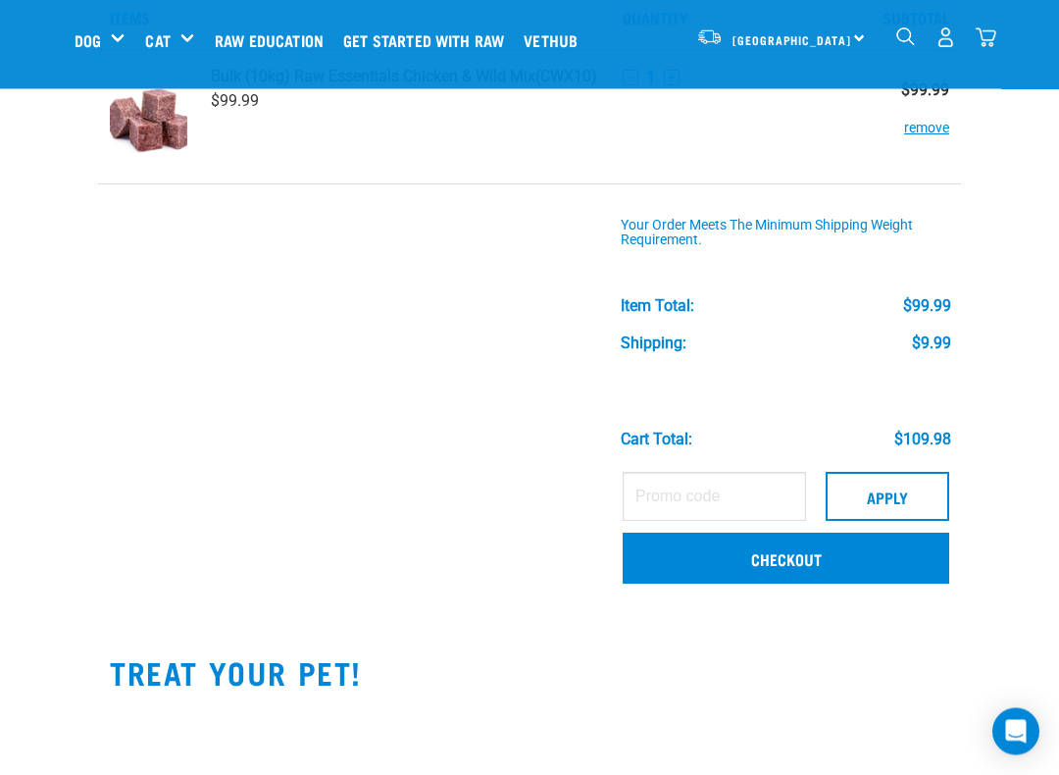
scroll to position [115, 0]
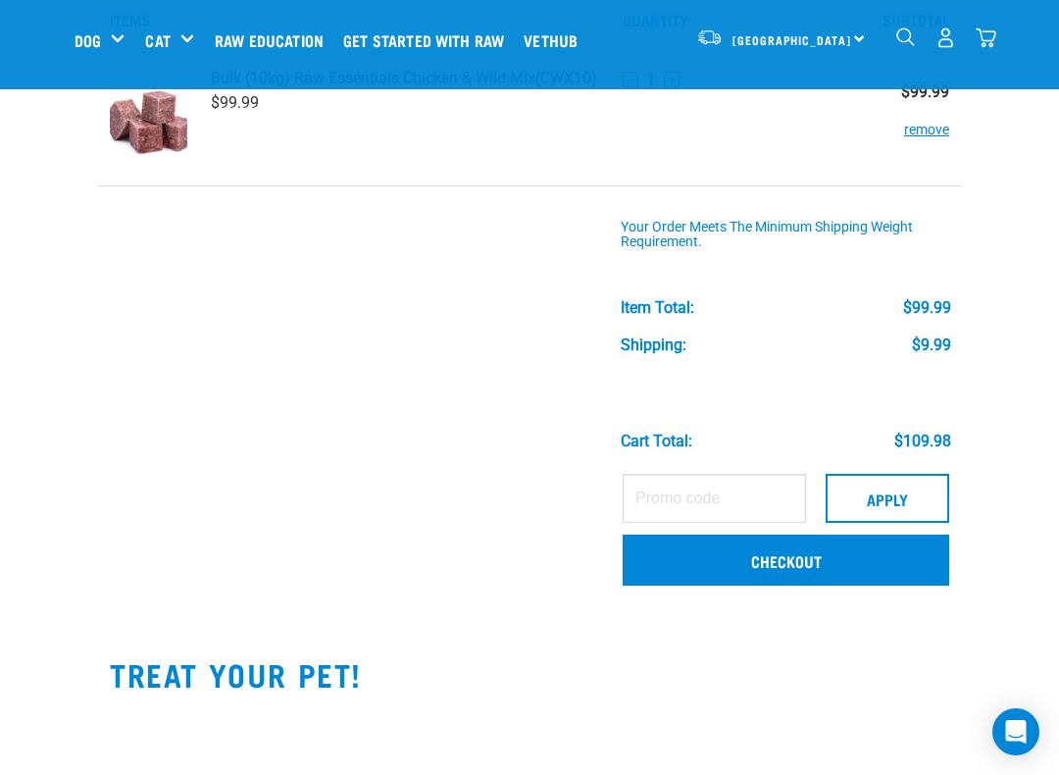
click at [736, 566] on link "Checkout" at bounding box center [786, 560] width 327 height 51
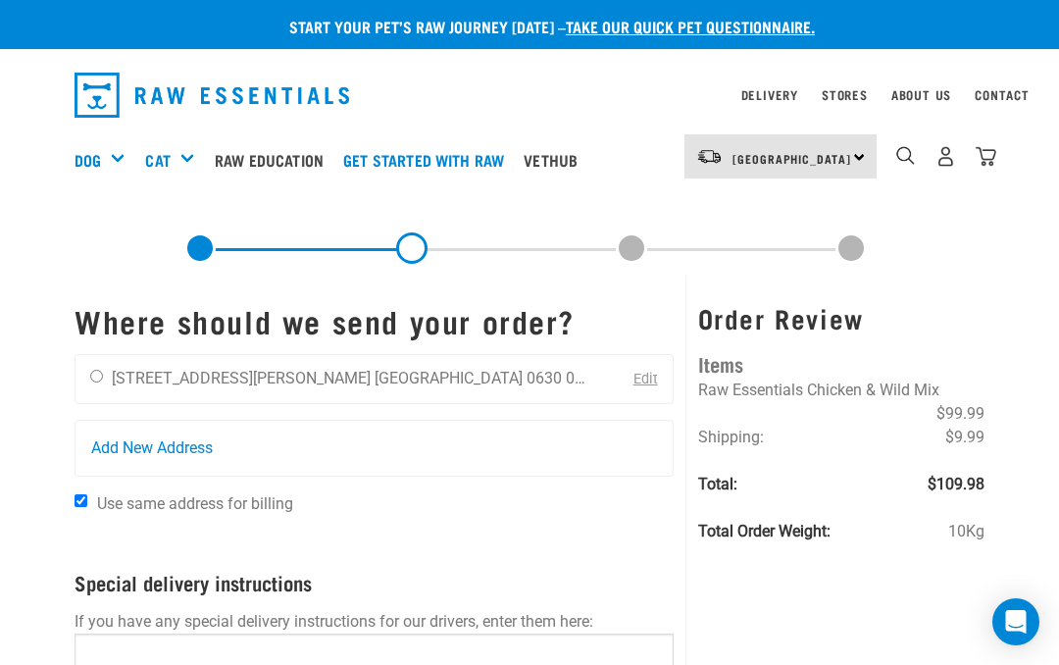
click at [86, 376] on div "[PERSON_NAME] [STREET_ADDRESS][PERSON_NAME] [GEOGRAPHIC_DATA] 0630 027 408 0217" at bounding box center [340, 379] width 529 height 49
click at [103, 379] on input "radio" at bounding box center [96, 376] width 13 height 13
radio input "true"
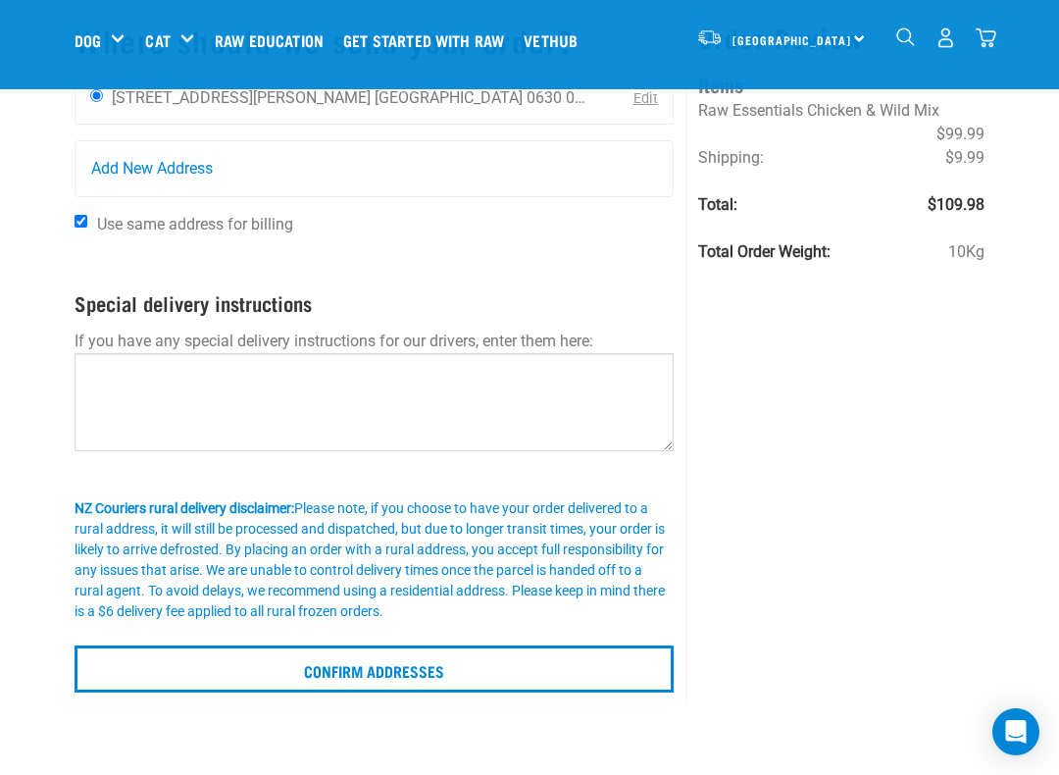
scroll to position [131, 0]
click at [325, 664] on input "Confirm addresses" at bounding box center [374, 667] width 599 height 47
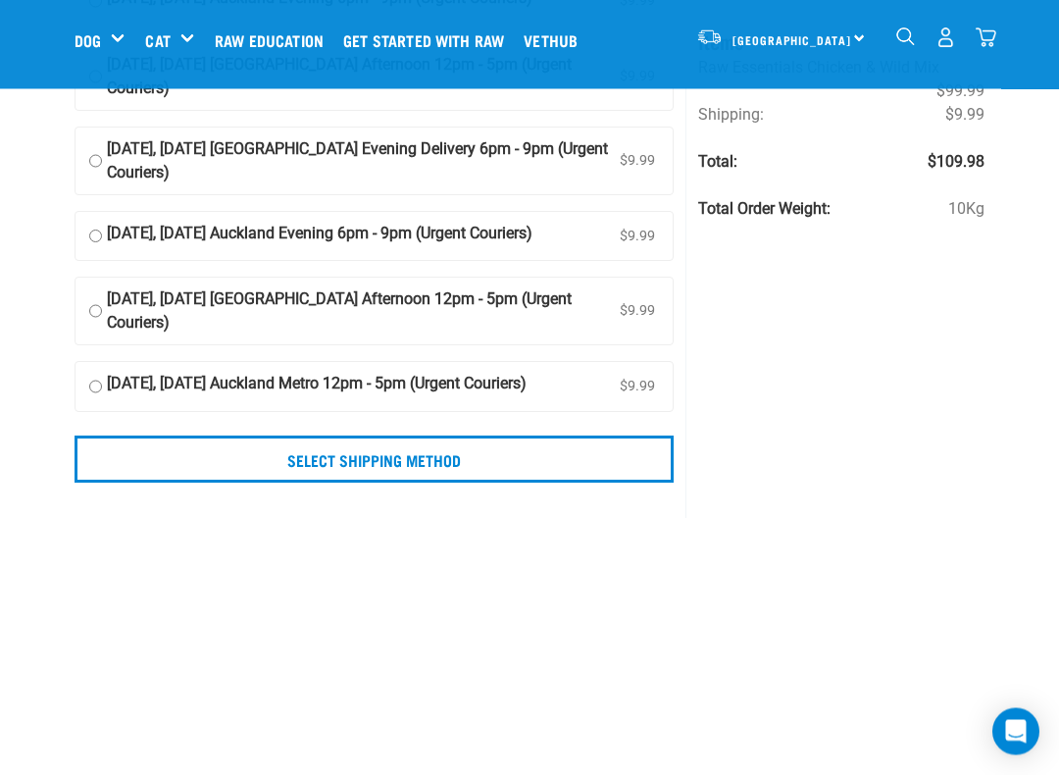
scroll to position [265, 0]
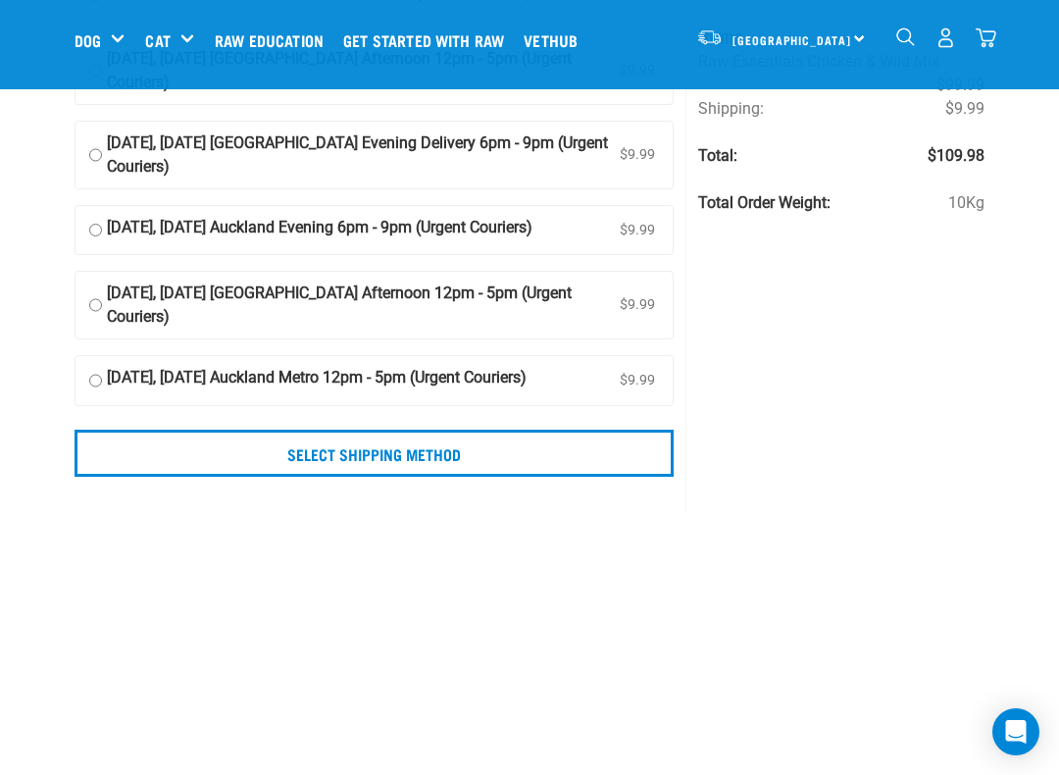
click at [289, 477] on input "Select Shipping Method" at bounding box center [374, 453] width 599 height 47
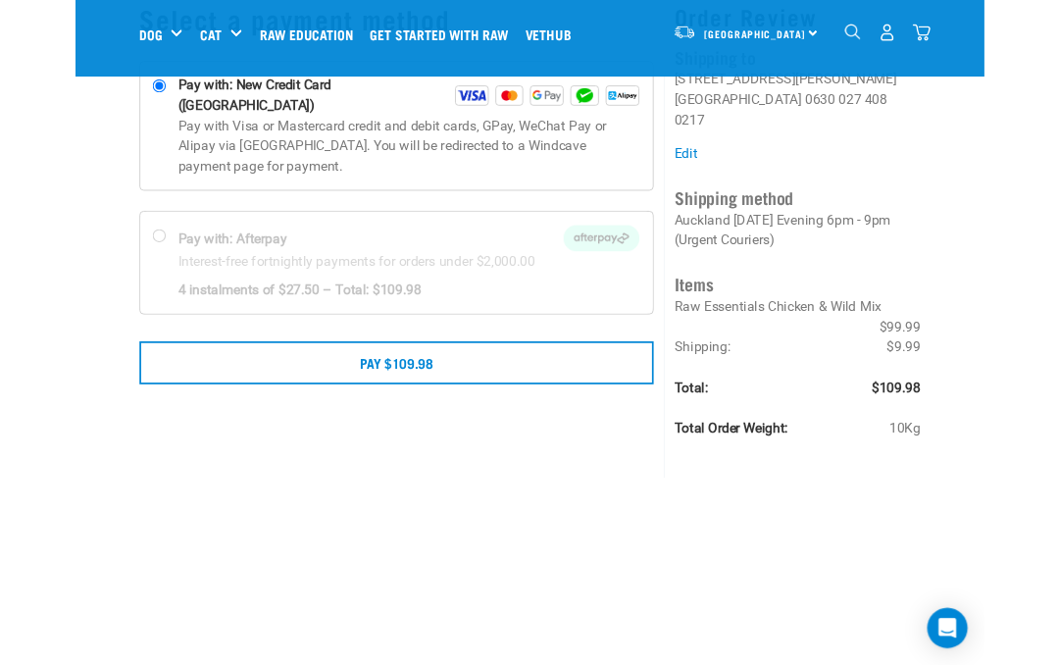
scroll to position [169, 0]
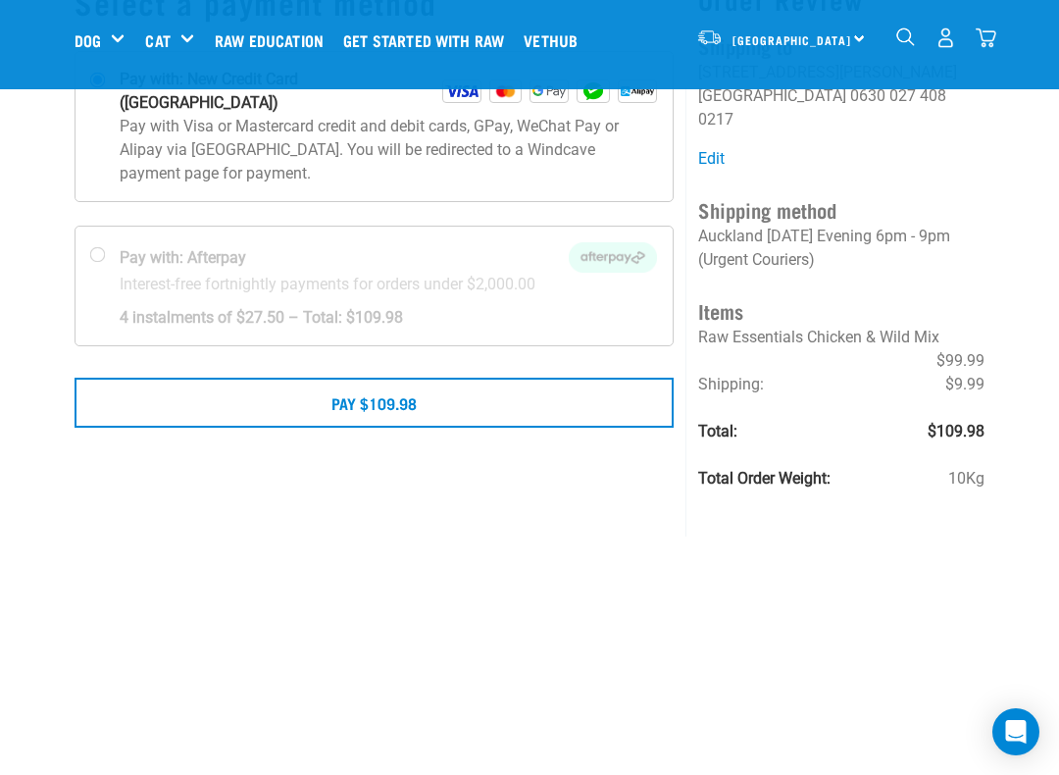
click at [303, 386] on button "Pay $109.98" at bounding box center [374, 402] width 599 height 49
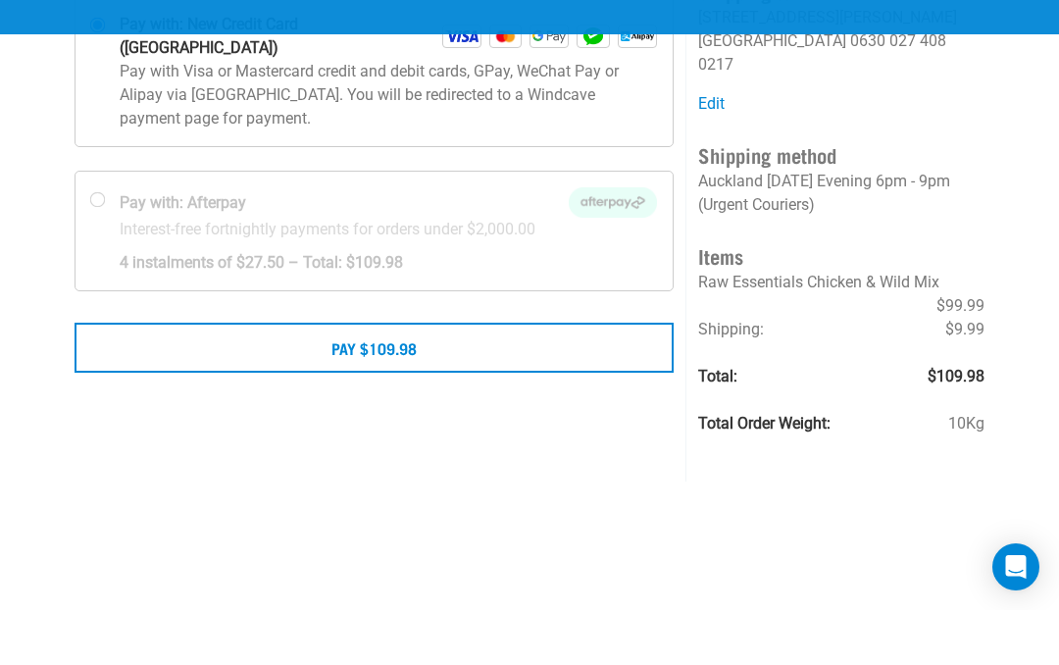
scroll to position [224, 0]
